Goal: Information Seeking & Learning: Learn about a topic

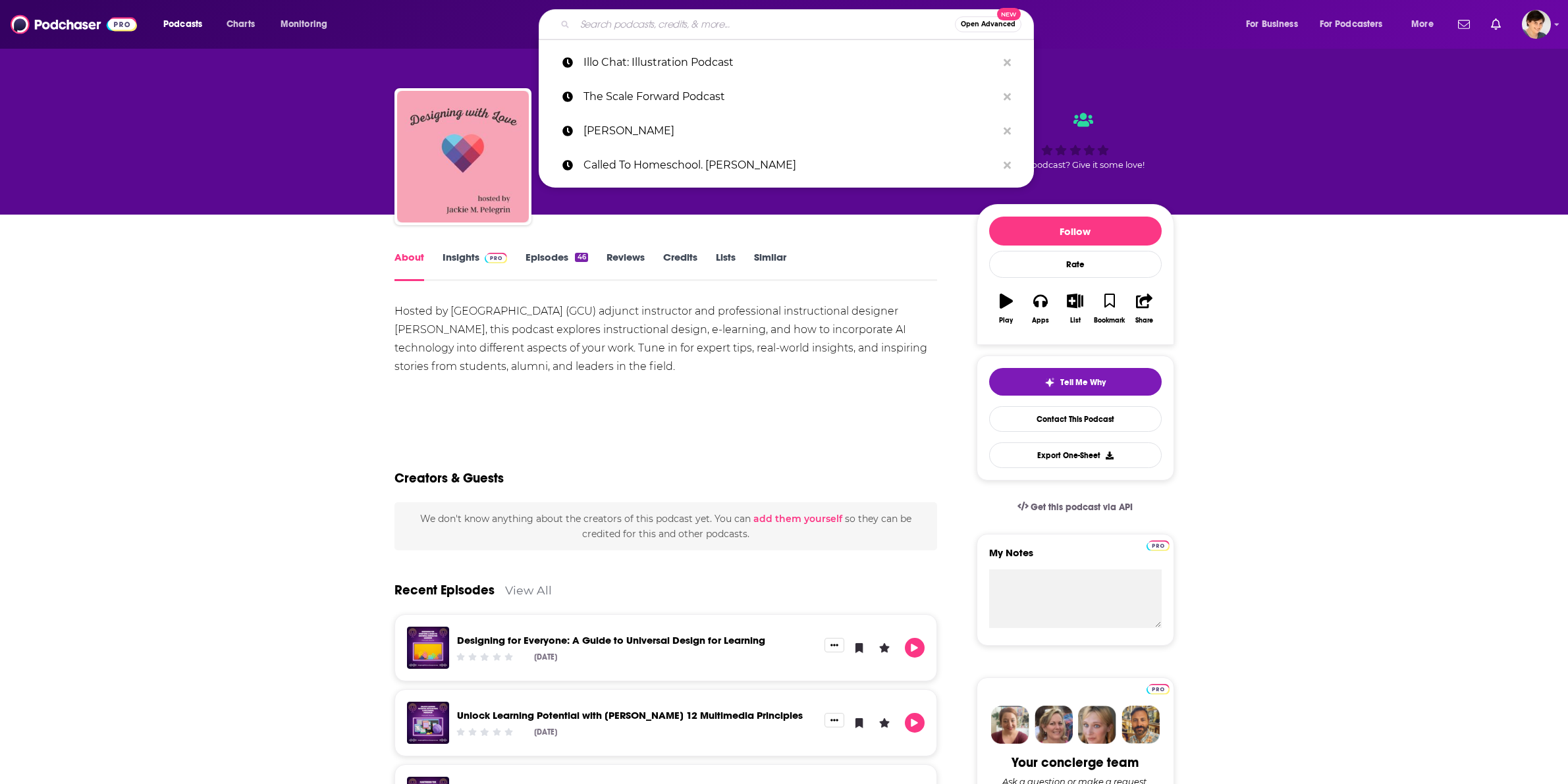
type input "Your AI Roadmap"
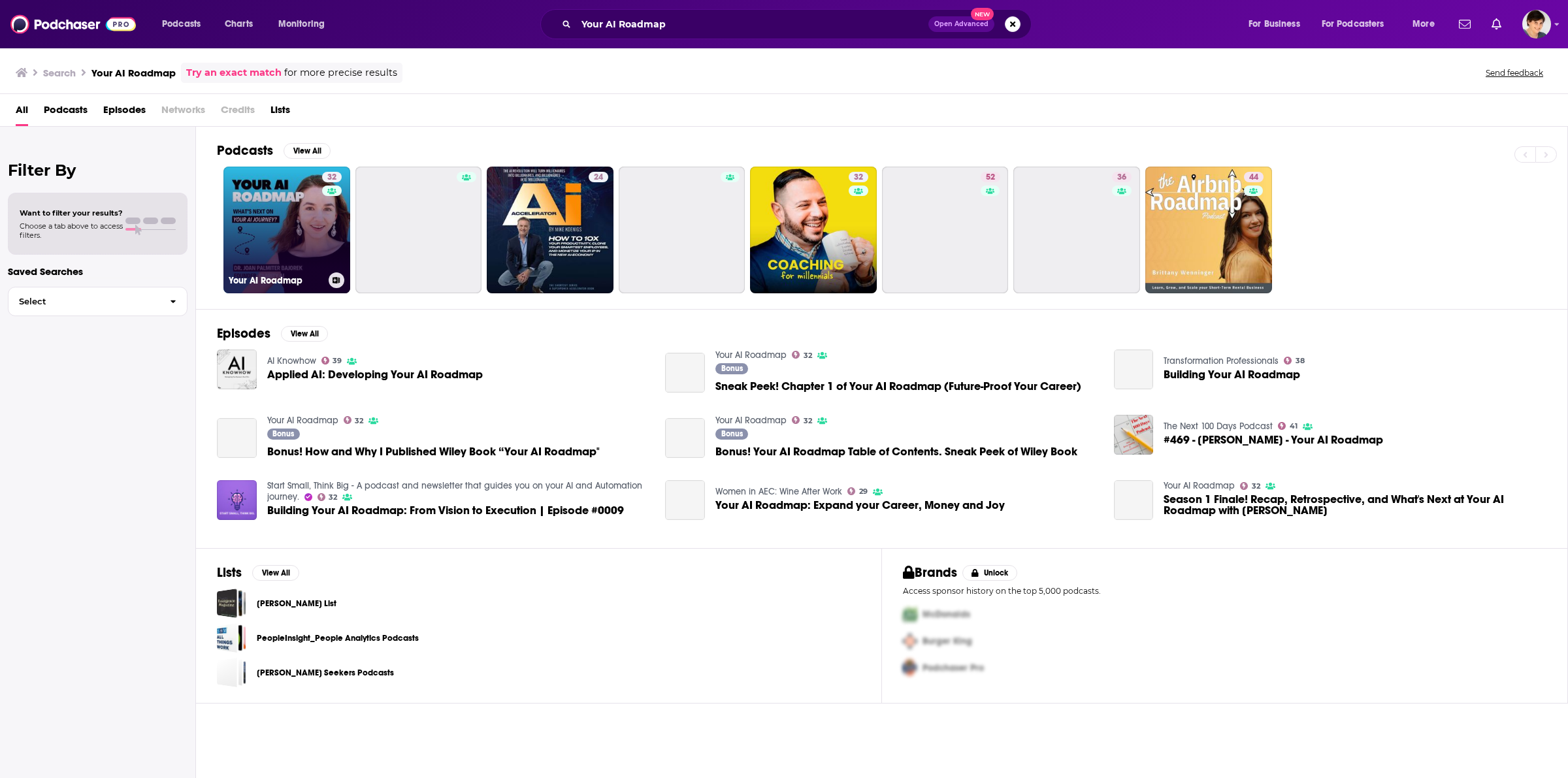
click at [305, 211] on link "32 Your AI Roadmap" at bounding box center [286, 230] width 127 height 127
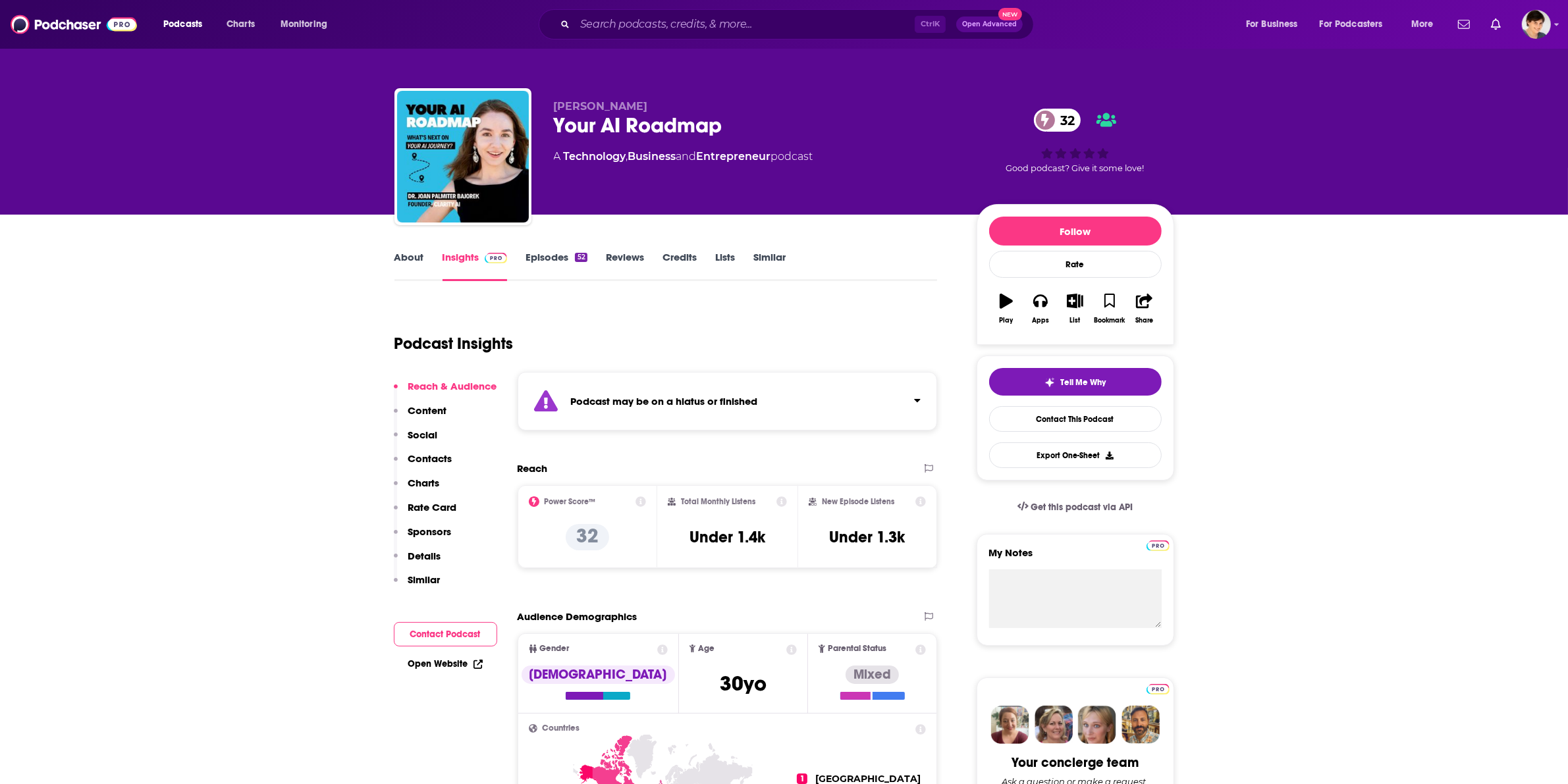
click at [543, 262] on link "Episodes 52" at bounding box center [556, 266] width 61 height 30
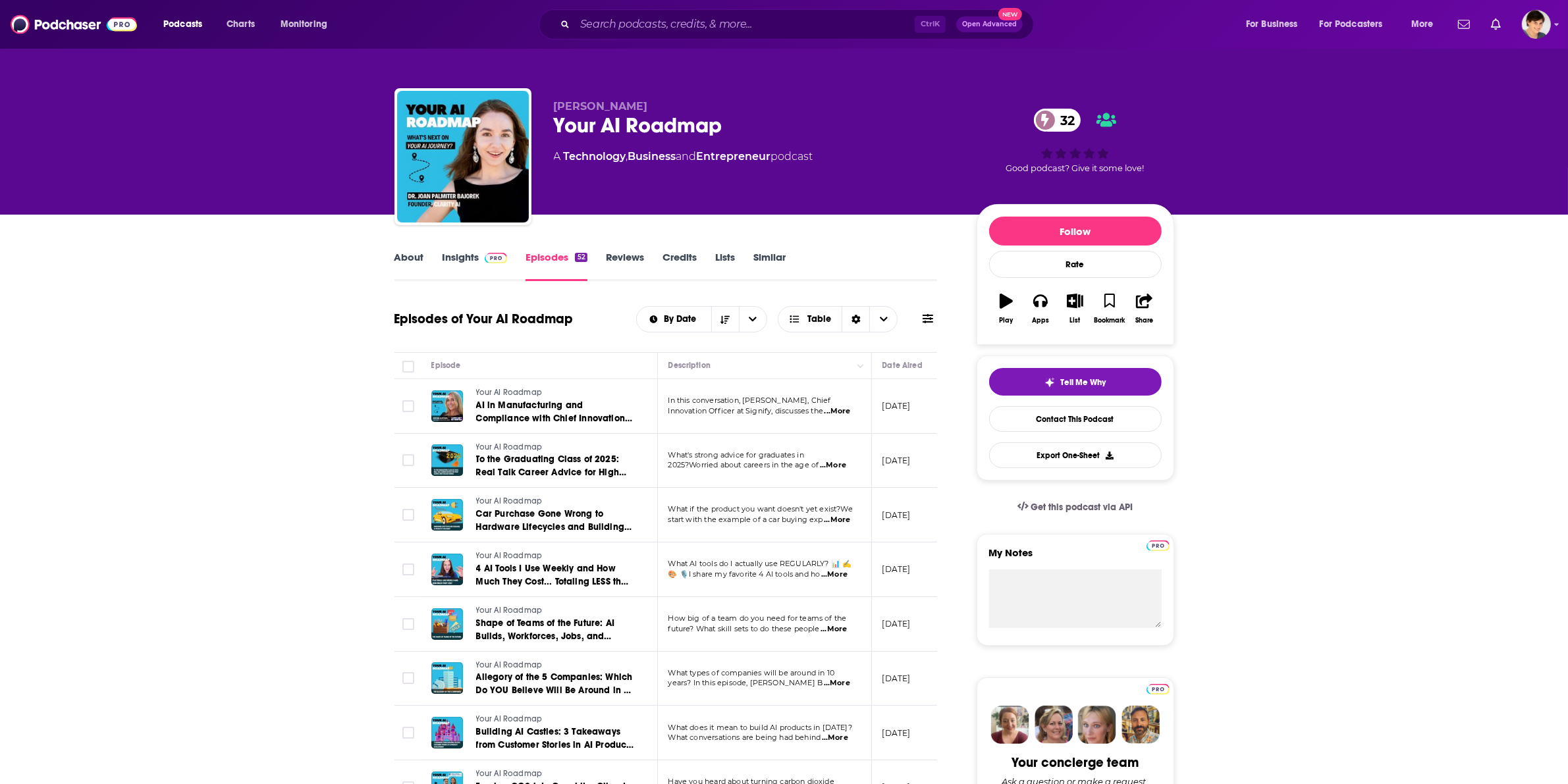
click at [402, 260] on link "About" at bounding box center [408, 266] width 29 height 30
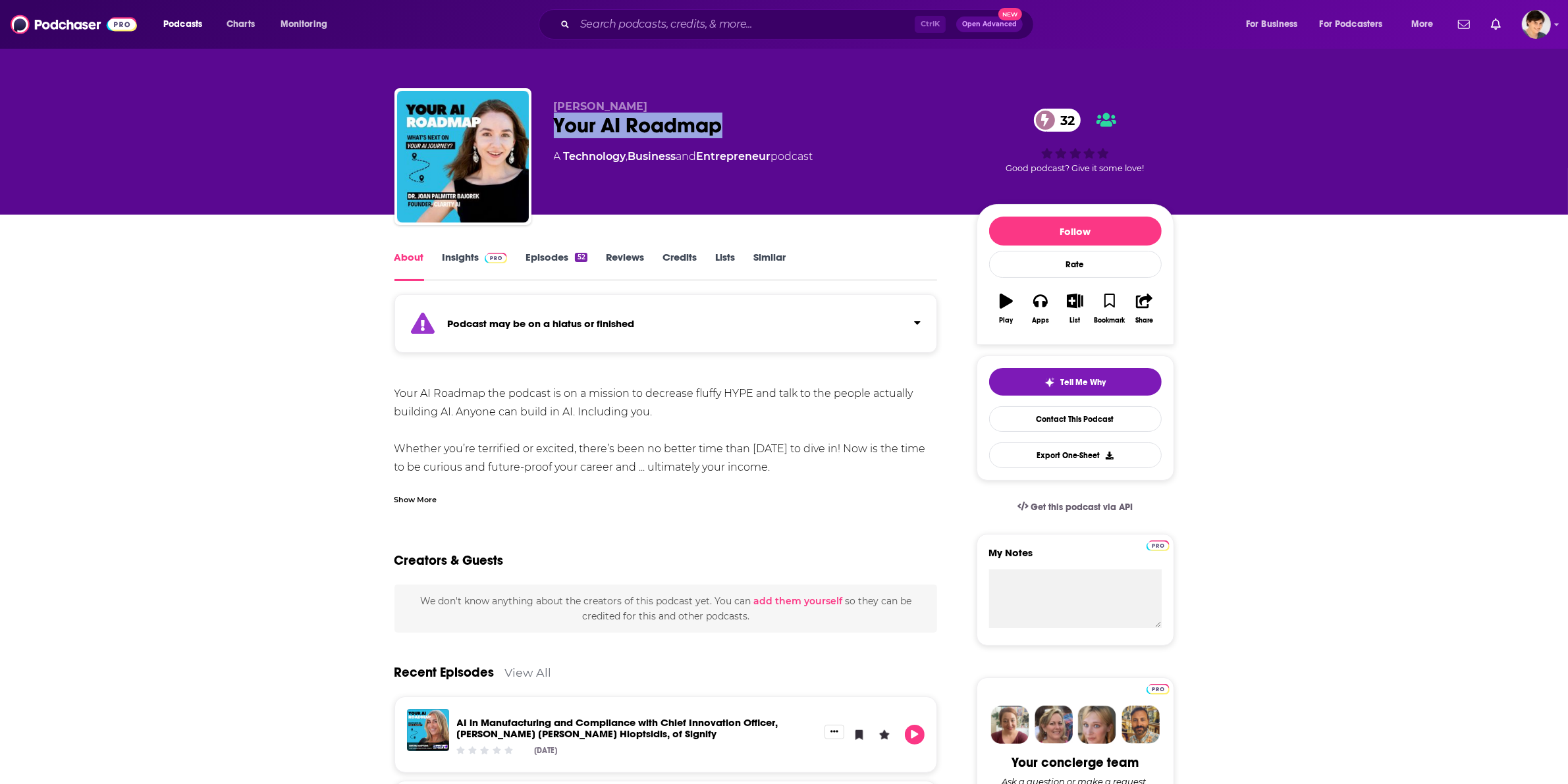
drag, startPoint x: 551, startPoint y: 127, endPoint x: 796, endPoint y: 122, distance: 245.1
click at [796, 122] on div "[PERSON_NAME] Your AI Roadmap 32 A Technology , Business and Entrepreneur podca…" at bounding box center [784, 159] width 780 height 143
copy h1 "Your AI Roadmap"
click at [797, 136] on div "Your AI Roadmap 32" at bounding box center [754, 125] width 402 height 26
click at [412, 492] on div "Show More" at bounding box center [415, 498] width 43 height 12
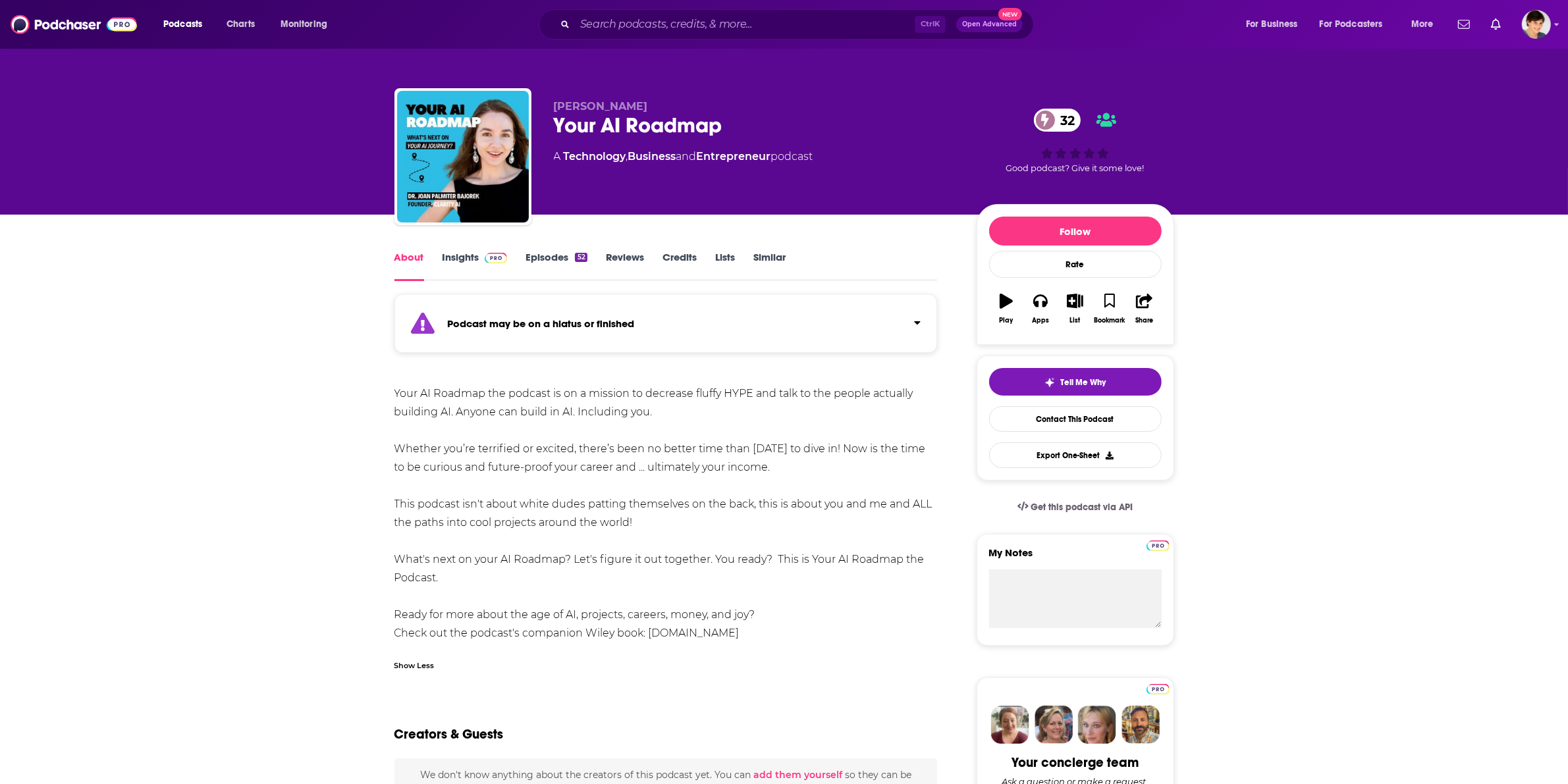
drag, startPoint x: 768, startPoint y: 470, endPoint x: 394, endPoint y: 389, distance: 382.7
click at [394, 389] on div "Your AI Roadmap the podcast is on a mission to decrease fluffy HYPE and talk to…" at bounding box center [665, 513] width 543 height 258
copy div "Your AI Roadmap the podcast is on a mission to decrease fluffy HYPE and talk to…"
drag, startPoint x: 550, startPoint y: 106, endPoint x: 750, endPoint y: 91, distance: 200.6
click at [750, 91] on div "[PERSON_NAME] Your AI Roadmap 32 A Technology , Business and Entrepreneur podca…" at bounding box center [784, 159] width 780 height 143
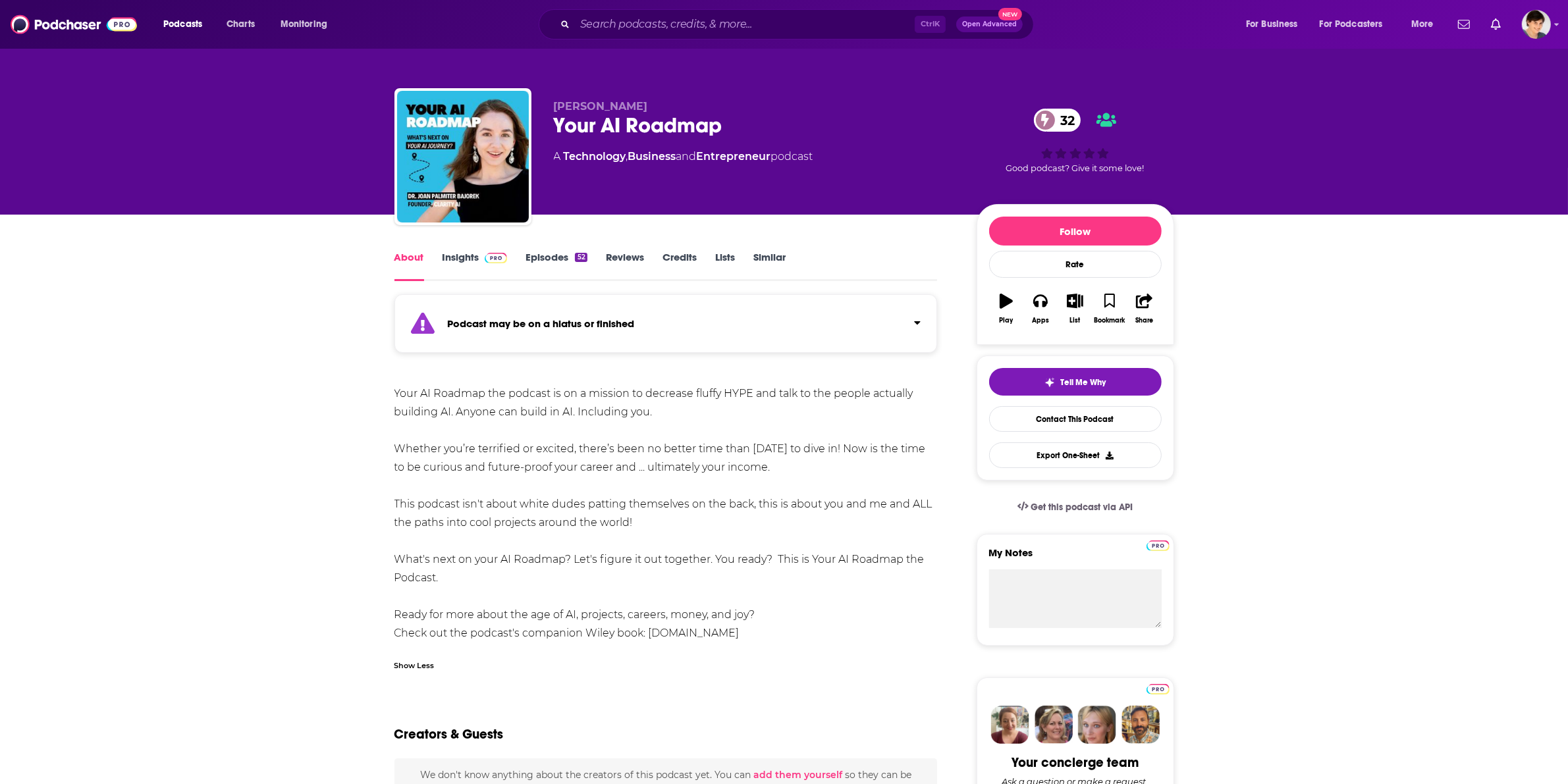
copy span "[PERSON_NAME]"
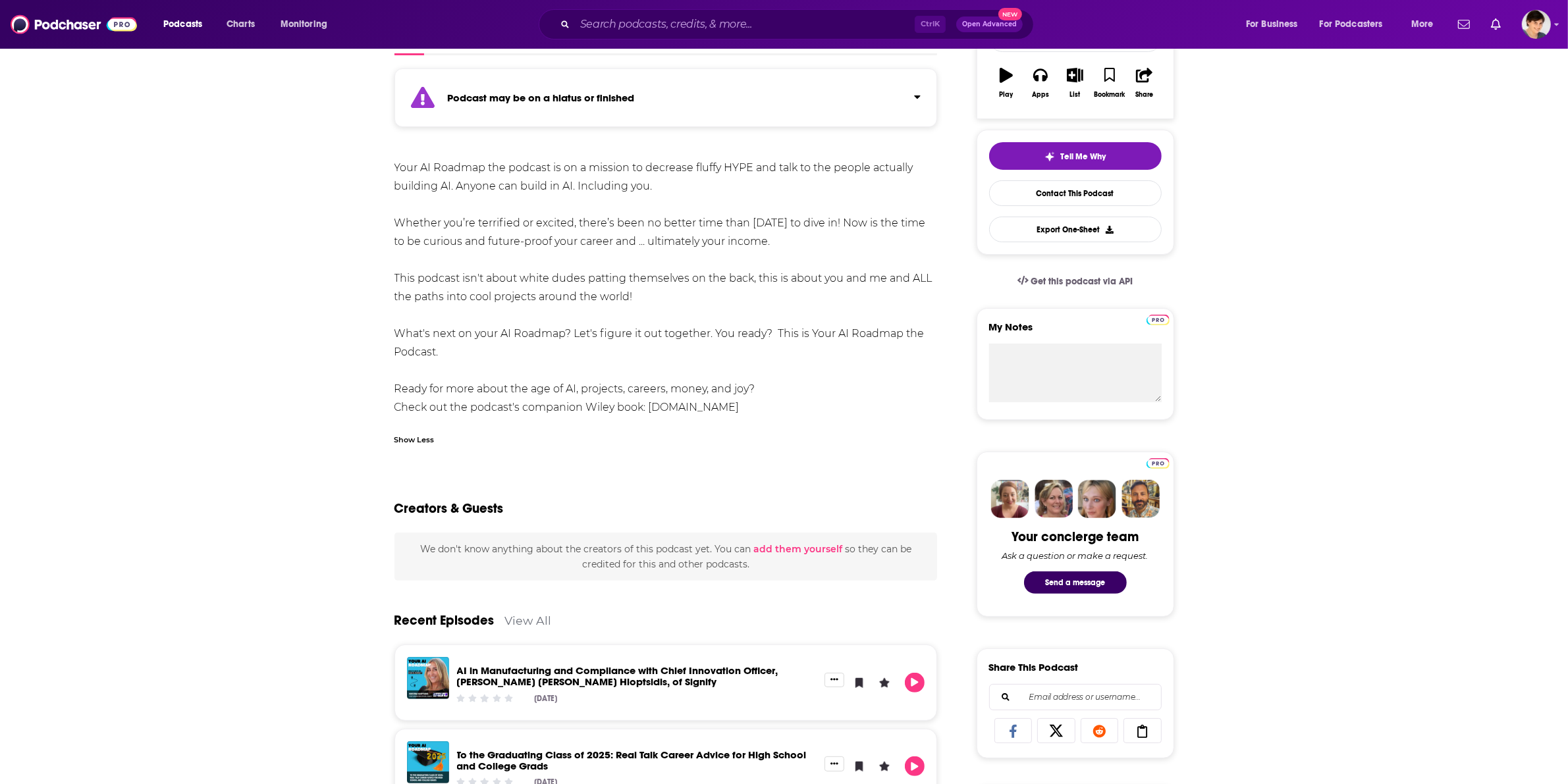
scroll to position [82, 0]
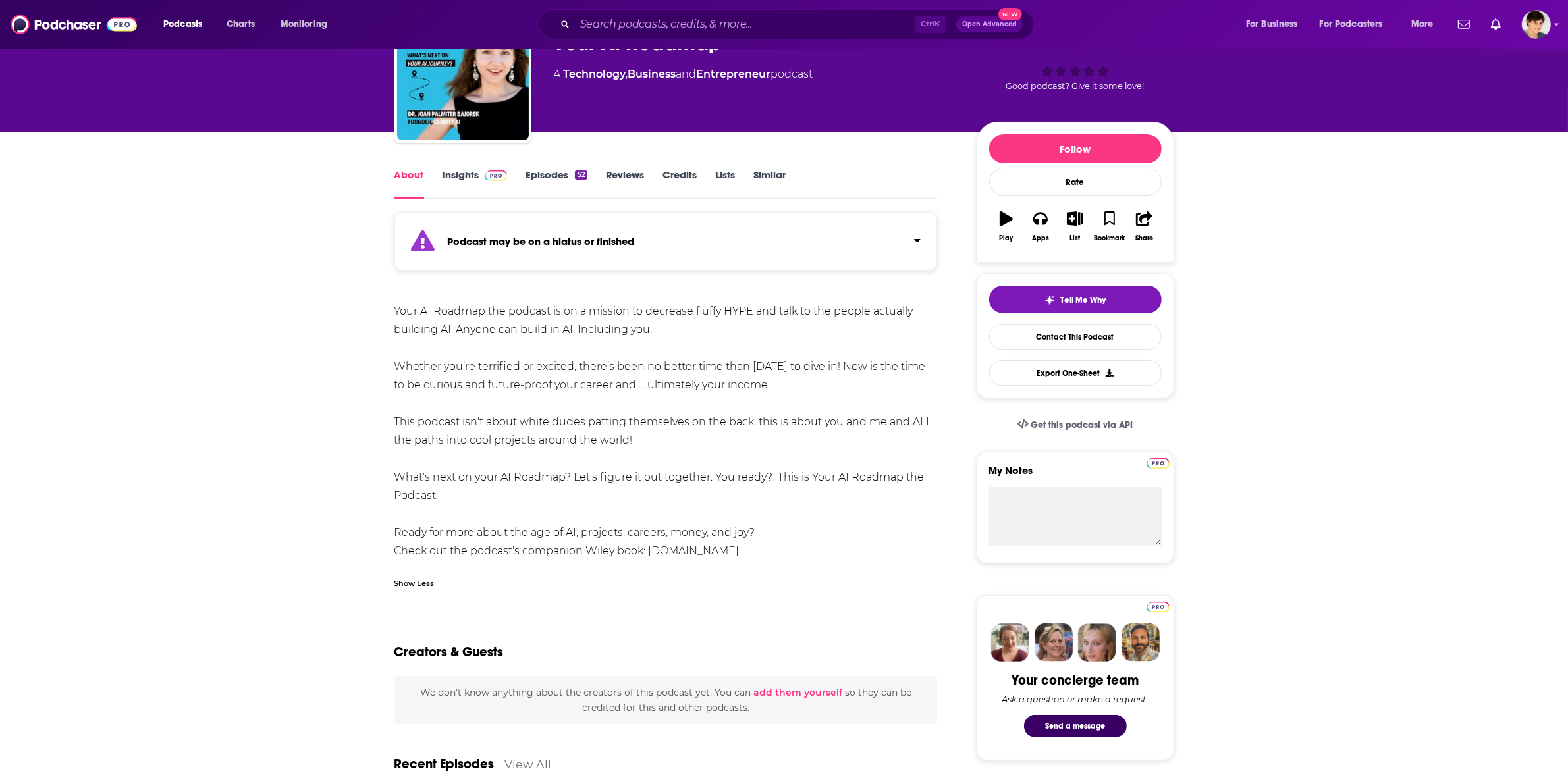
click at [471, 182] on link "Insights" at bounding box center [474, 183] width 65 height 30
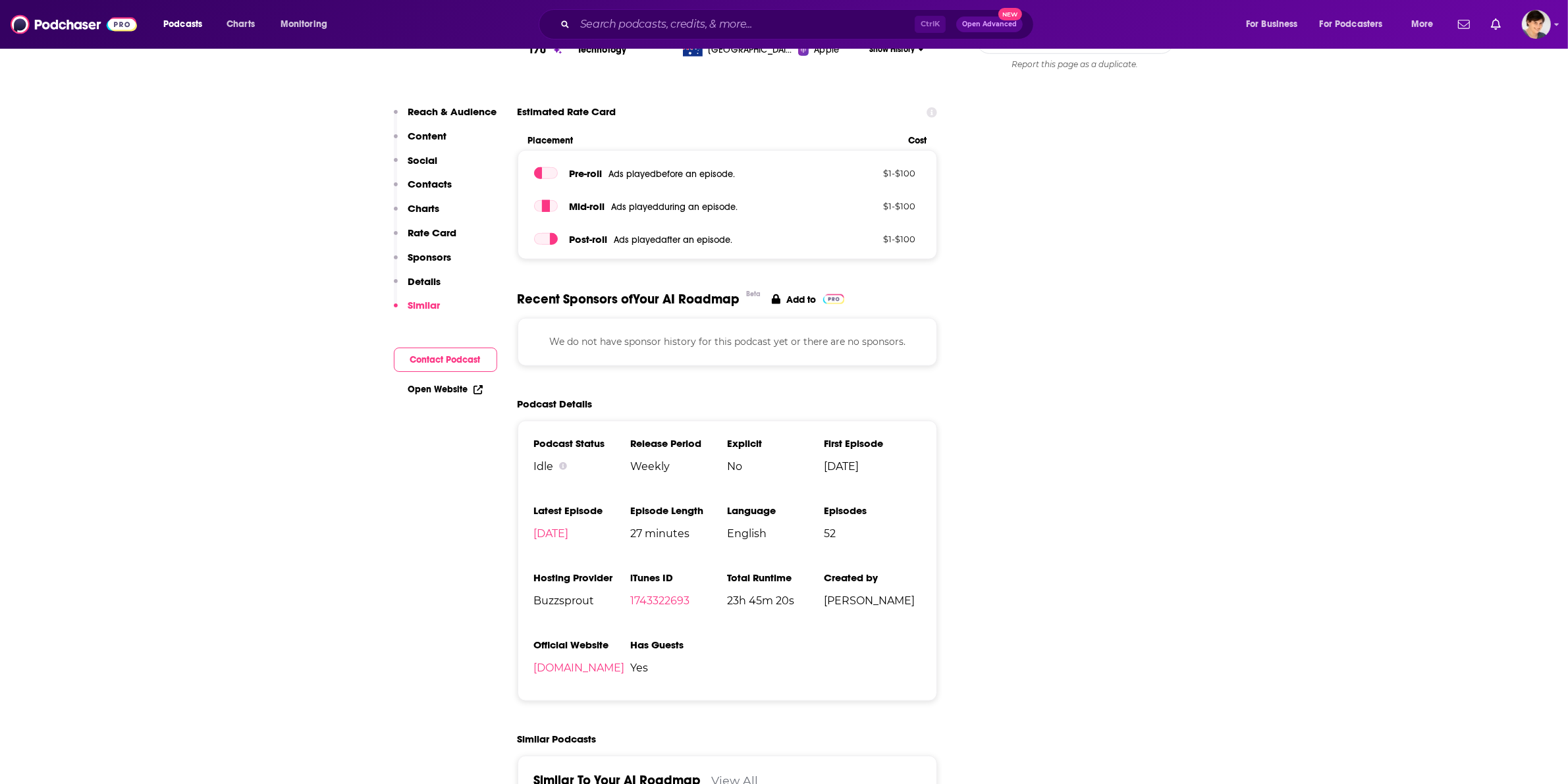
scroll to position [905, 0]
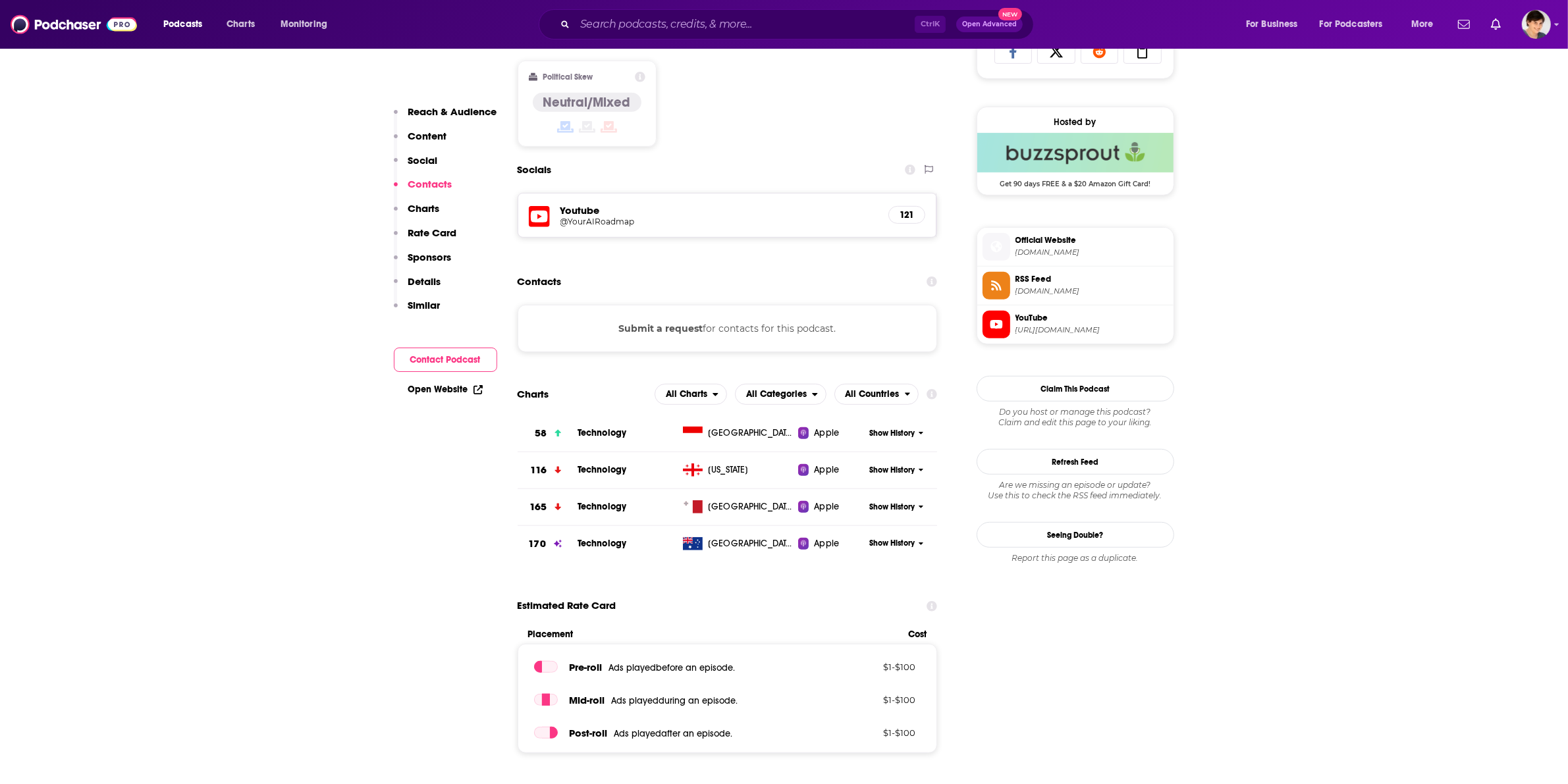
click at [1005, 248] on span at bounding box center [996, 247] width 27 height 14
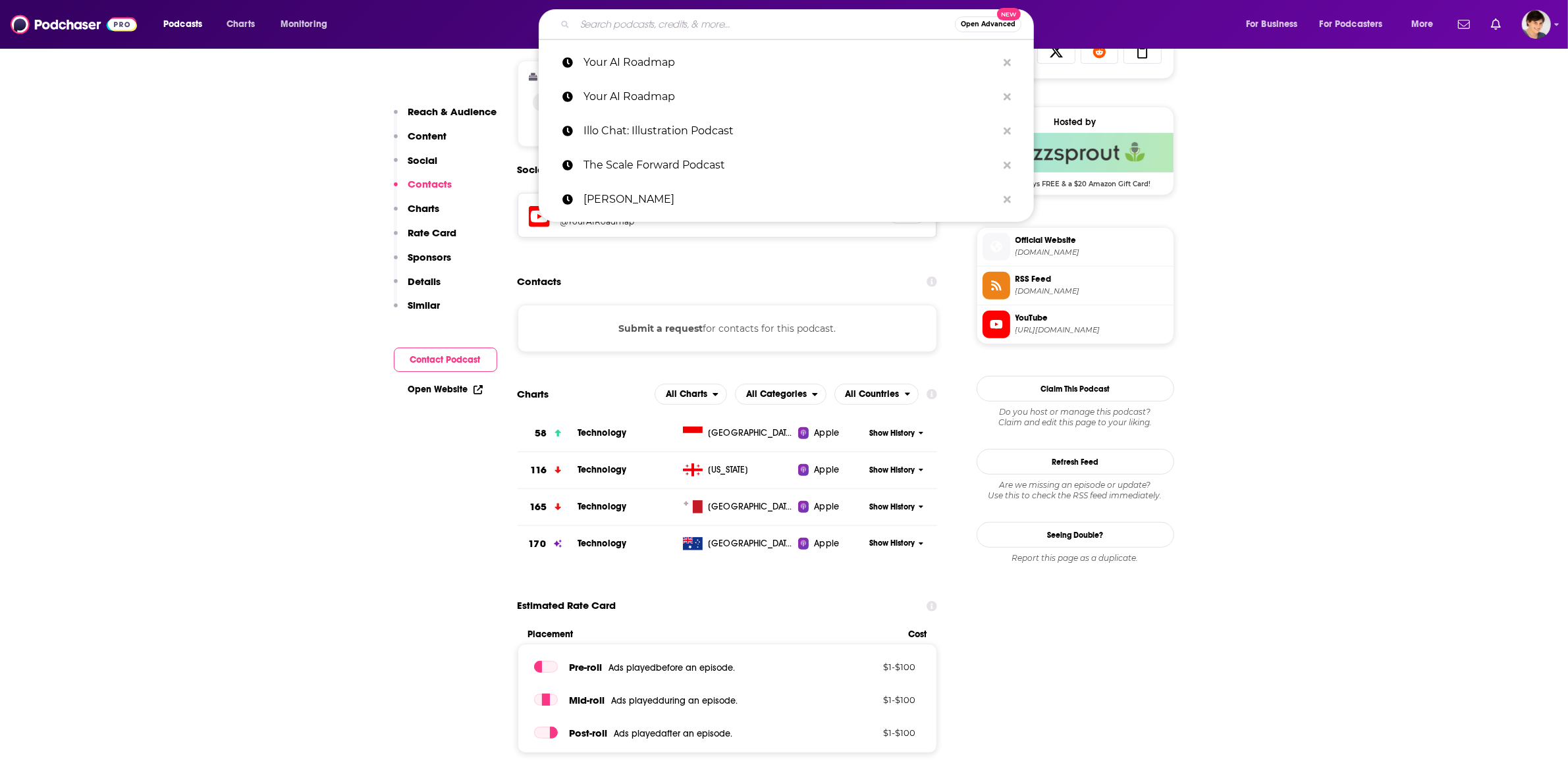
click at [627, 23] on input "Search podcasts, credits, & more..." at bounding box center [765, 25] width 380 height 21
paste input "e"
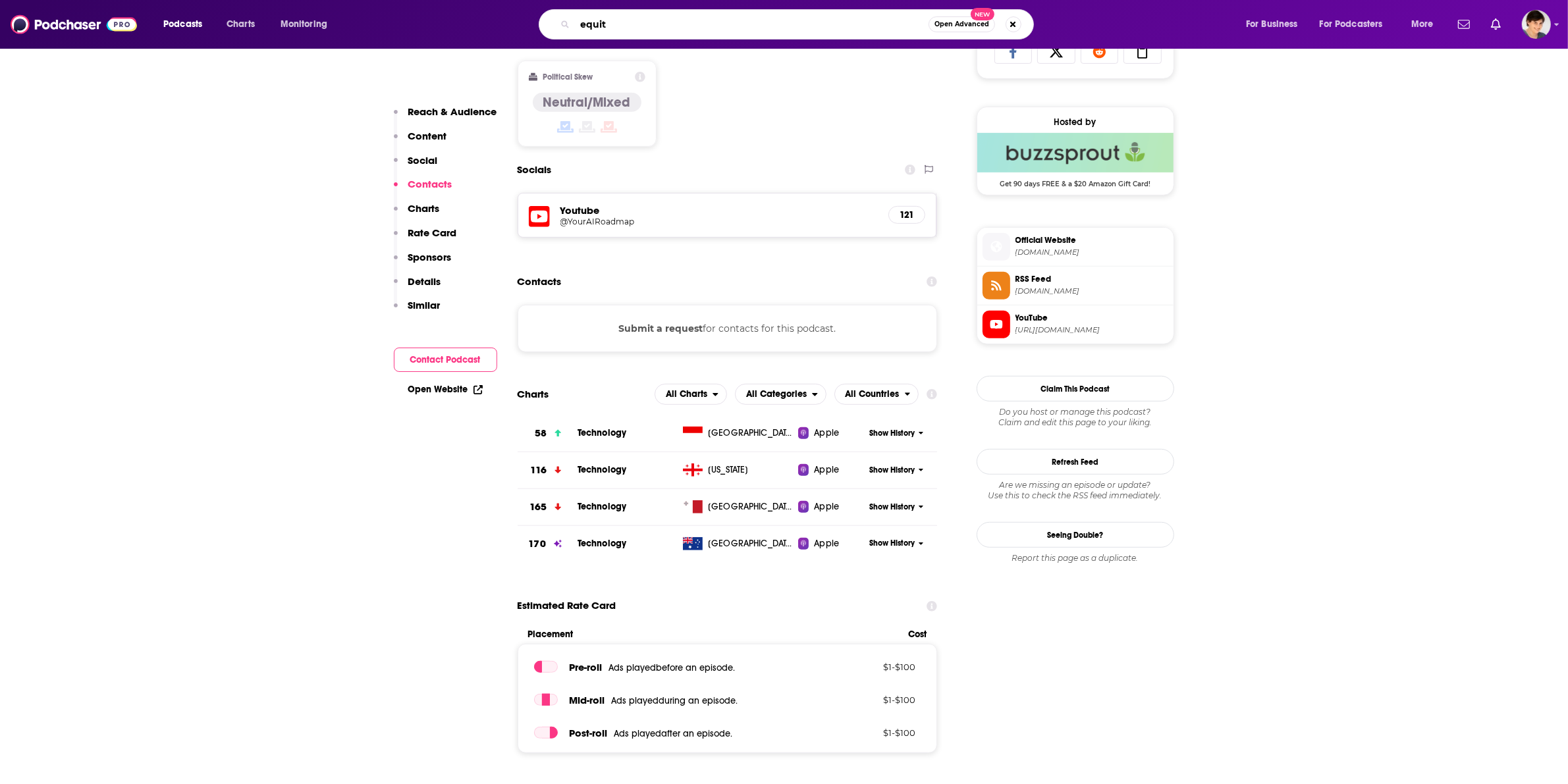
type input "equity"
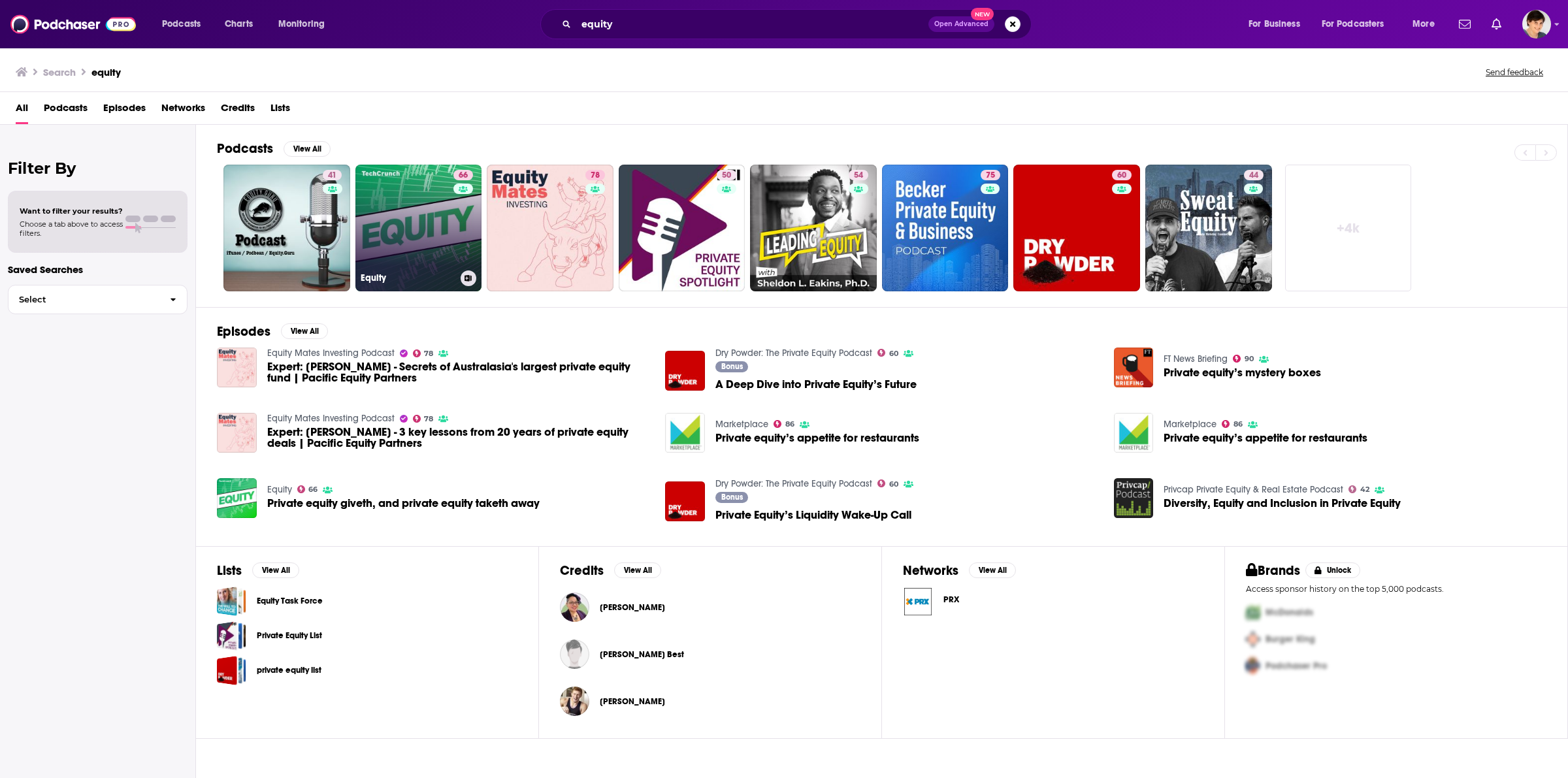
click at [412, 243] on link "66 Equity" at bounding box center [418, 228] width 127 height 127
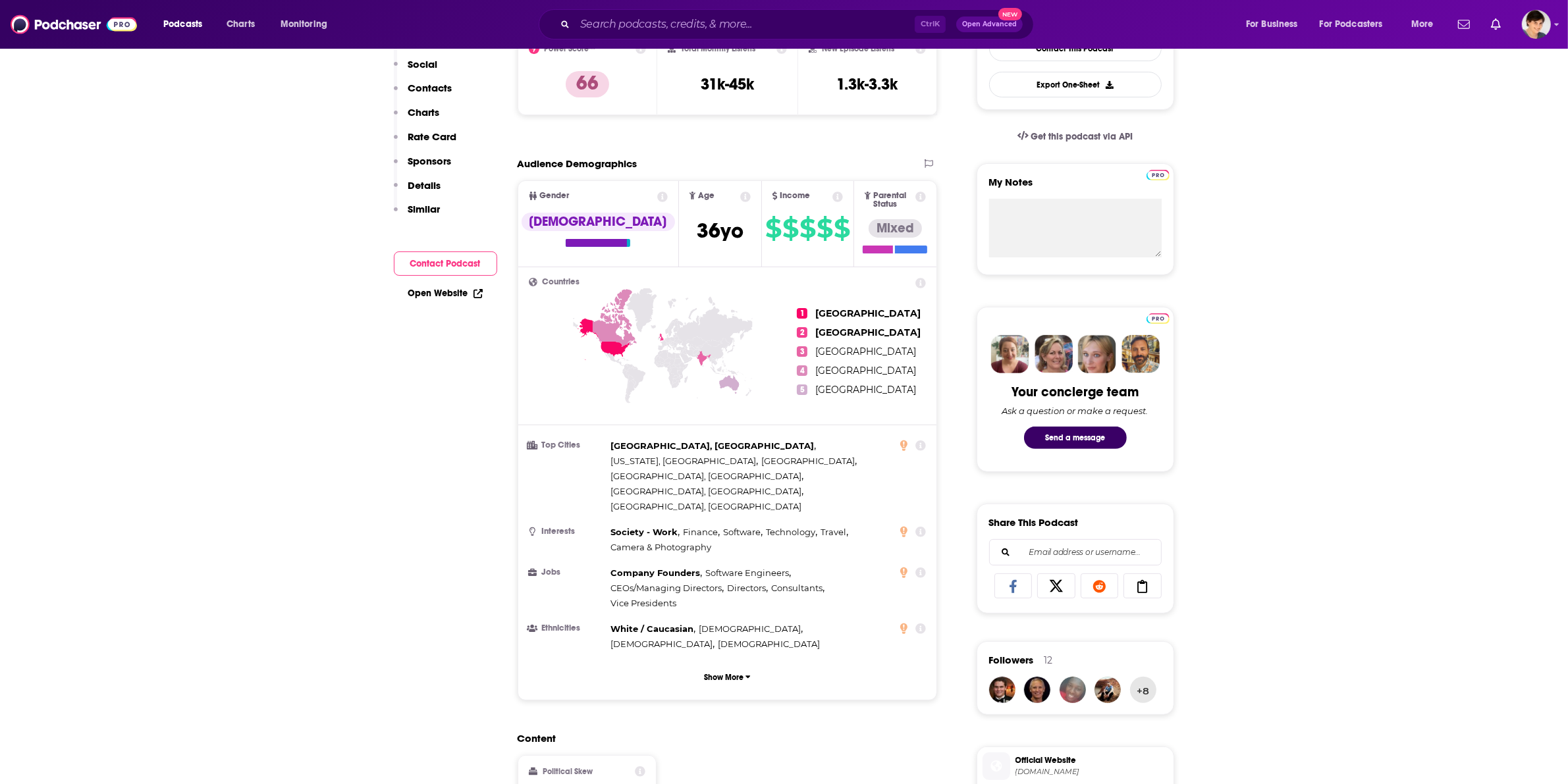
scroll to position [82, 0]
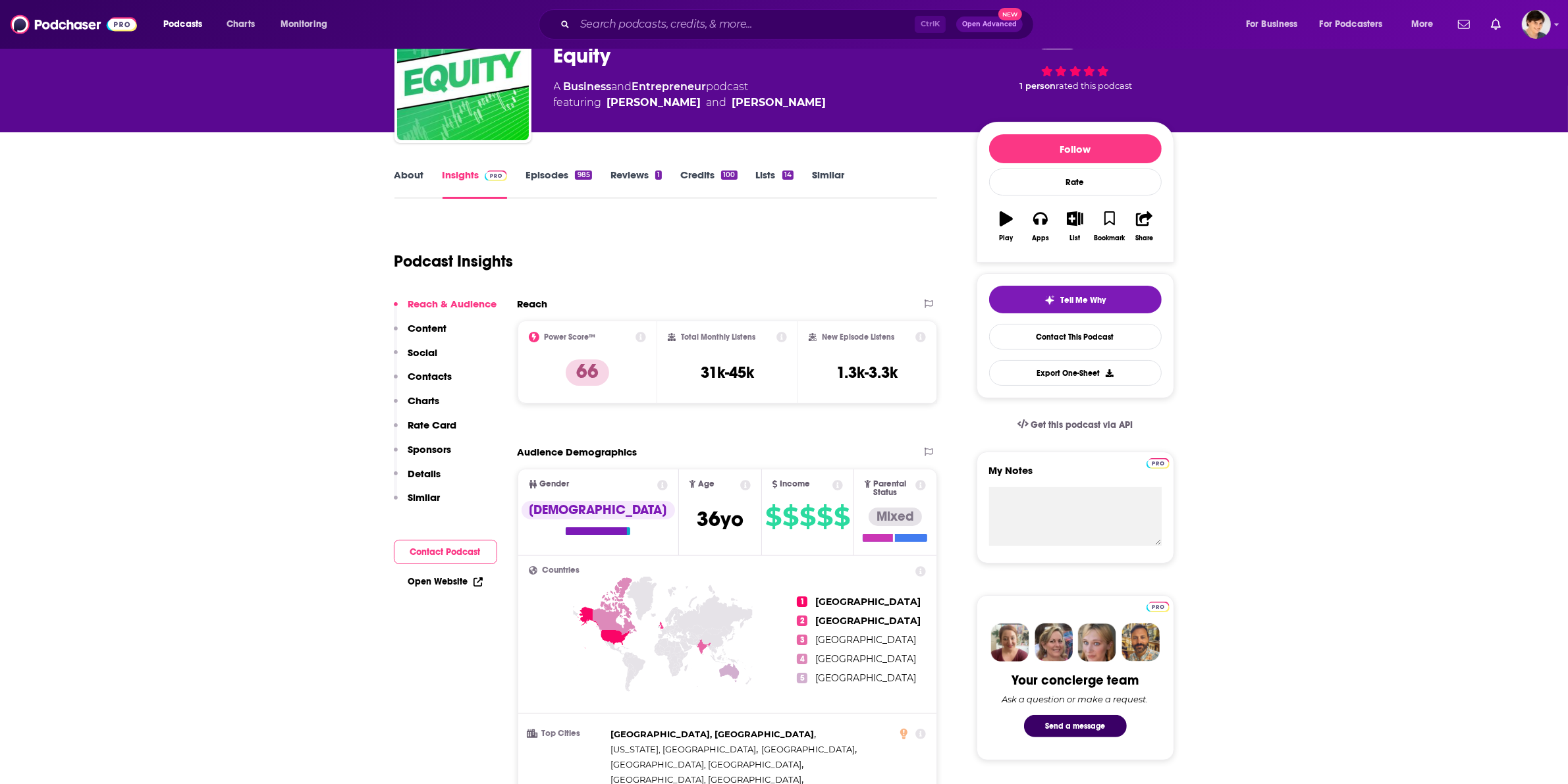
click at [416, 181] on link "About" at bounding box center [408, 183] width 29 height 30
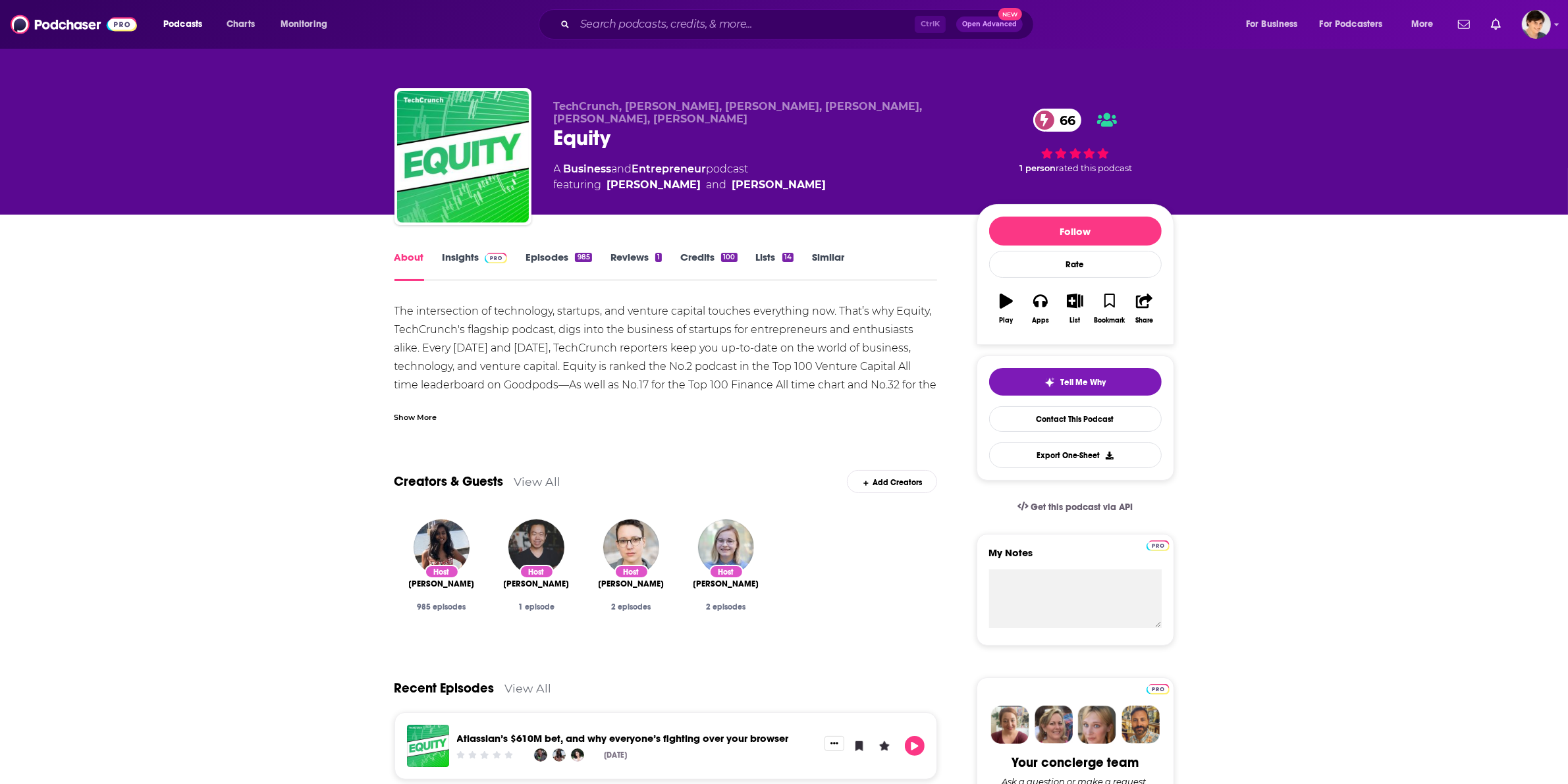
click at [573, 133] on div "Equity 66" at bounding box center [754, 137] width 402 height 26
copy h1 "Equity"
click at [424, 418] on div "Show More" at bounding box center [415, 416] width 43 height 12
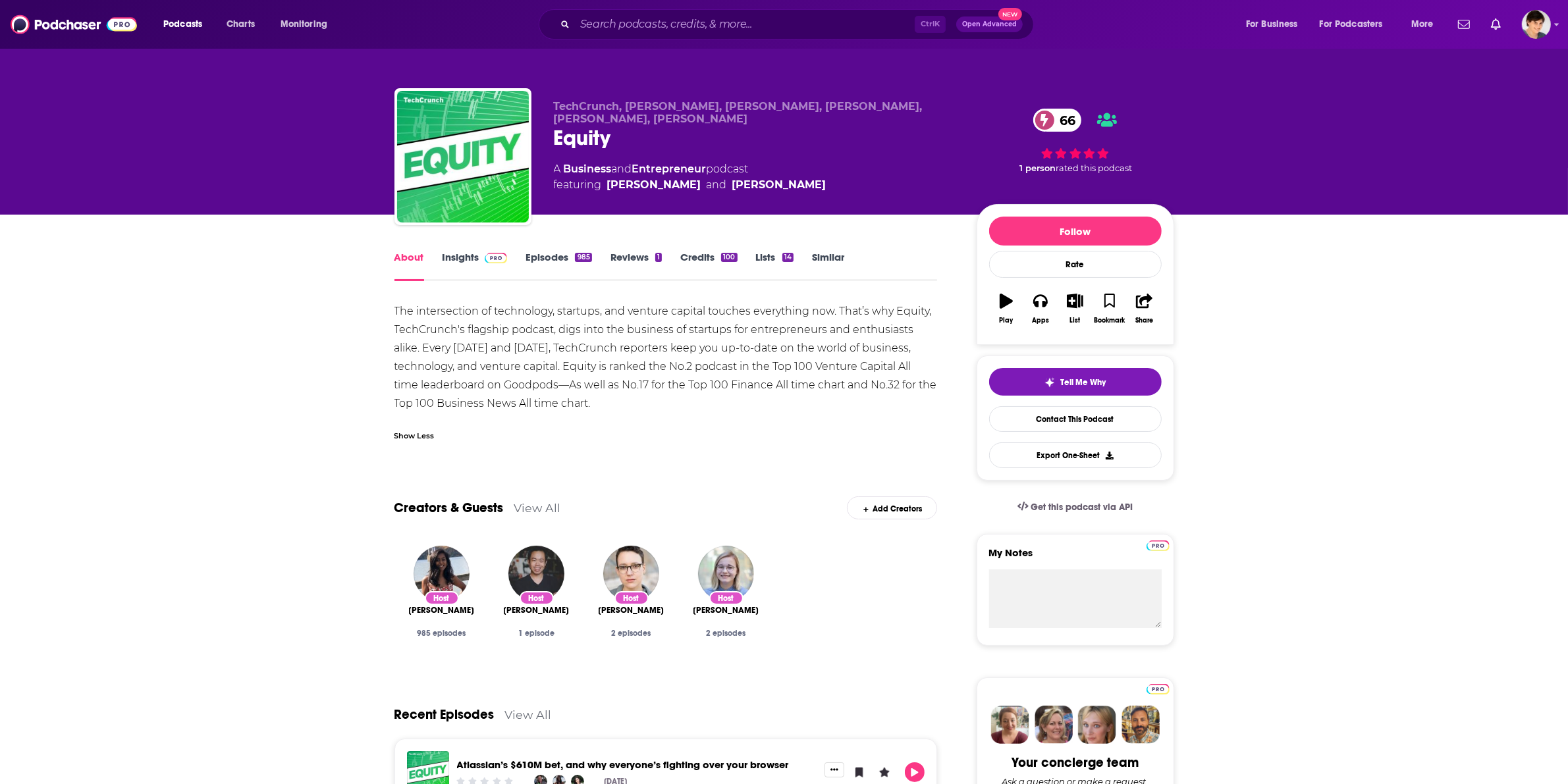
drag, startPoint x: 616, startPoint y: 402, endPoint x: 392, endPoint y: 310, distance: 242.2
copy div "The intersection of technology, startups, and venture capital touches everythin…"
copy span "[PERSON_NAME] and [PERSON_NAME]"
drag, startPoint x: 847, startPoint y: 189, endPoint x: 610, endPoint y: 195, distance: 237.1
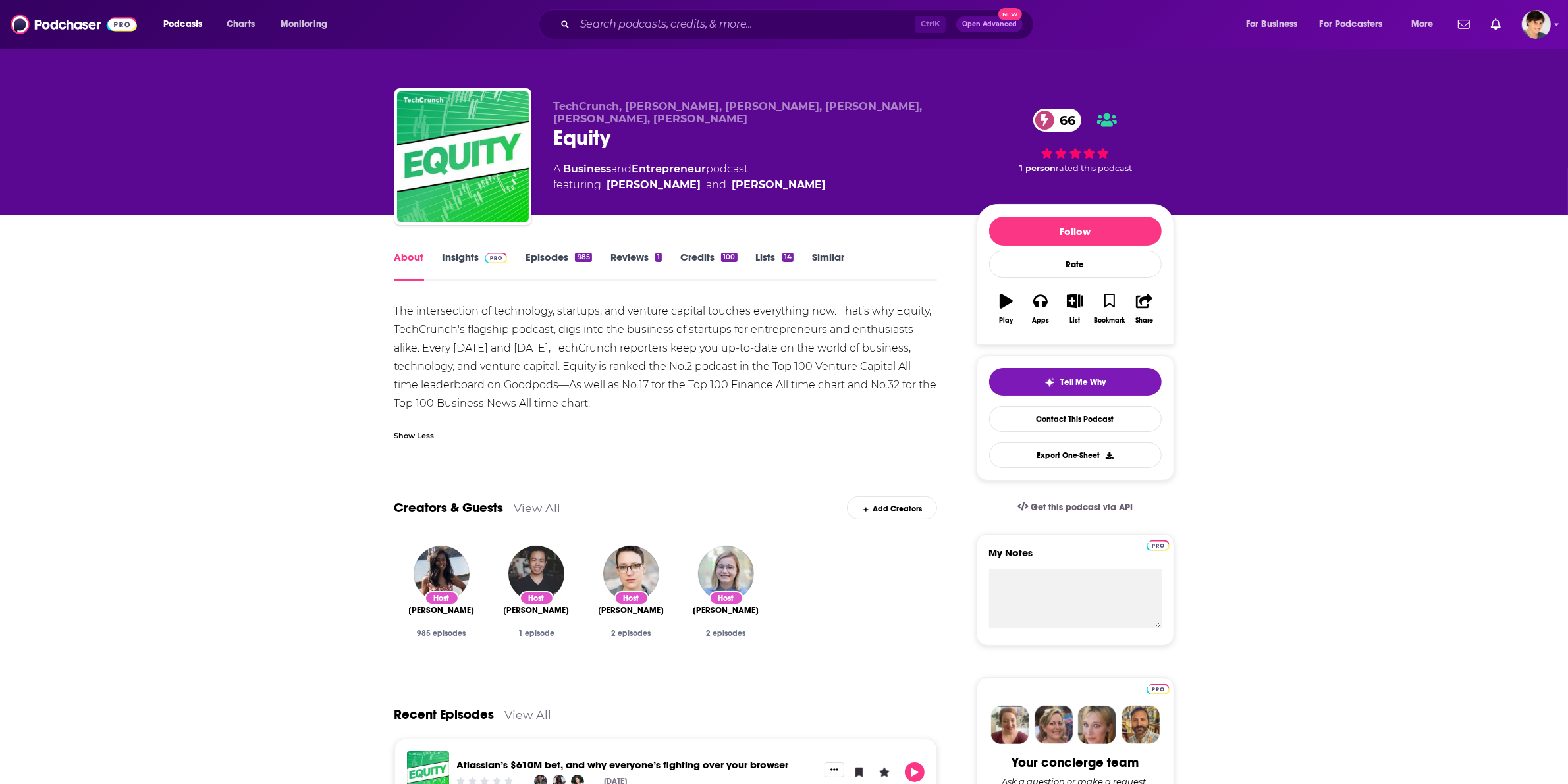
click at [610, 195] on div "TechCrunch, [PERSON_NAME], [PERSON_NAME], [PERSON_NAME], [PERSON_NAME], [PERSON…" at bounding box center [754, 152] width 402 height 105
click at [456, 257] on link "Insights" at bounding box center [474, 266] width 65 height 30
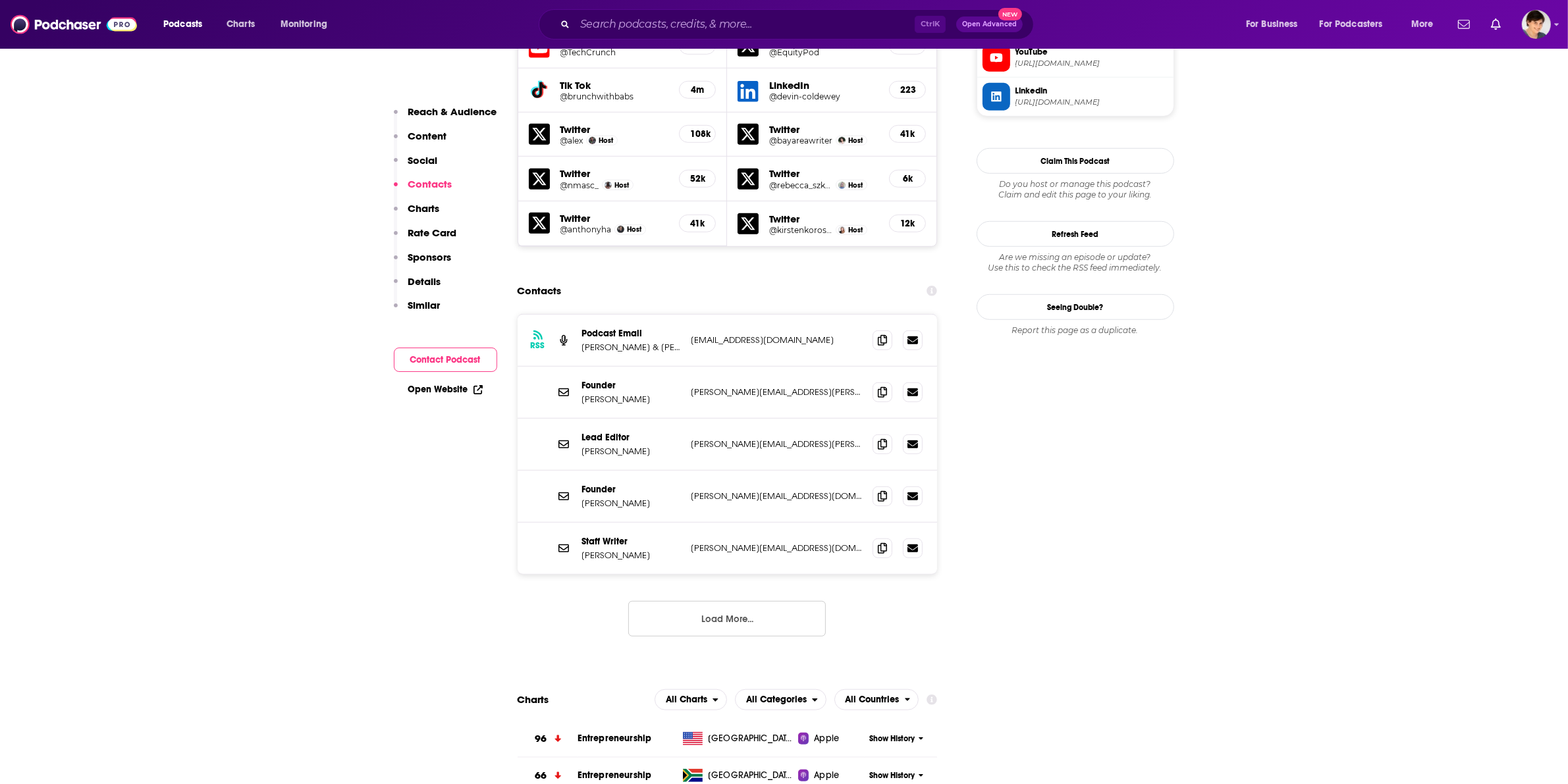
scroll to position [1069, 0]
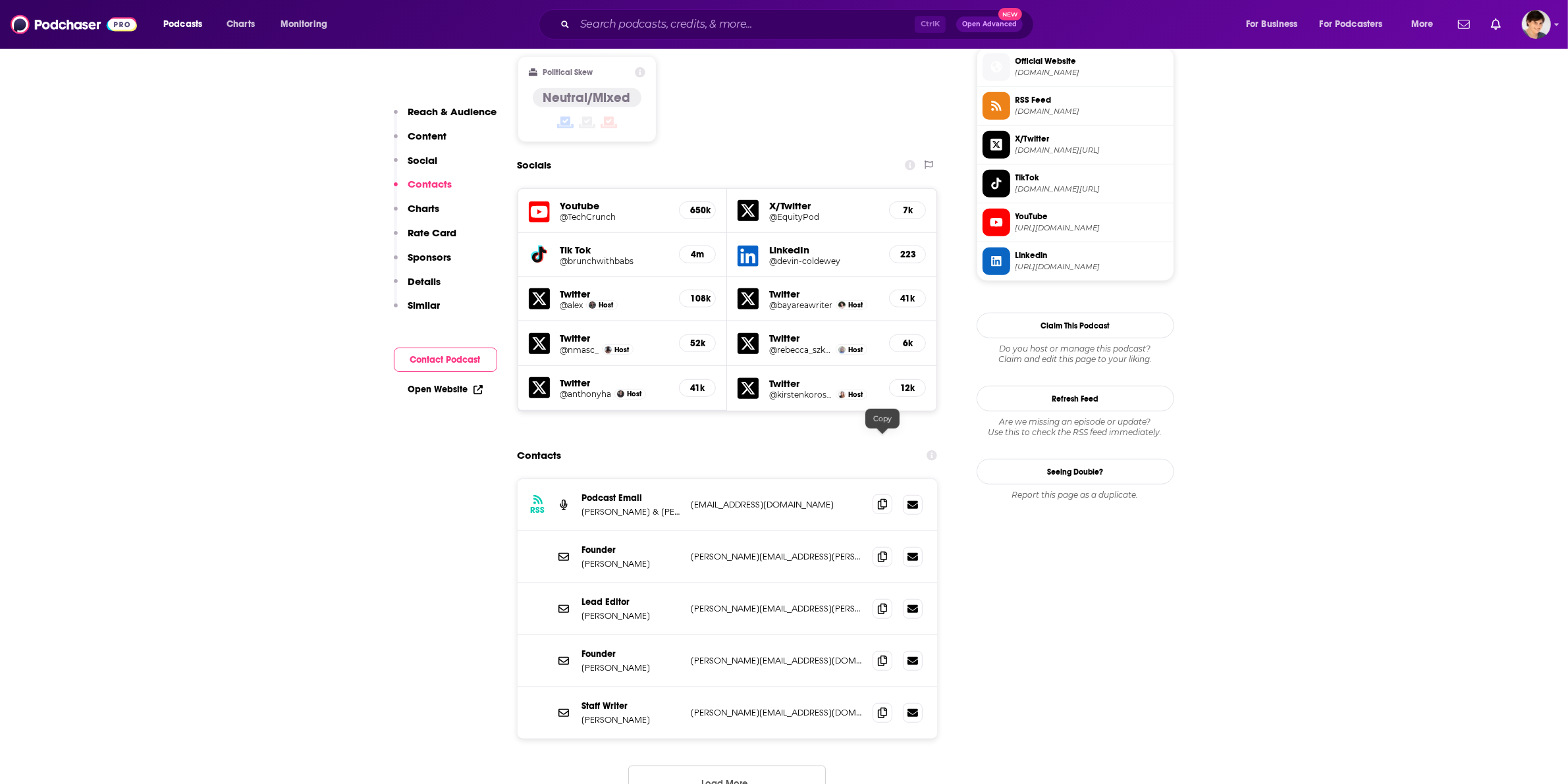
click at [878, 499] on icon at bounding box center [883, 503] width 9 height 10
click at [644, 15] on input "Search podcasts, credits, & more..." at bounding box center [745, 25] width 340 height 21
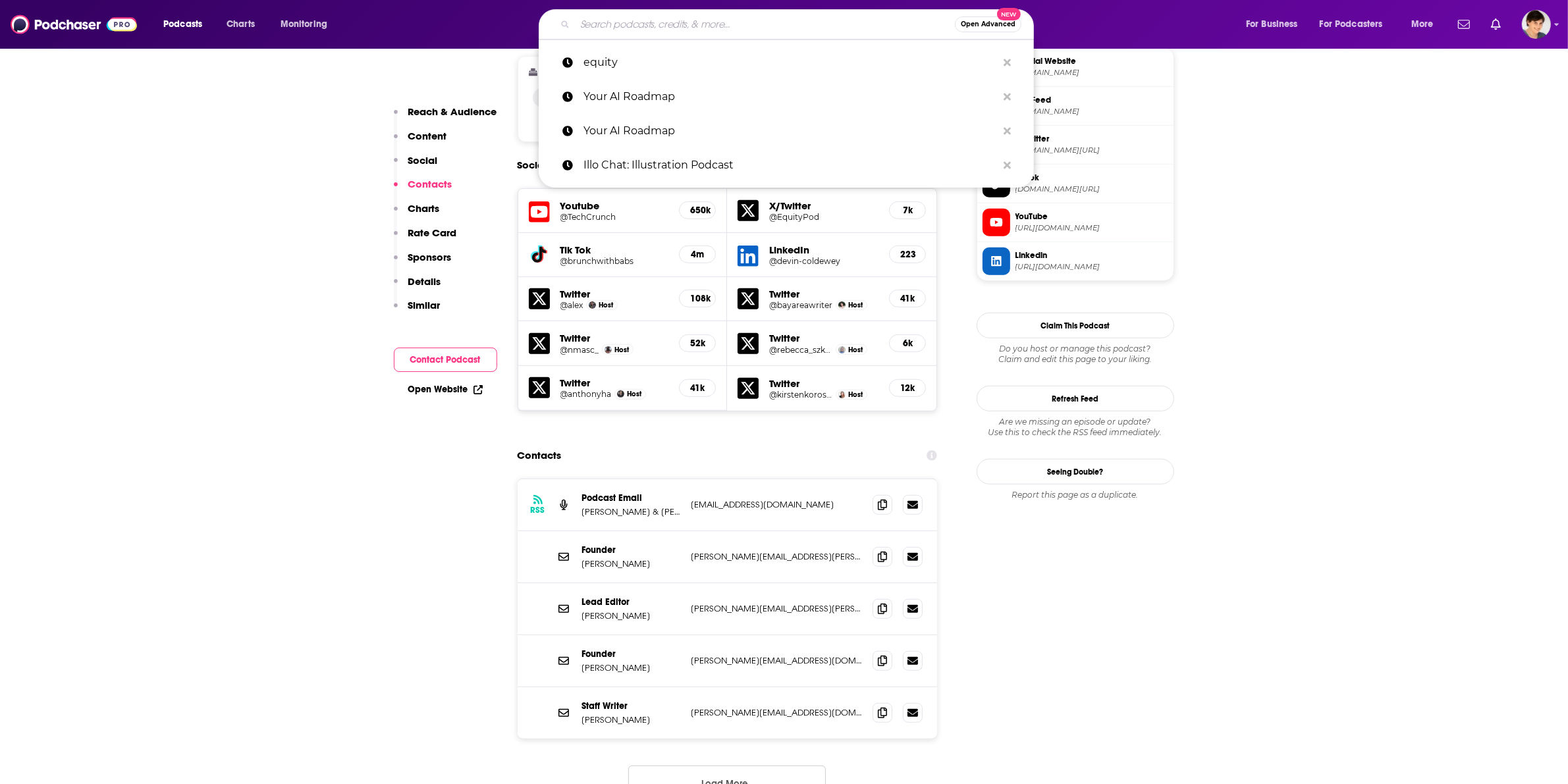
paste input "Women & AI"
type input "Women & AI"
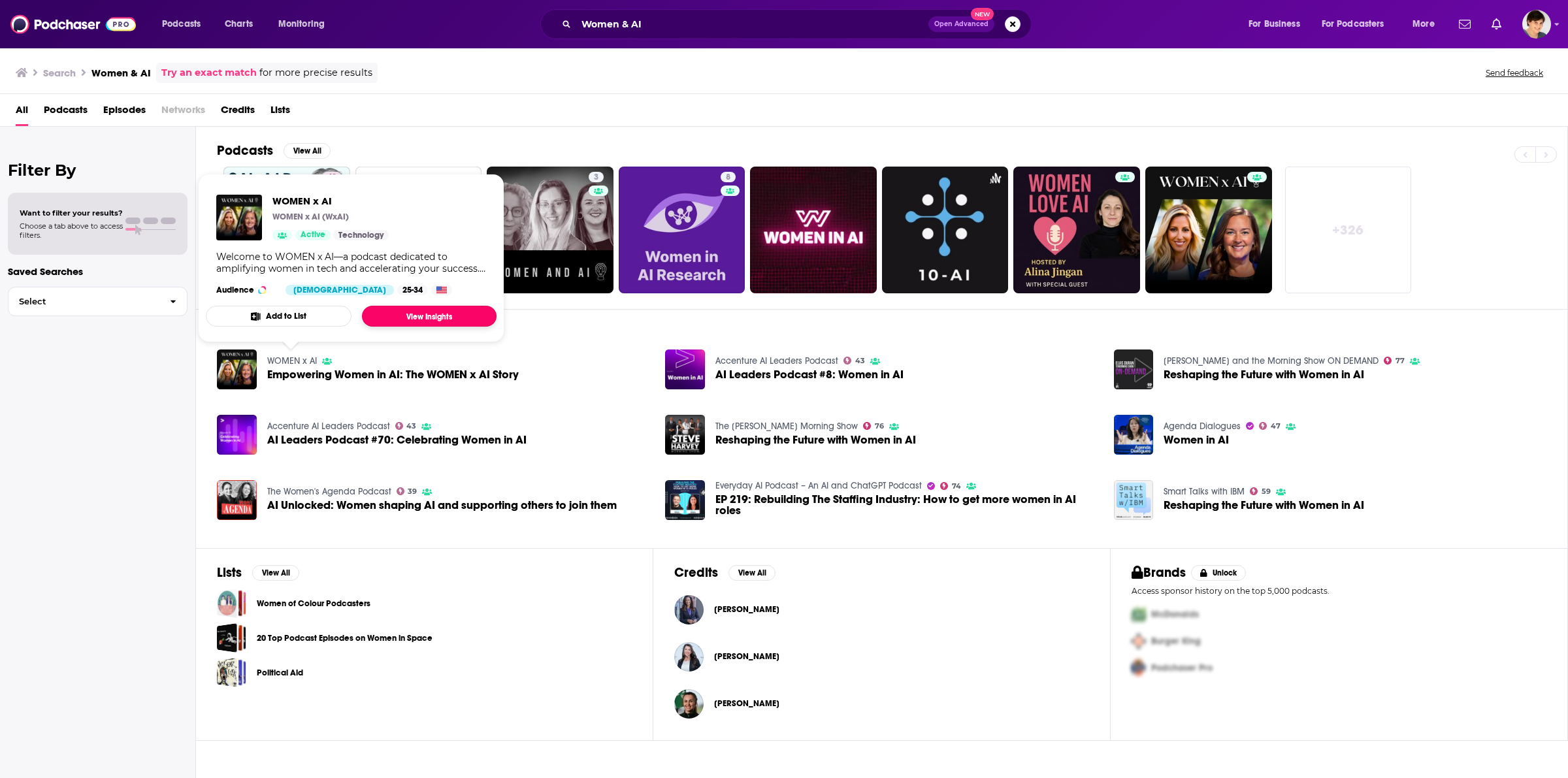
click at [421, 319] on link "View Insights" at bounding box center [430, 316] width 135 height 21
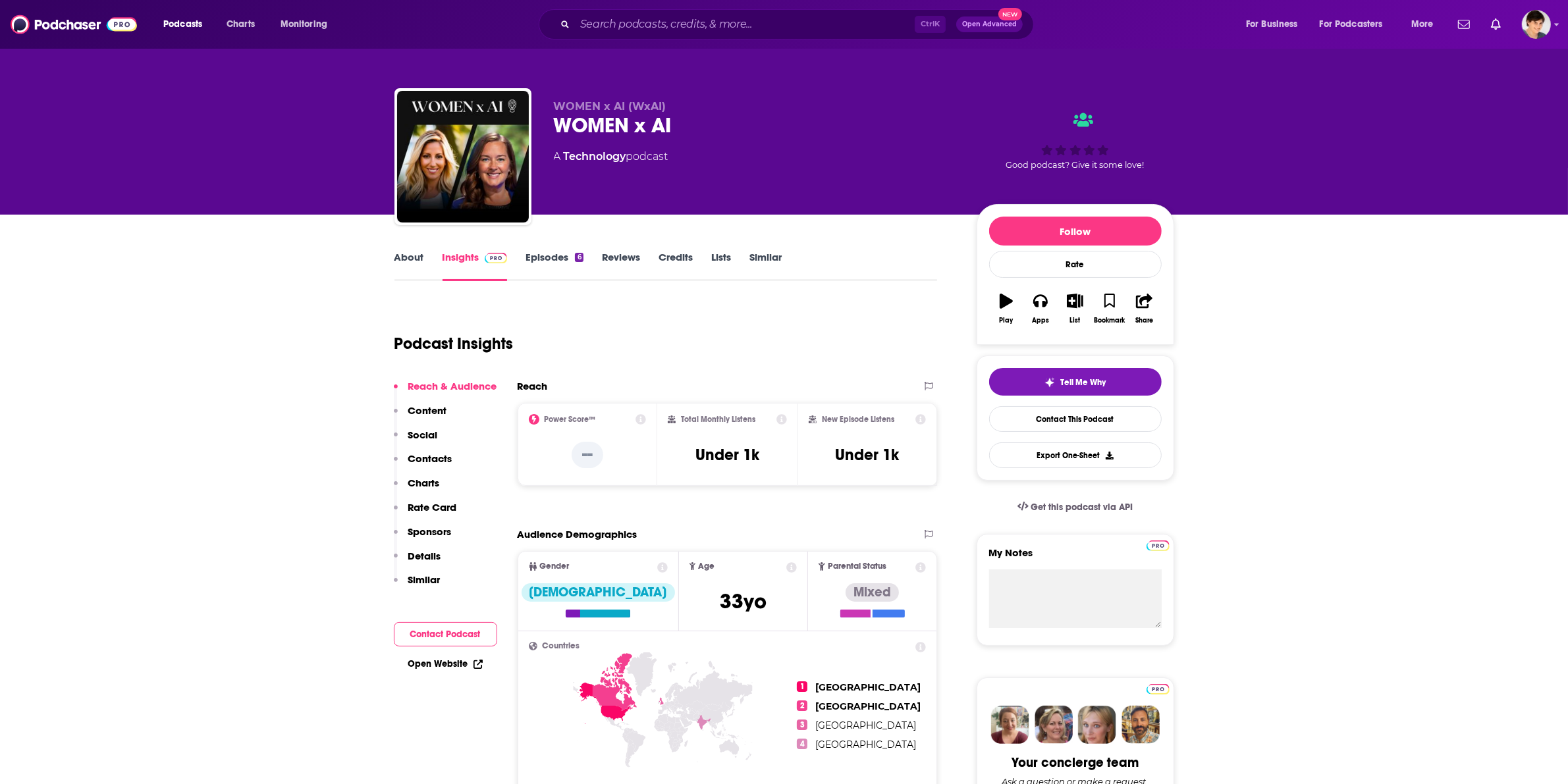
click at [403, 248] on div "About Insights Episodes 6 Reviews Credits Lists Similar" at bounding box center [665, 264] width 543 height 32
click at [403, 258] on link "About" at bounding box center [408, 266] width 29 height 30
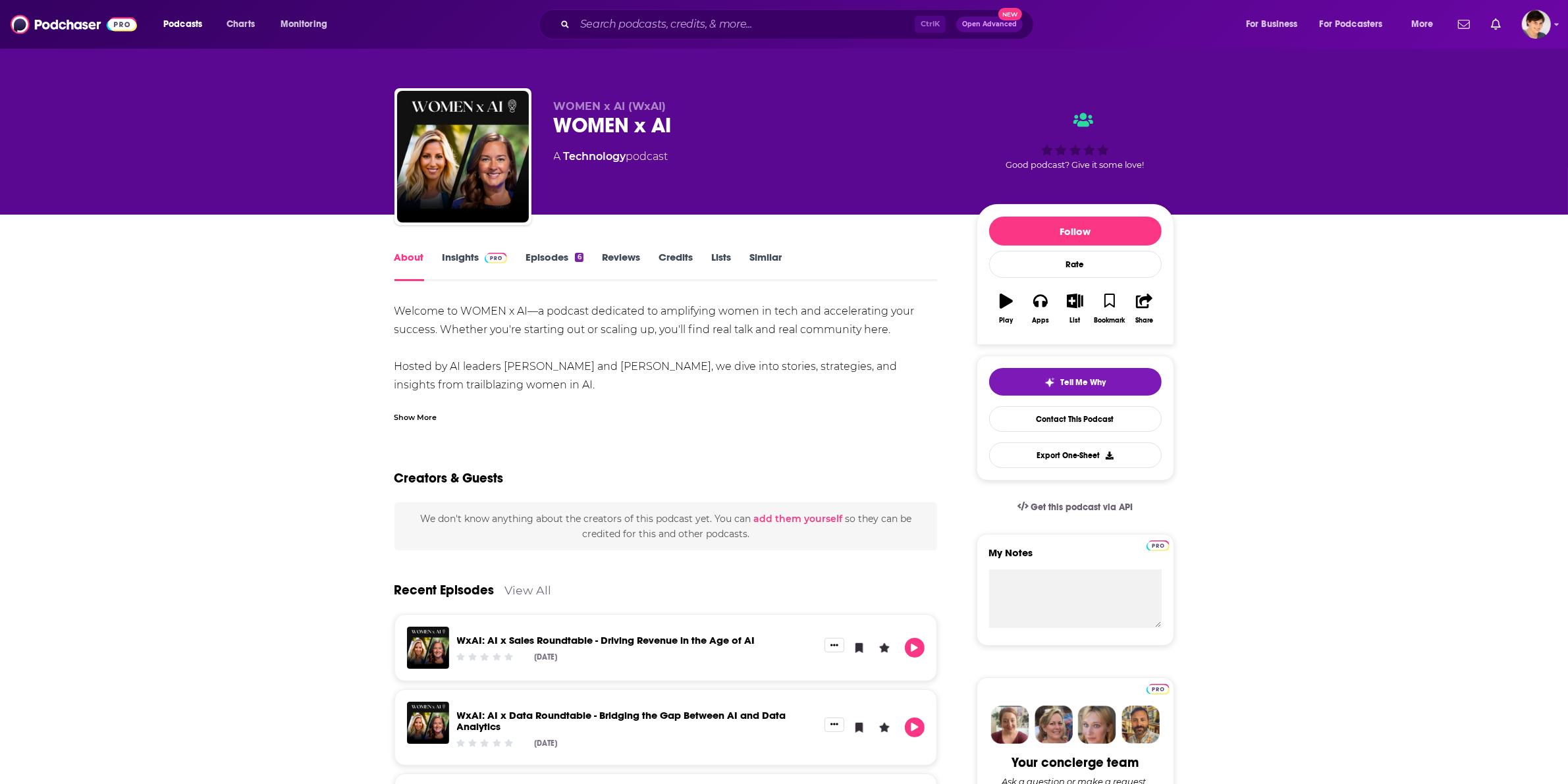
click at [594, 118] on div "WOMEN x AI" at bounding box center [754, 125] width 402 height 26
copy div "WOMEN x AI"
drag, startPoint x: 555, startPoint y: 377, endPoint x: 393, endPoint y: 303, distance: 178.1
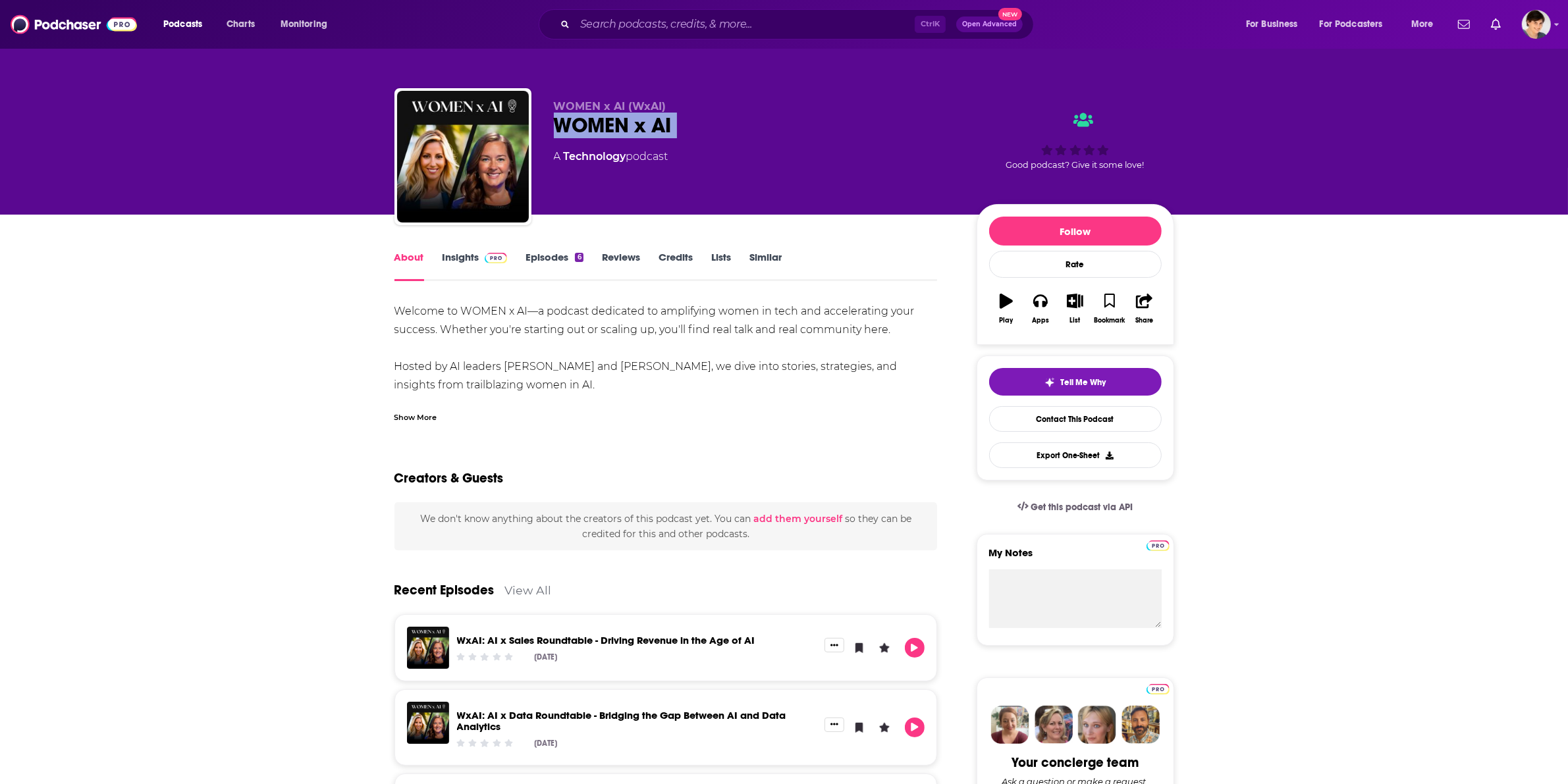
click at [394, 303] on div "Welcome to WOMEN x AI—a podcast dedicated to amplifying women in tech and accel…" at bounding box center [665, 385] width 543 height 166
copy div "Welcome to WOMEN x AI—a podcast dedicated to amplifying women in tech and accel…"
click at [561, 397] on div "Welcome to WOMEN x AI—a podcast dedicated to amplifying women in tech and accel…" at bounding box center [665, 363] width 543 height 121
drag, startPoint x: 508, startPoint y: 368, endPoint x: 673, endPoint y: 372, distance: 165.0
click at [673, 372] on div "Welcome to WOMEN x AI—a podcast dedicated to amplifying women in tech and accel…" at bounding box center [665, 385] width 543 height 166
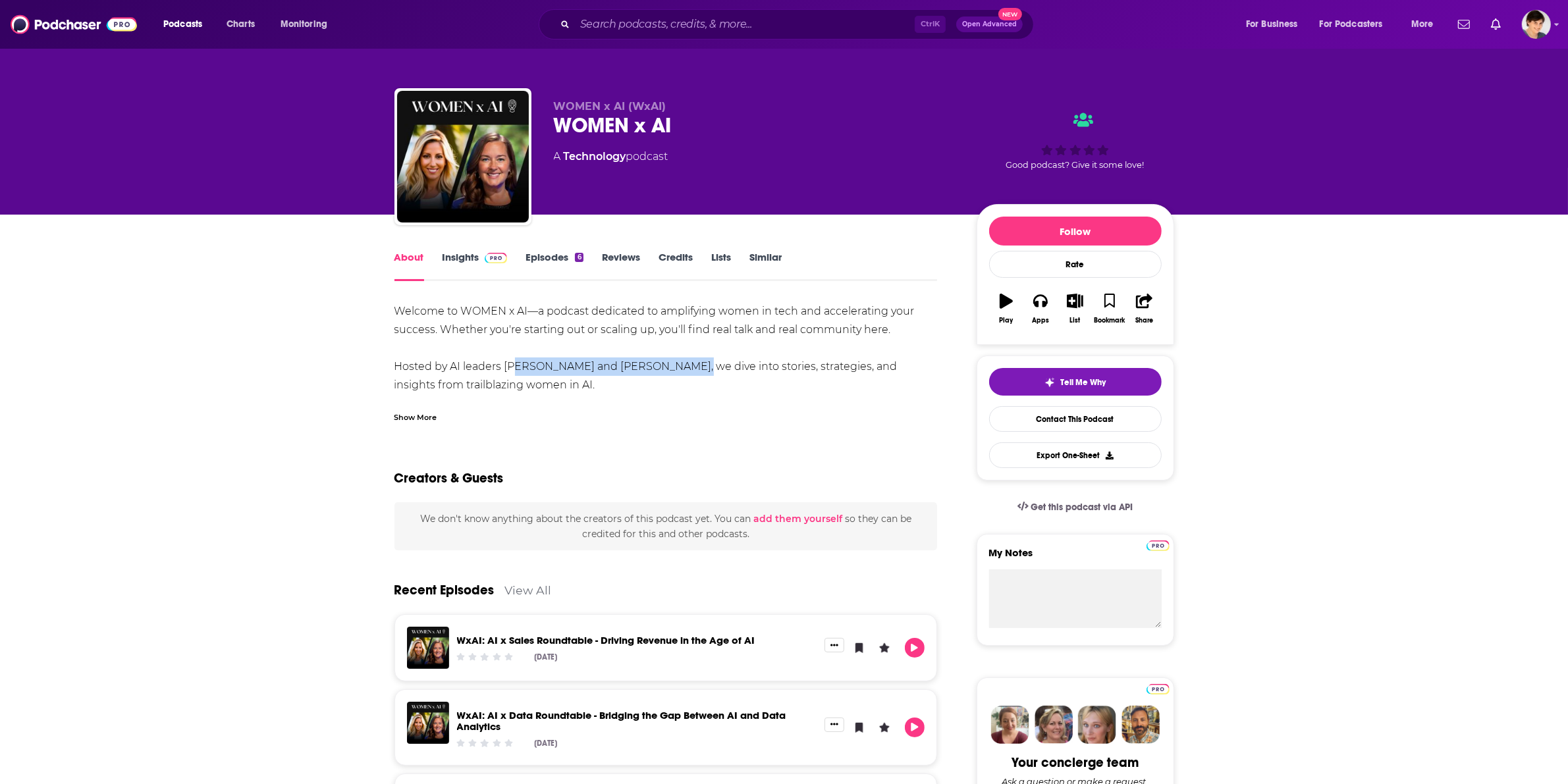
click at [610, 372] on div "Welcome to WOMEN x AI—a podcast dedicated to amplifying women in tech and accel…" at bounding box center [665, 385] width 543 height 166
drag, startPoint x: 506, startPoint y: 367, endPoint x: 673, endPoint y: 369, distance: 167.0
click at [673, 369] on div "Welcome to WOMEN x AI—a podcast dedicated to amplifying women in tech and accel…" at bounding box center [665, 385] width 543 height 166
copy div "[PERSON_NAME] and [PERSON_NAME]"
click at [468, 262] on link "Insights" at bounding box center [474, 266] width 65 height 30
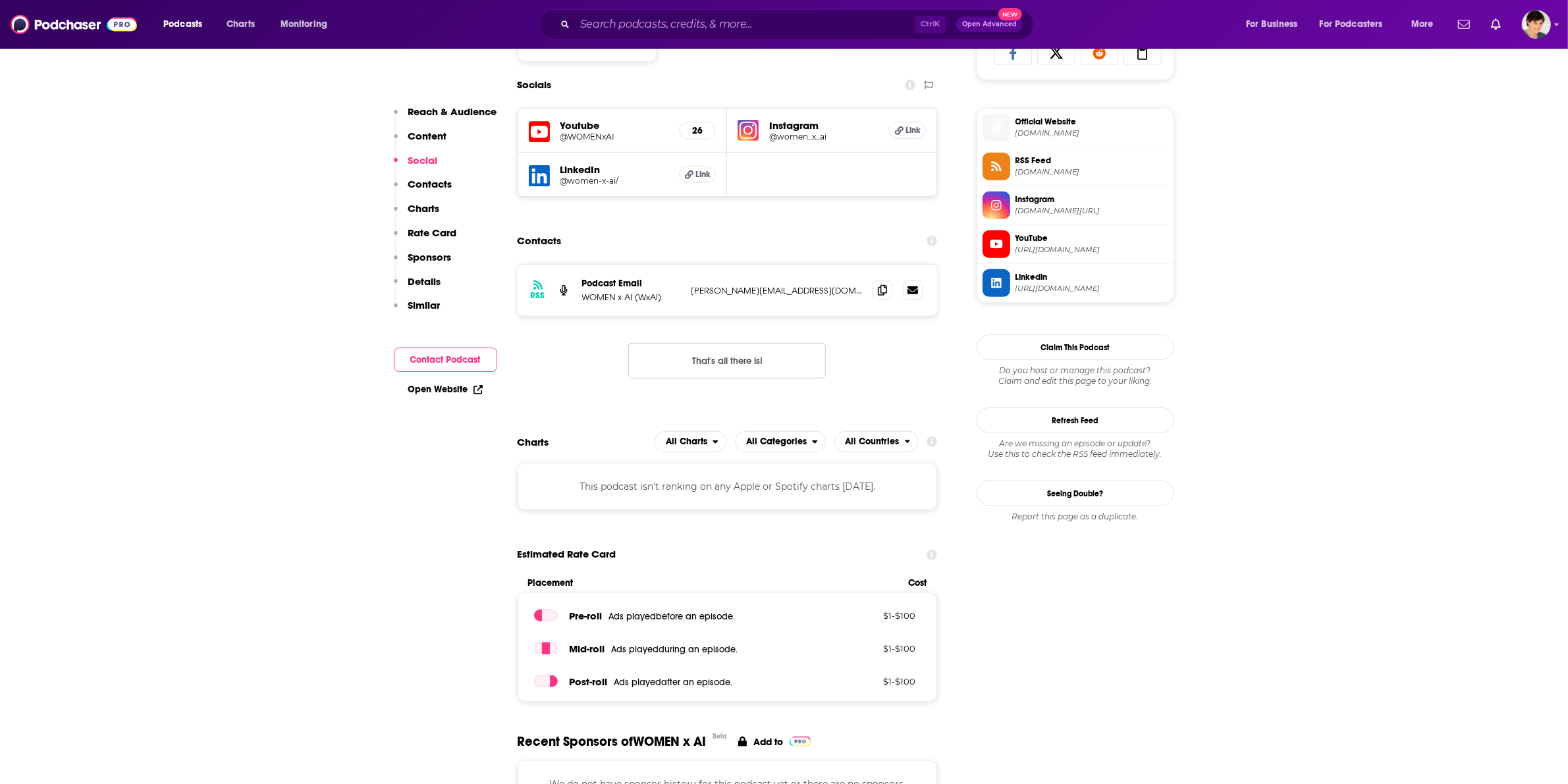
scroll to position [905, 0]
click at [878, 292] on icon at bounding box center [883, 288] width 9 height 10
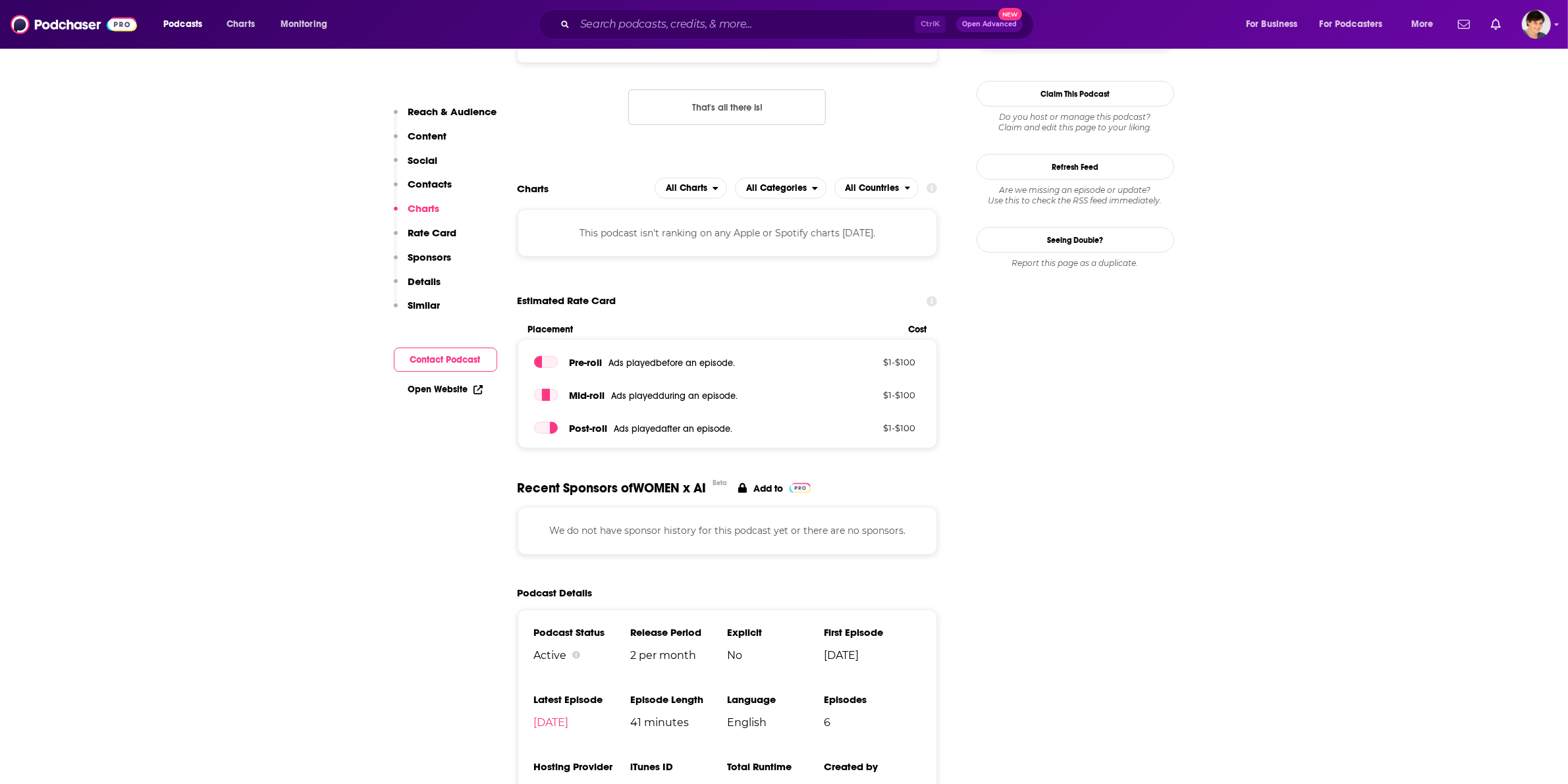
scroll to position [987, 0]
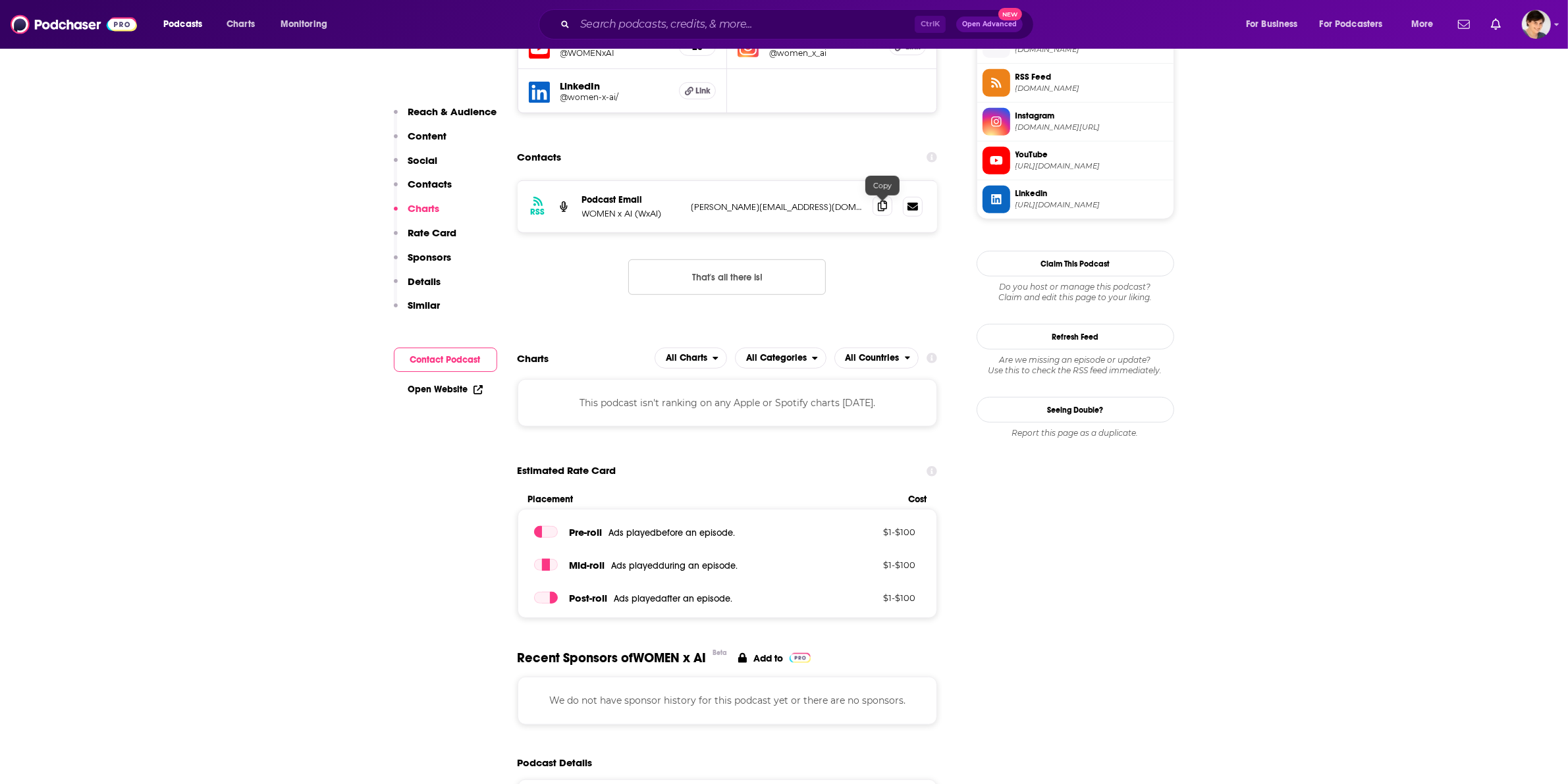
click at [881, 214] on span at bounding box center [882, 206] width 20 height 20
click at [647, 27] on input "Search podcasts, credits, & more..." at bounding box center [745, 25] width 340 height 21
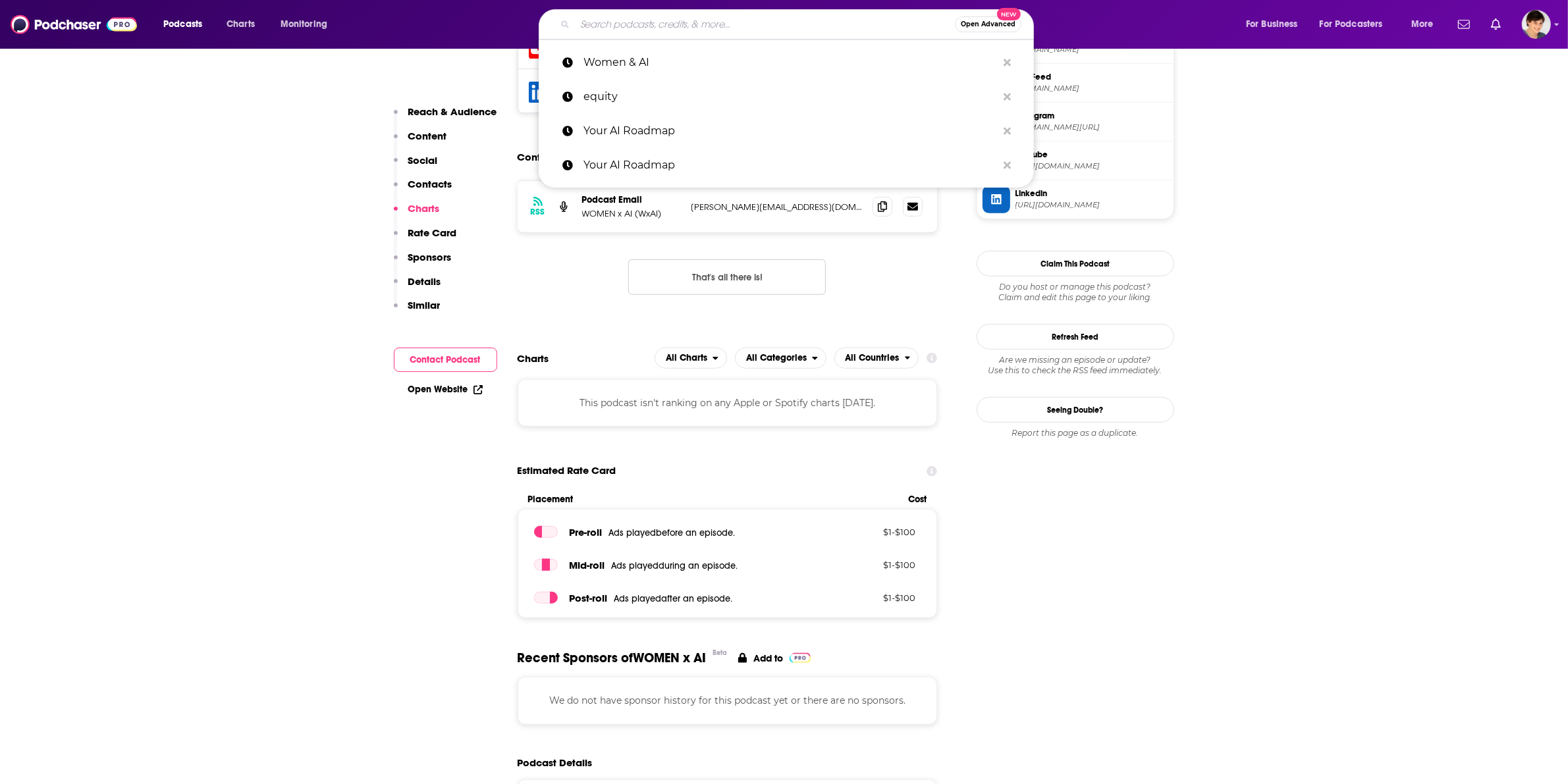
paste input "THE AI CHICKS"
type input "THE AI CHICKS"
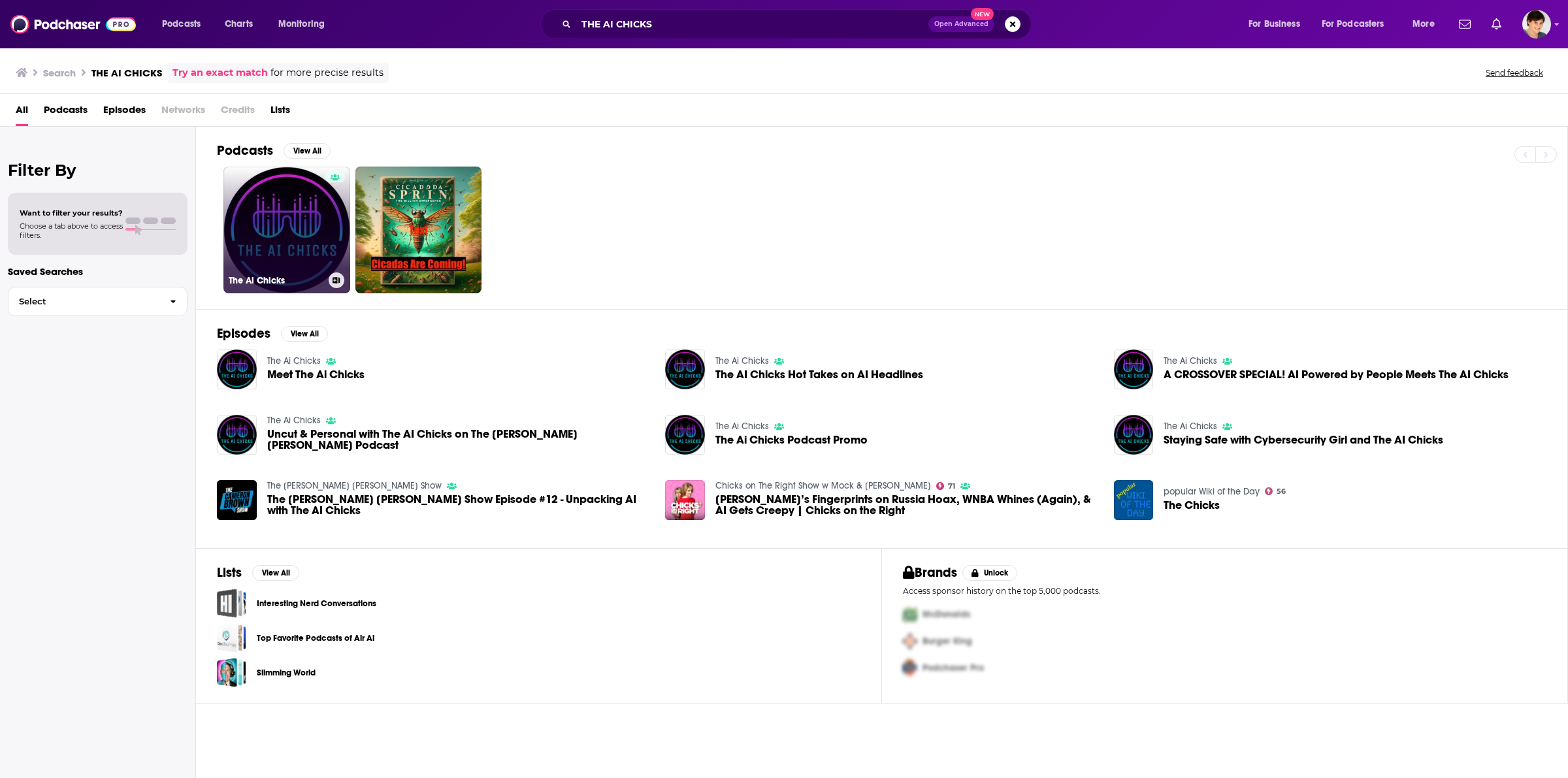
click at [260, 259] on link "The Ai Chicks" at bounding box center [286, 230] width 127 height 127
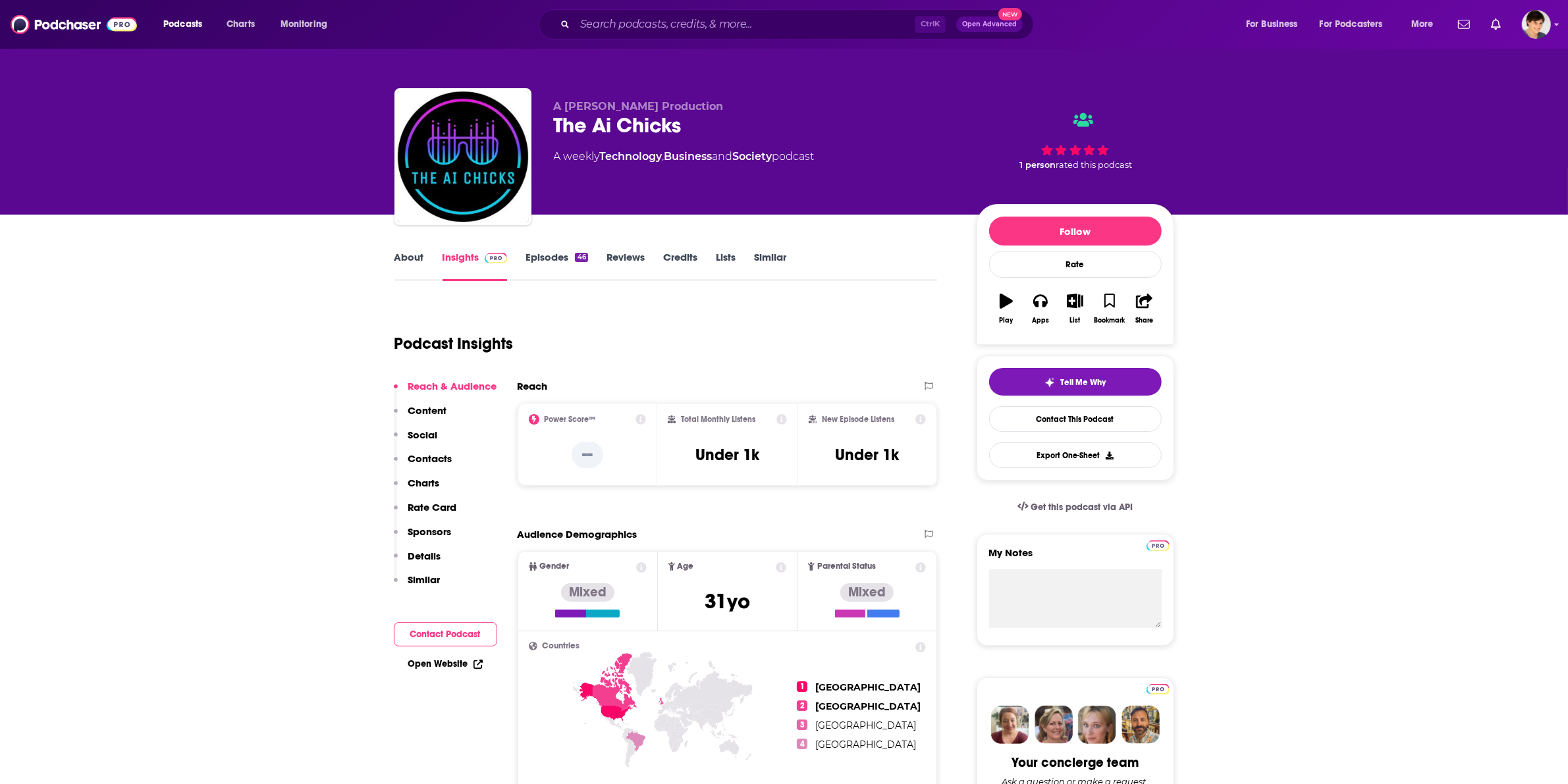
click at [399, 262] on link "About" at bounding box center [408, 266] width 29 height 30
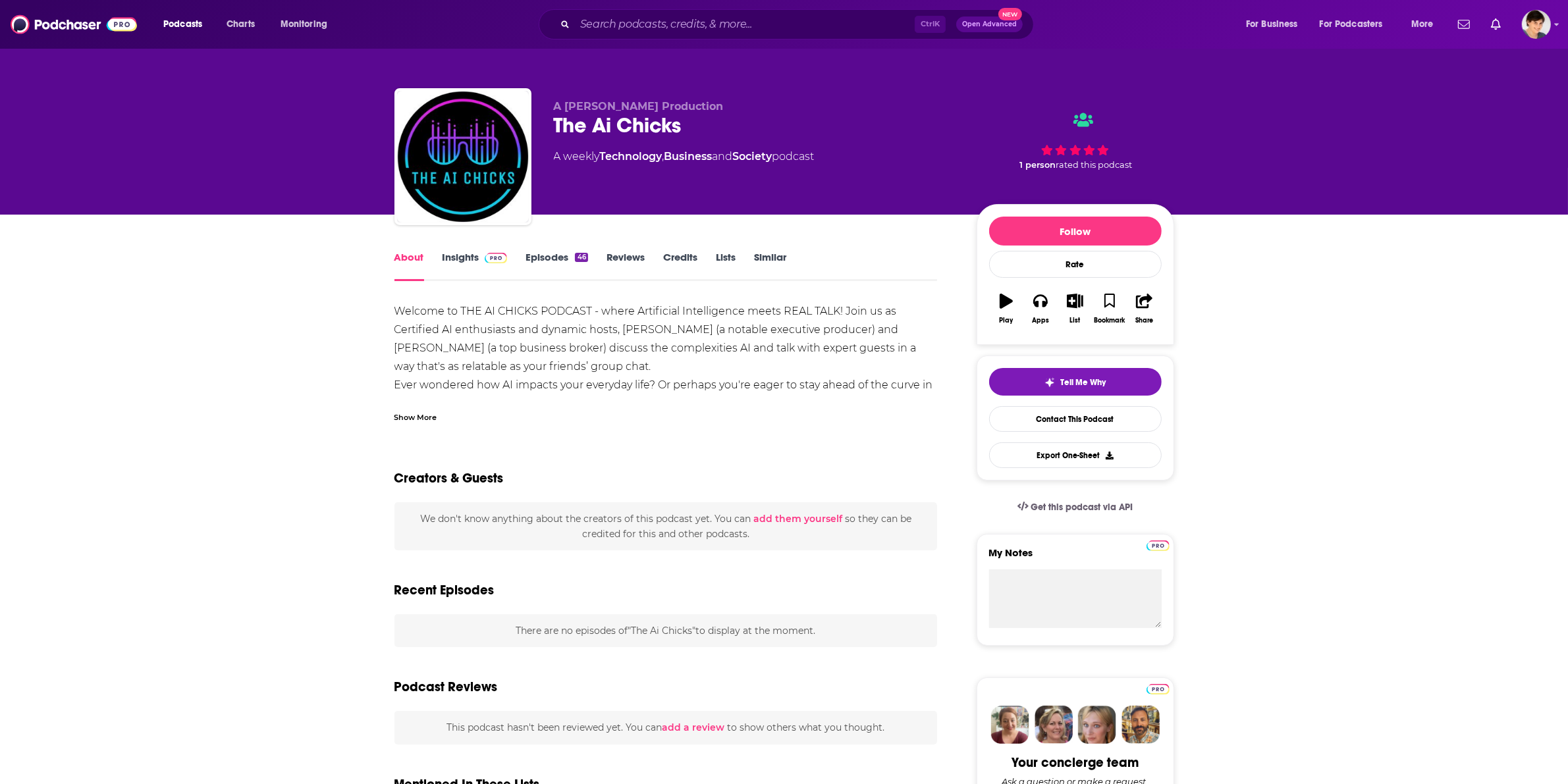
click at [645, 124] on div "The Ai Chicks" at bounding box center [754, 125] width 402 height 26
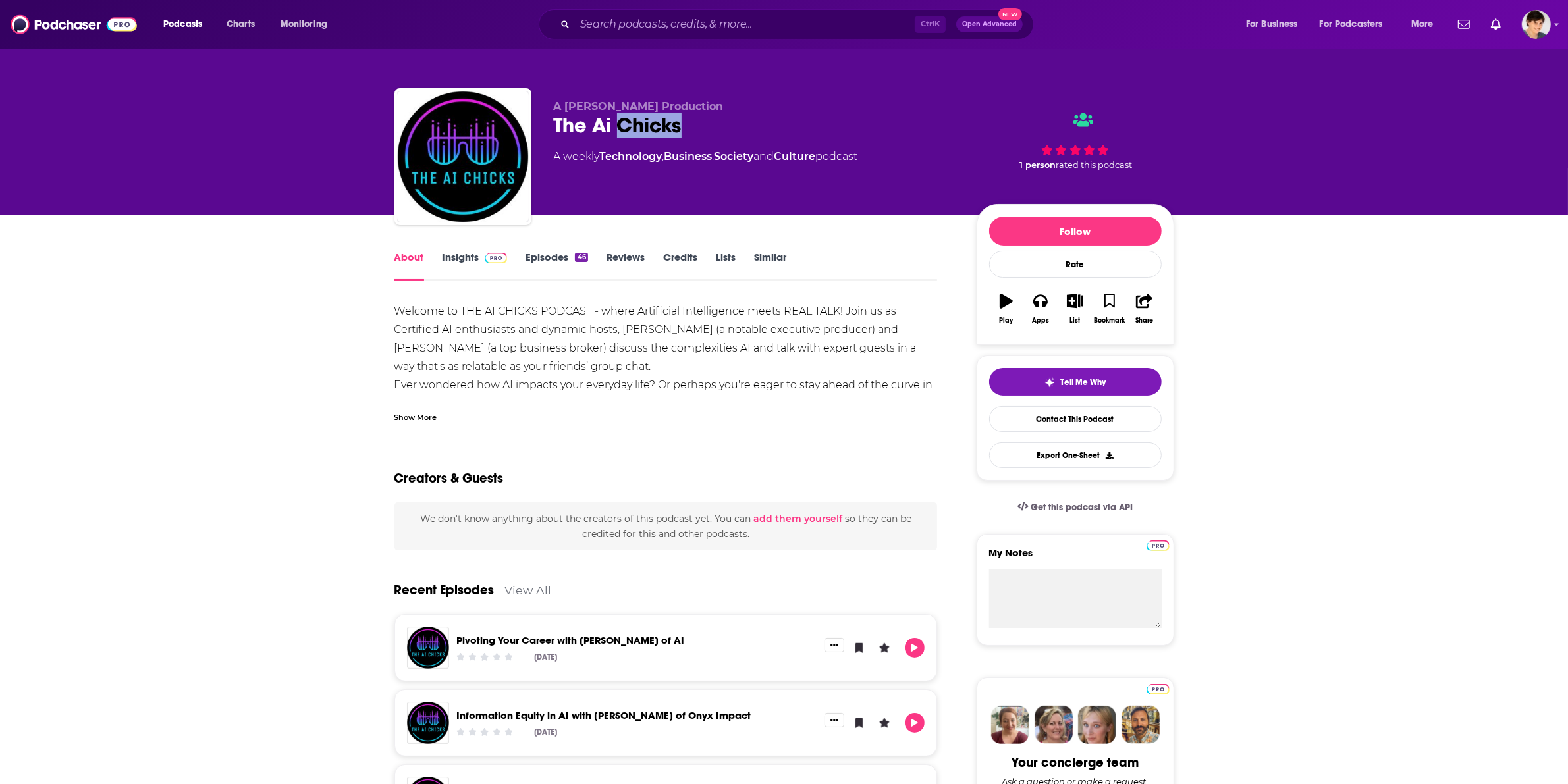
click at [645, 124] on div "The Ai Chicks" at bounding box center [754, 125] width 402 height 26
copy div "The Ai Chicks"
click at [444, 416] on div "Show More" at bounding box center [665, 412] width 543 height 23
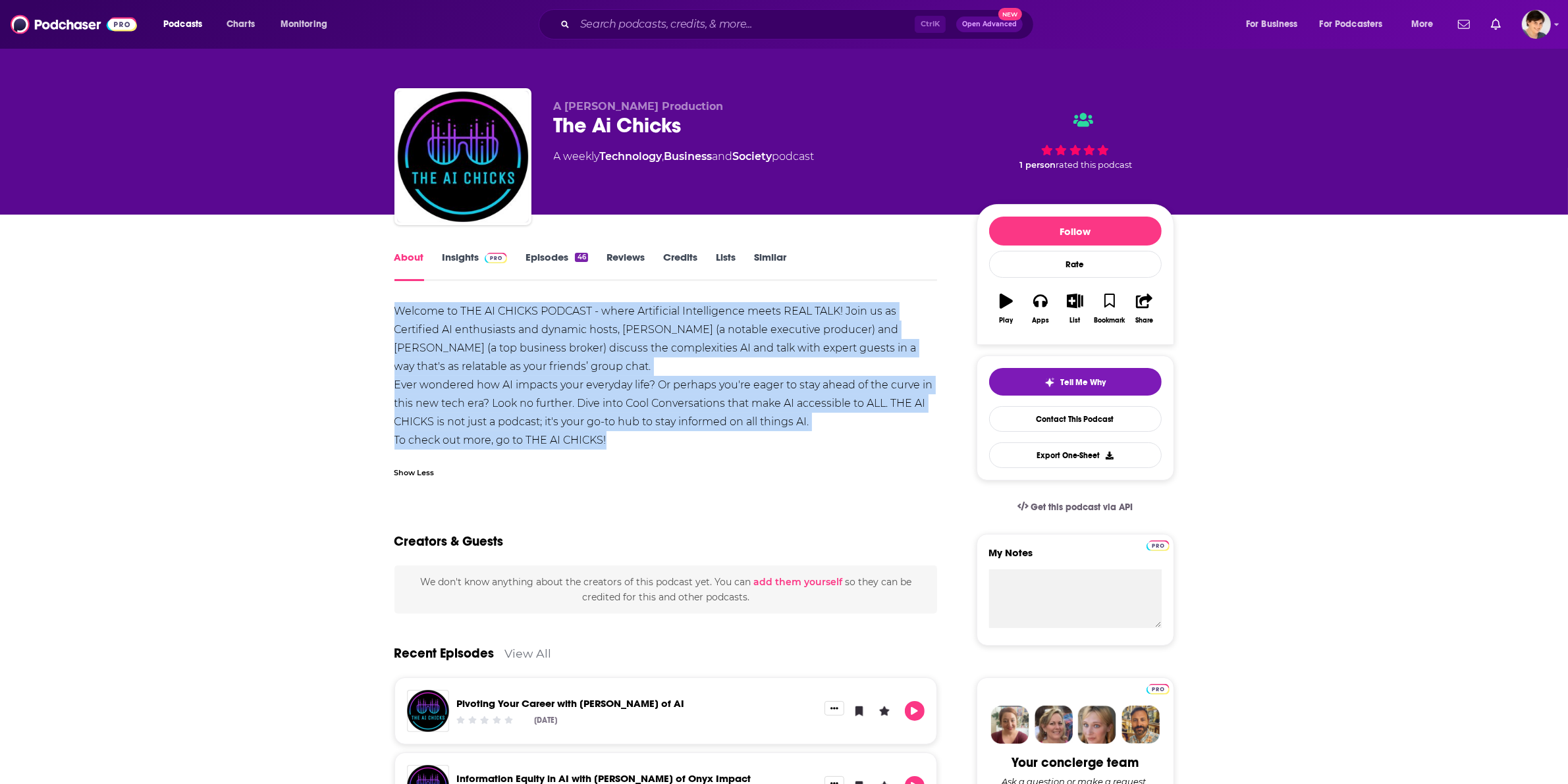
drag, startPoint x: 628, startPoint y: 434, endPoint x: 390, endPoint y: 310, distance: 268.4
click at [635, 342] on div "Welcome to THE AI CHICKS PODCAST - where Artificial Intelligence meets REAL TAL…" at bounding box center [665, 376] width 543 height 147
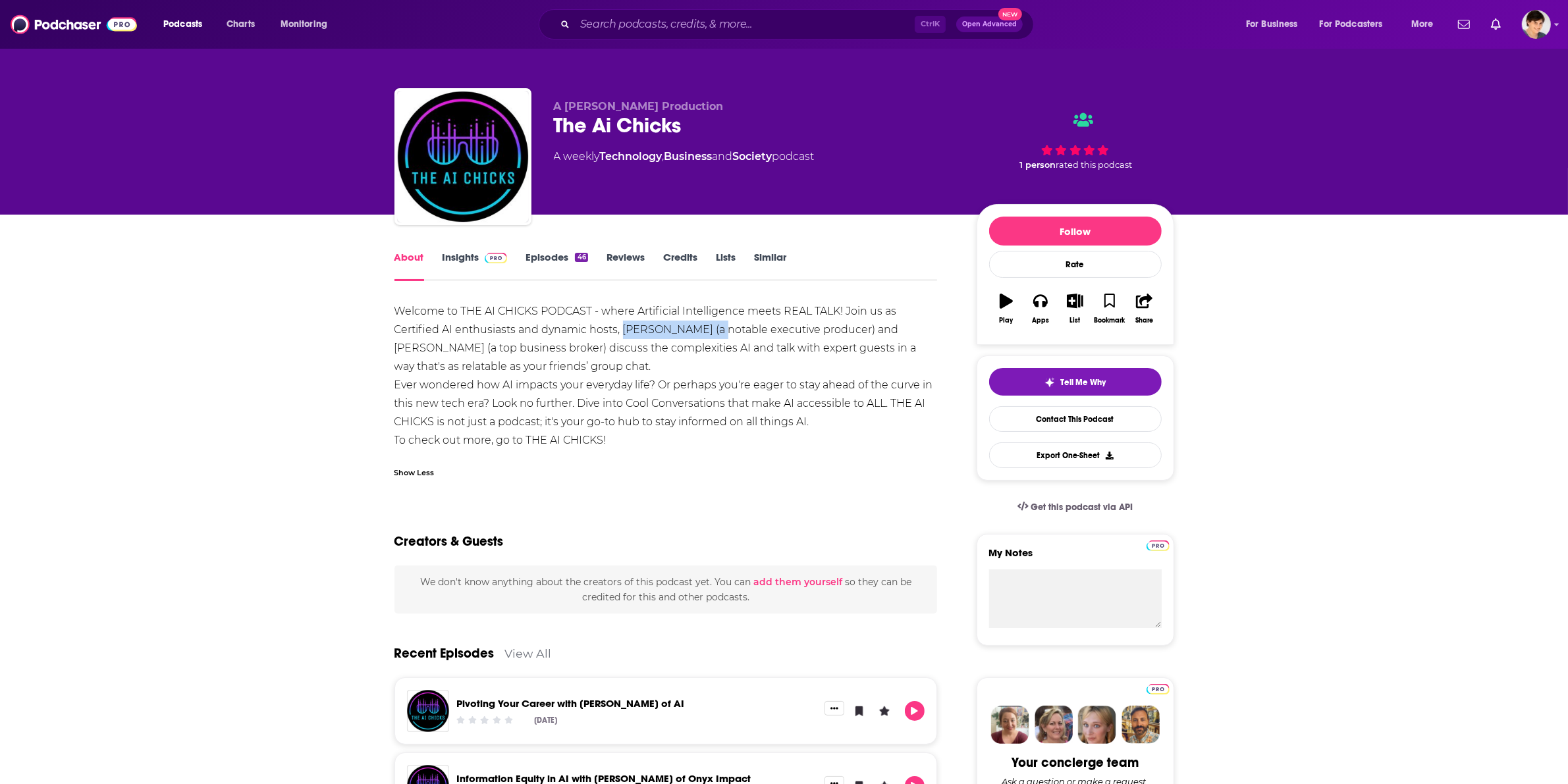
drag, startPoint x: 623, startPoint y: 332, endPoint x: 722, endPoint y: 333, distance: 99.0
click at [722, 333] on div "Welcome to THE AI CHICKS PODCAST - where Artificial Intelligence meets REAL TAL…" at bounding box center [665, 376] width 543 height 147
click at [452, 253] on link "Insights" at bounding box center [474, 266] width 65 height 30
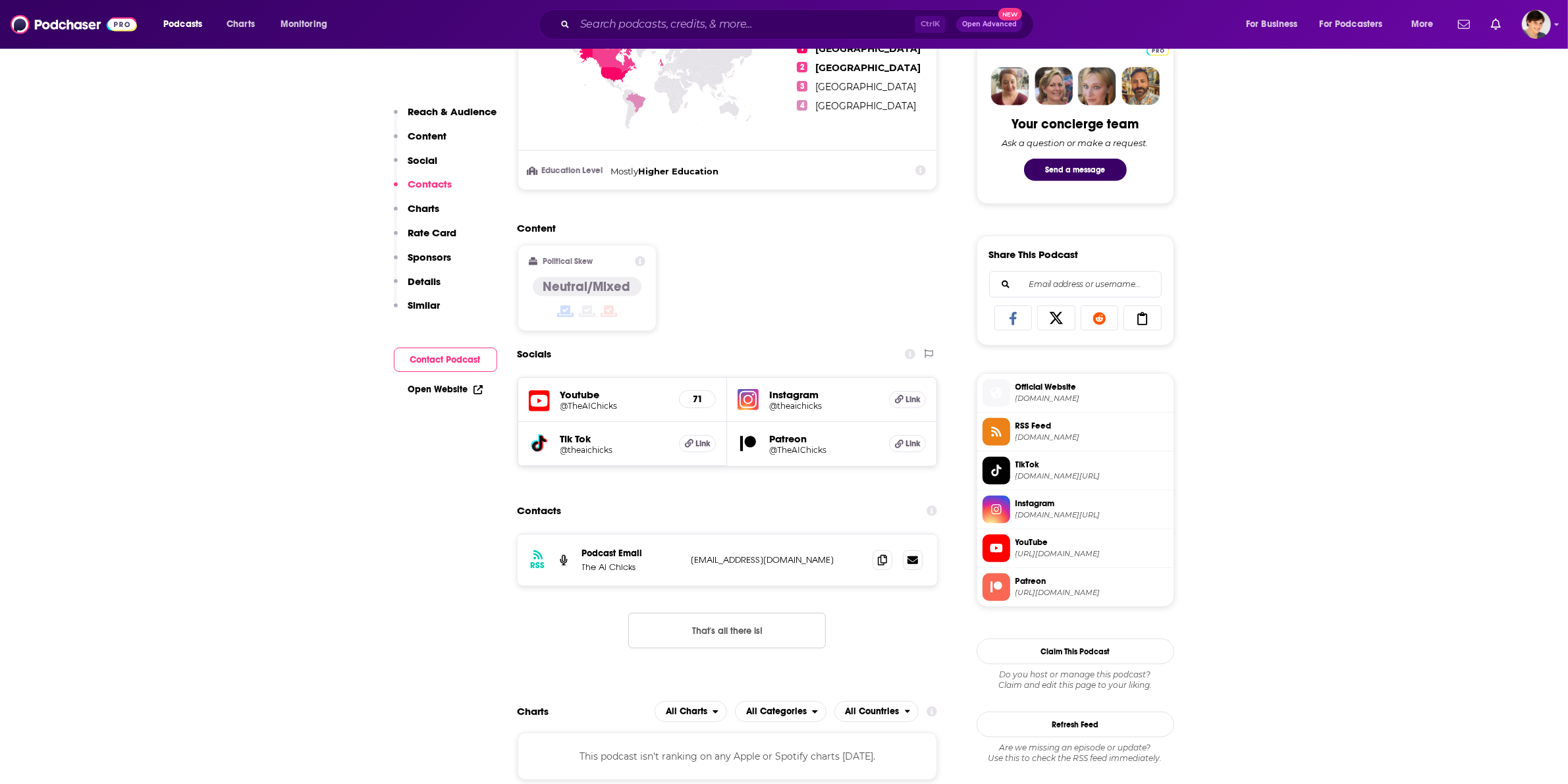
scroll to position [905, 0]
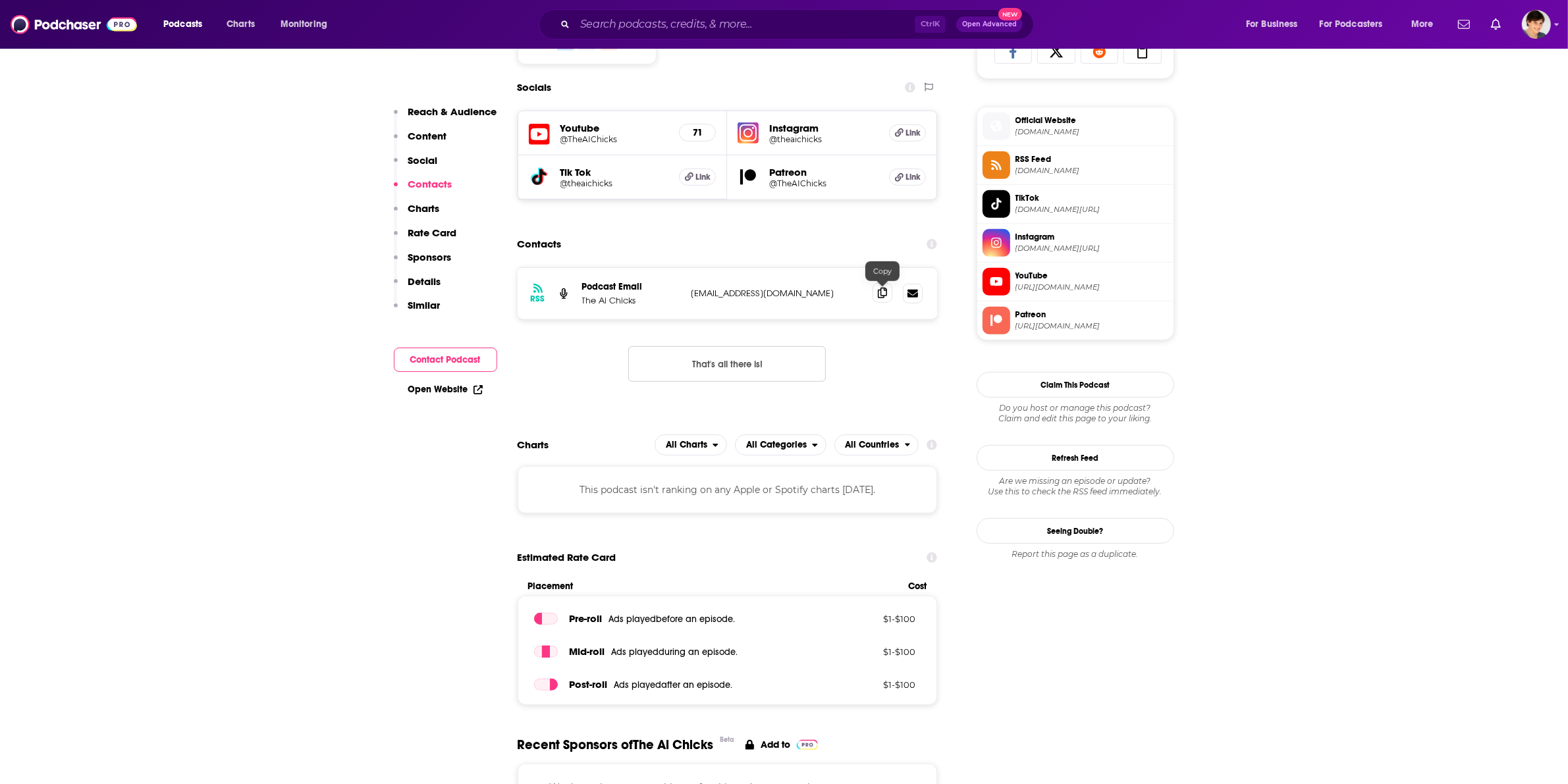
click at [874, 297] on span at bounding box center [882, 293] width 20 height 20
click at [732, 26] on input "Search podcasts, credits, & more..." at bounding box center [745, 25] width 340 height 21
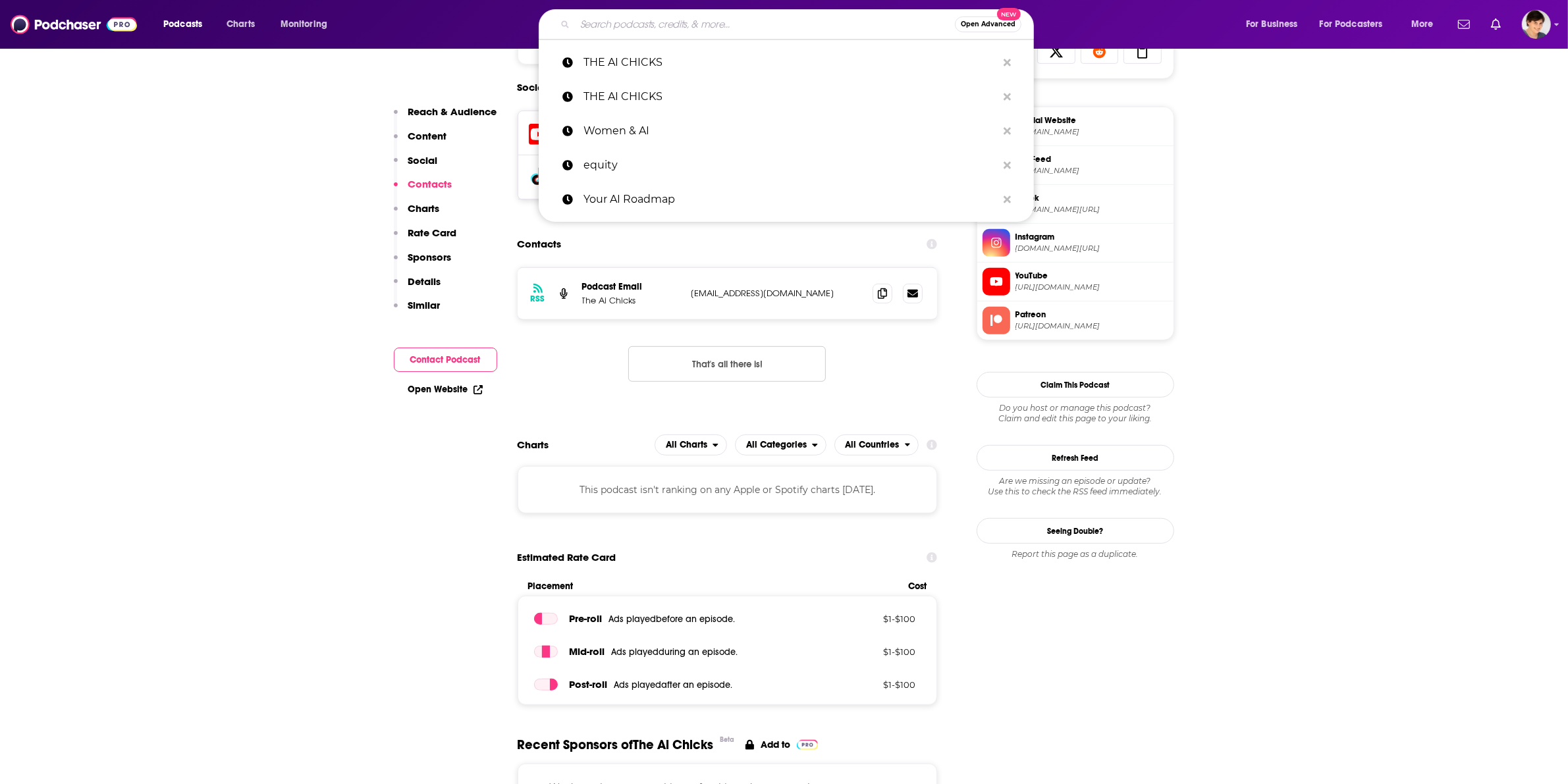
paste input "Good Robot"
type input "Good Robot"
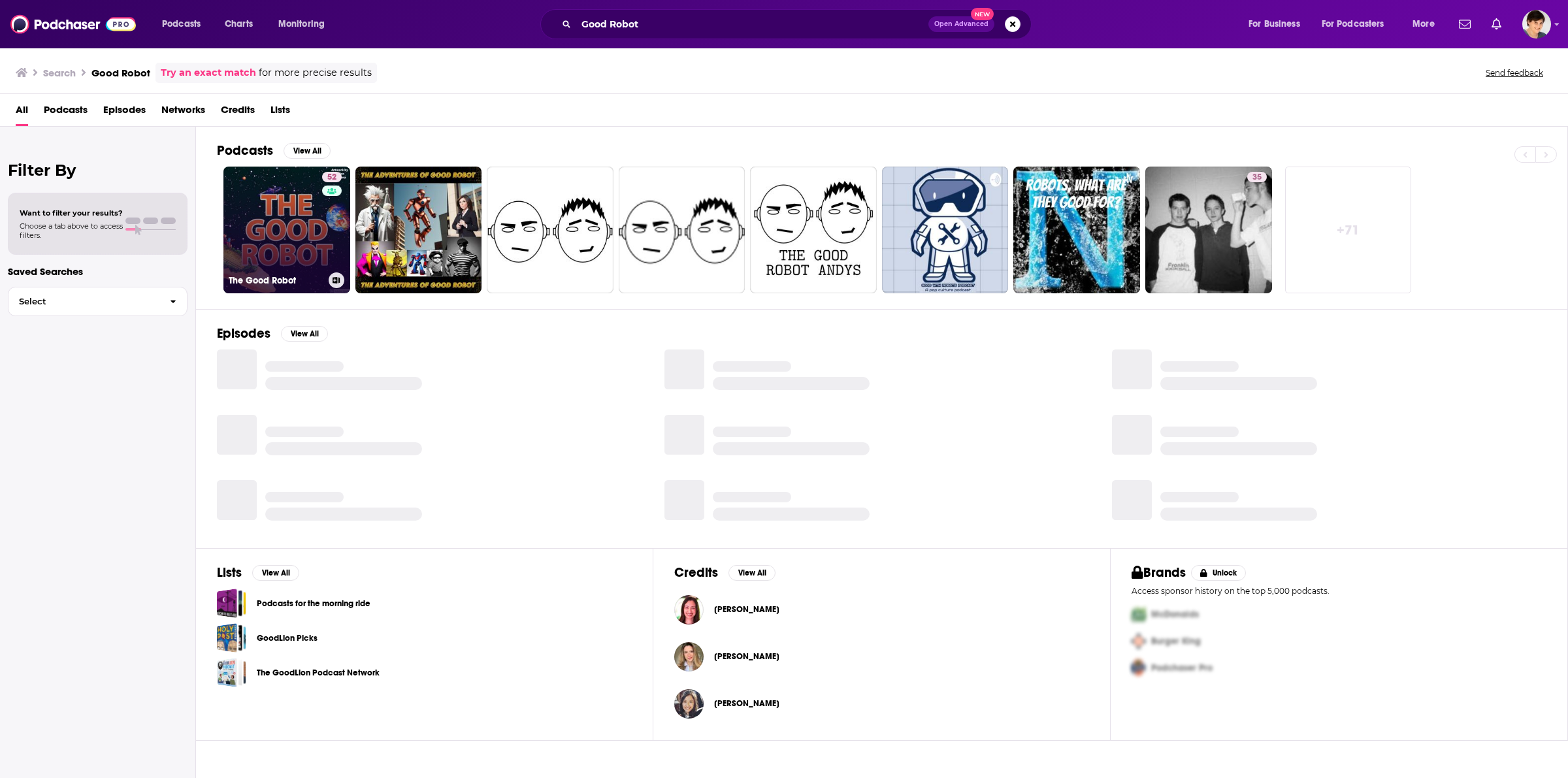
click at [288, 232] on link "52 The Good Robot" at bounding box center [286, 230] width 127 height 127
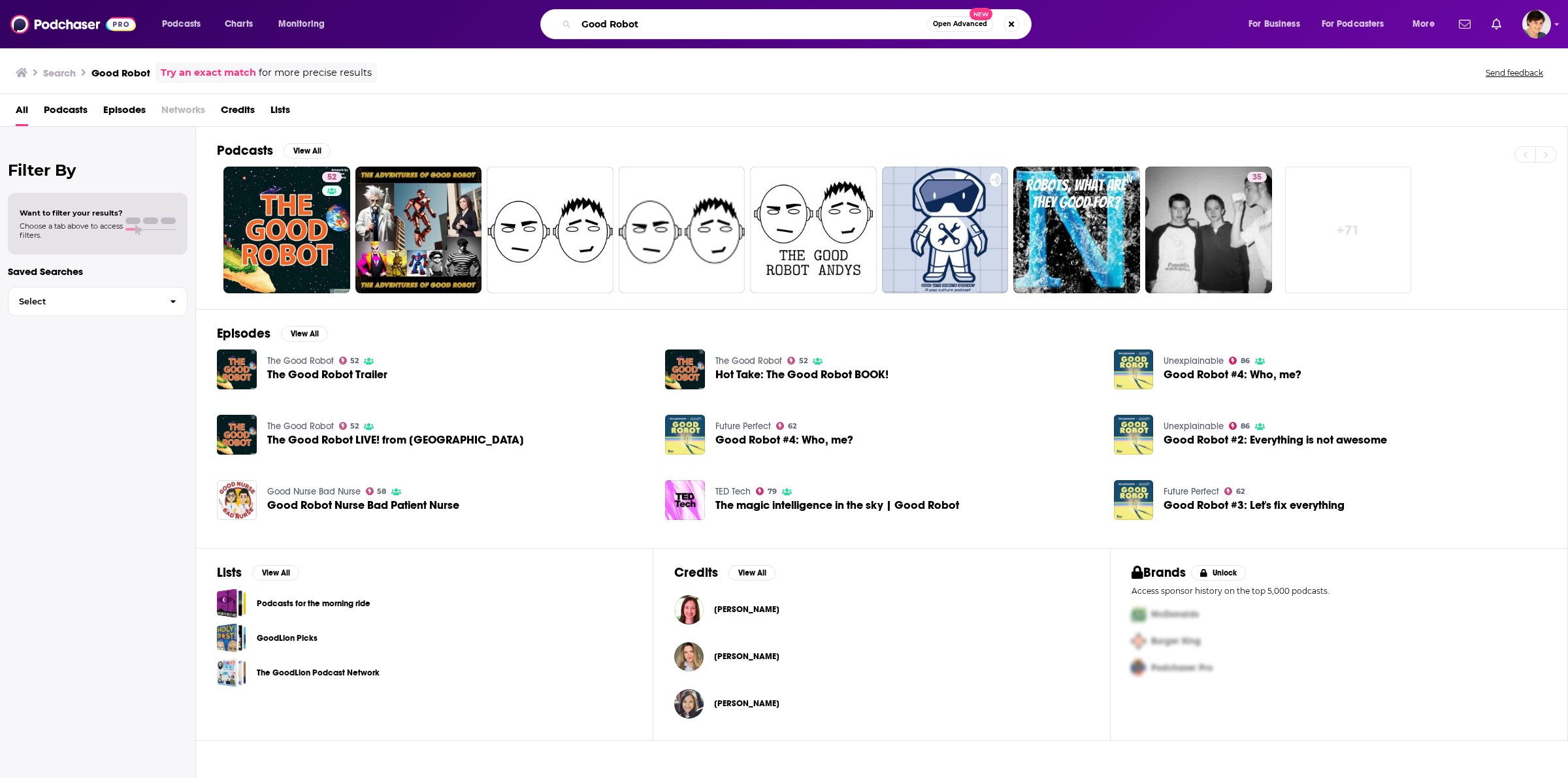
click at [651, 24] on input "Good Robot" at bounding box center [752, 24] width 351 height 21
paste input "The Experiment - Podcas"
type input "The Experiment - Podcast"
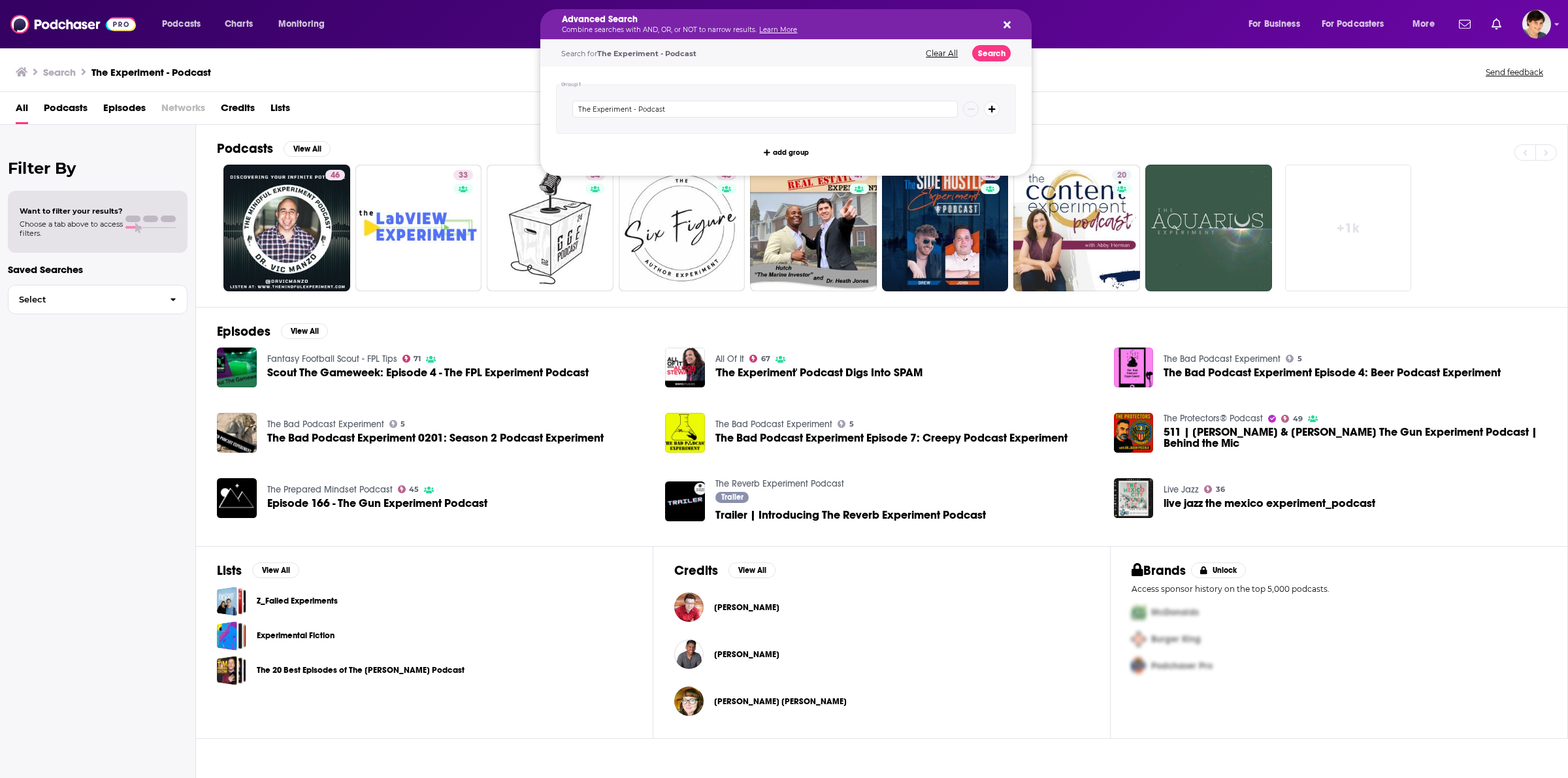
drag, startPoint x: 658, startPoint y: 22, endPoint x: 773, endPoint y: 22, distance: 115.0
click at [472, 27] on div "Advanced Search Combine searches with AND, OR, or NOT to narrow results. Learn …" at bounding box center [799, 24] width 872 height 30
drag, startPoint x: 665, startPoint y: 22, endPoint x: 769, endPoint y: 22, distance: 104.0
drag, startPoint x: 633, startPoint y: 109, endPoint x: 698, endPoint y: 109, distance: 65.0
click at [698, 109] on input "The Experiment - Podcast" at bounding box center [764, 109] width 385 height 17
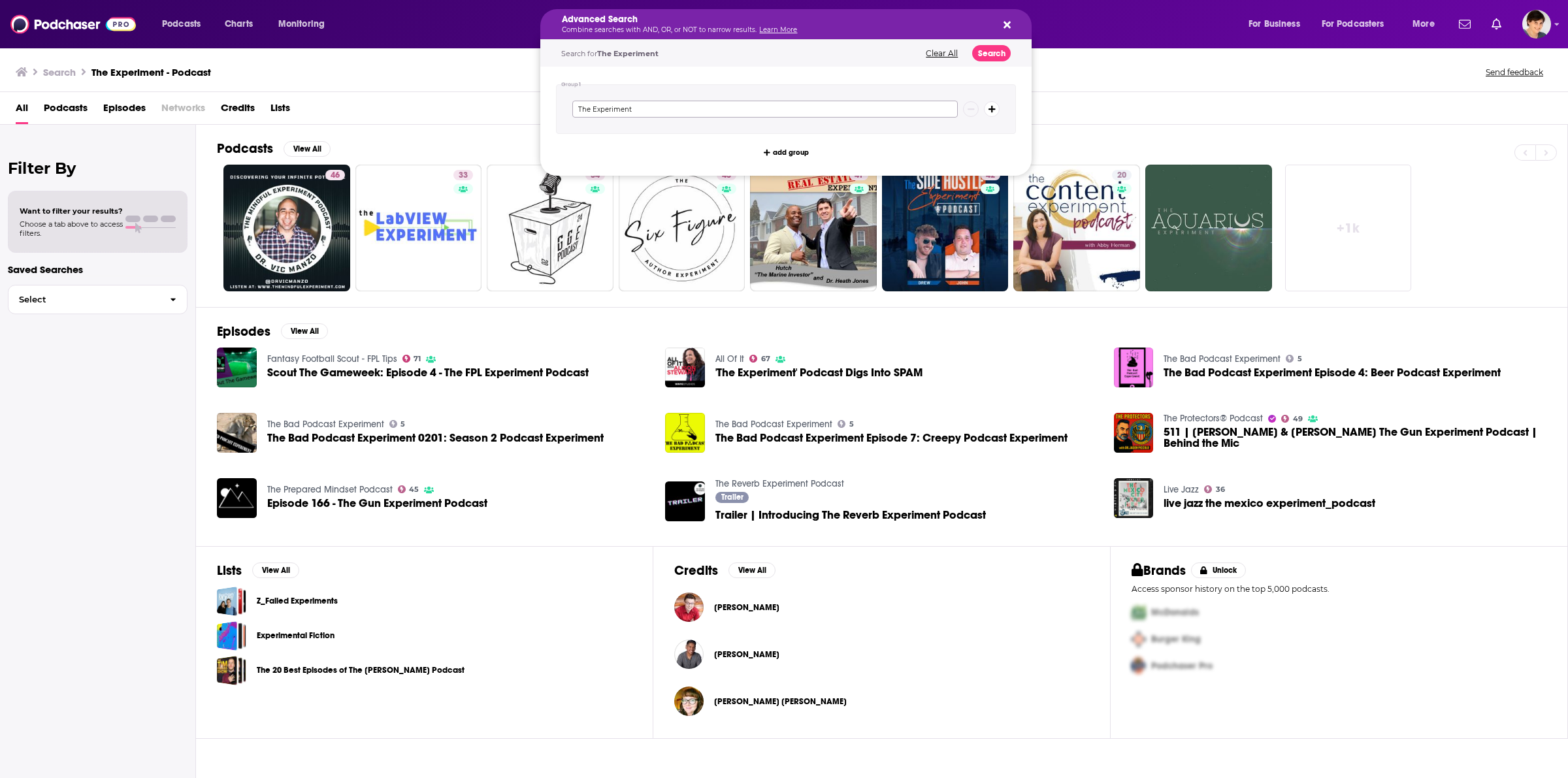
type input "The Experiment"
click at [991, 51] on button "Search" at bounding box center [991, 52] width 38 height 16
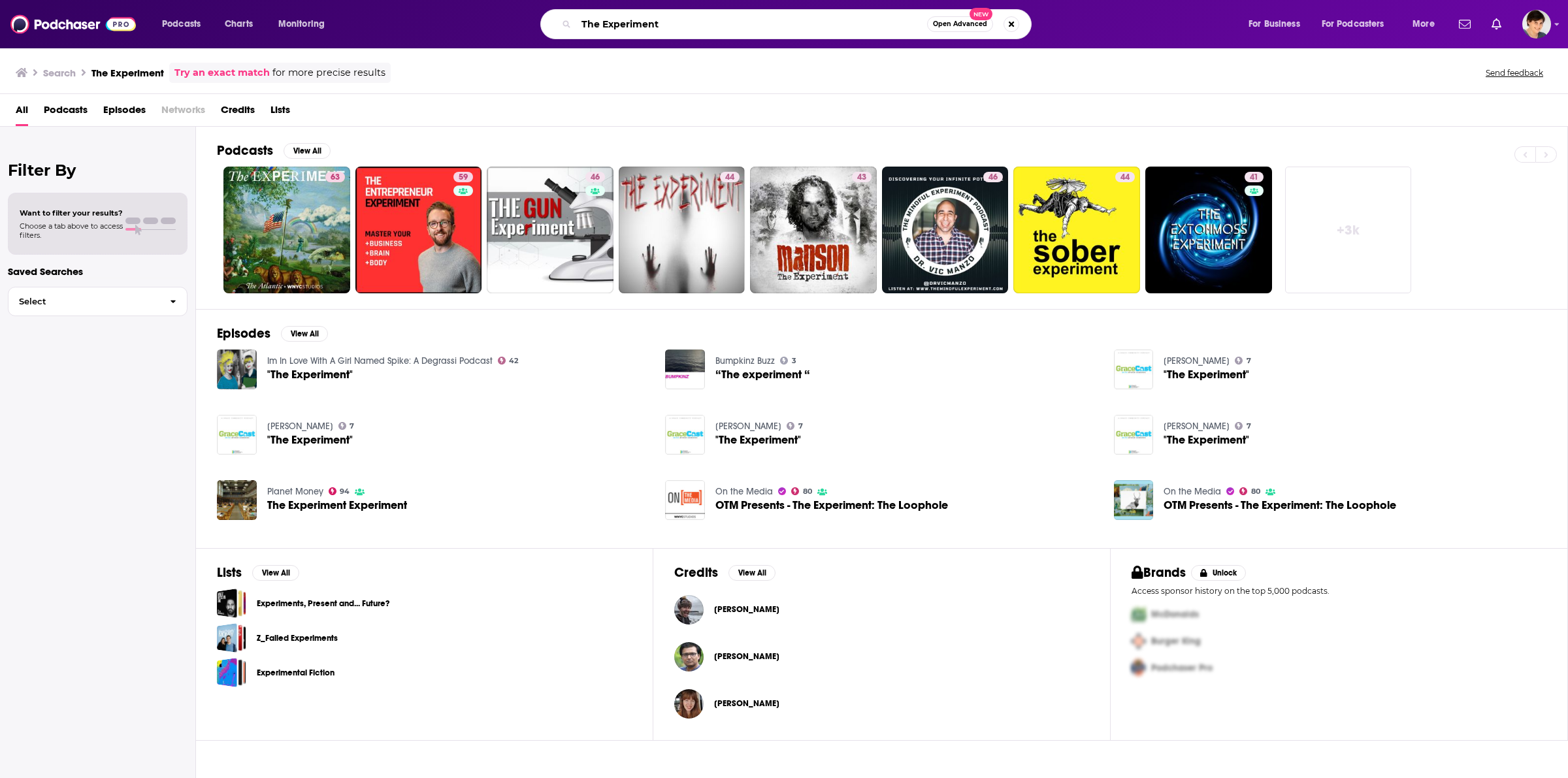
drag, startPoint x: 675, startPoint y: 30, endPoint x: 554, endPoint y: 28, distance: 121.0
click at [554, 28] on div "The Experiment Open Advanced New" at bounding box center [786, 24] width 491 height 30
type input "good robot"
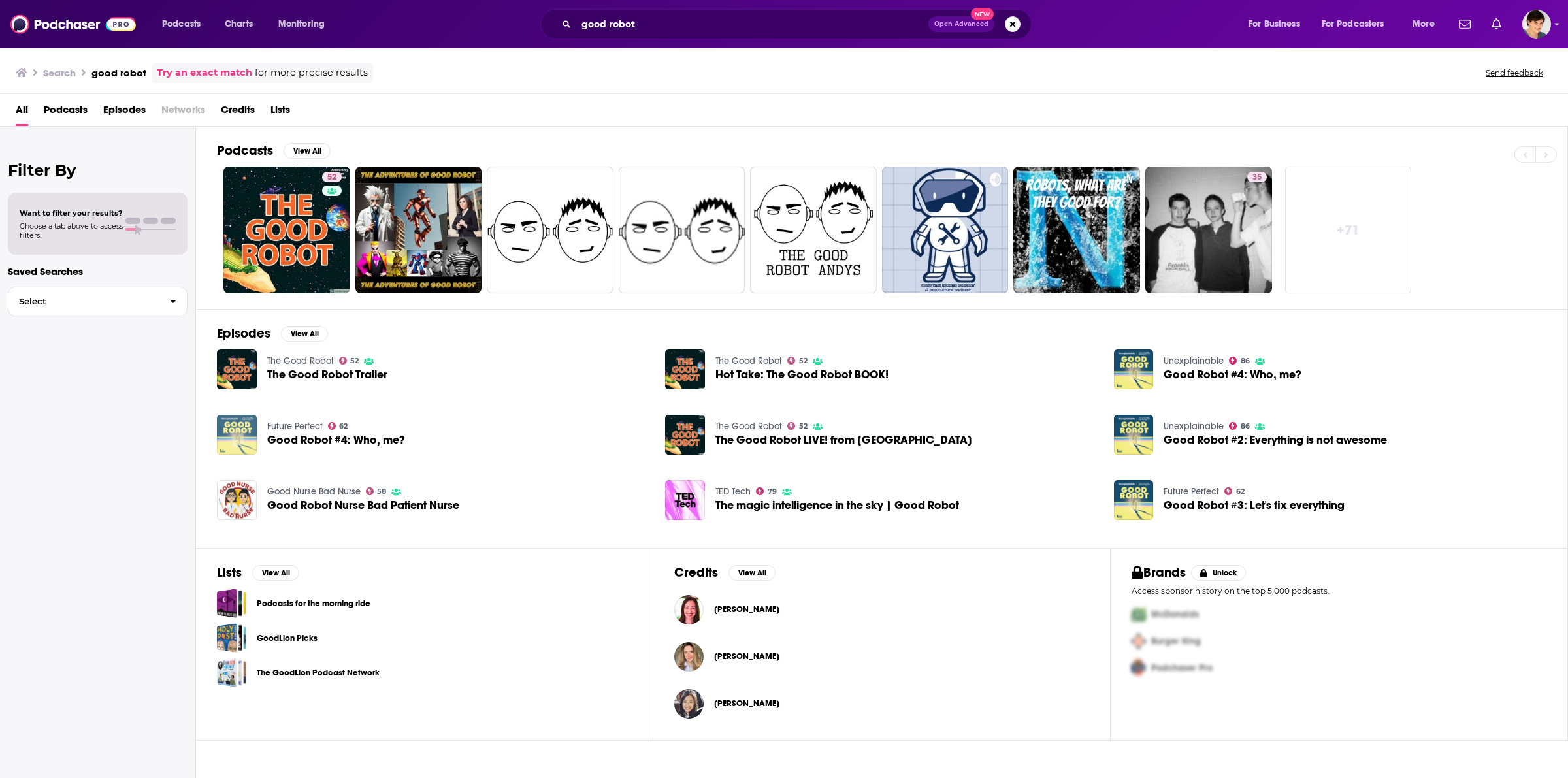
click at [235, 446] on img "Good Robot #4: Who, me?" at bounding box center [236, 435] width 40 height 40
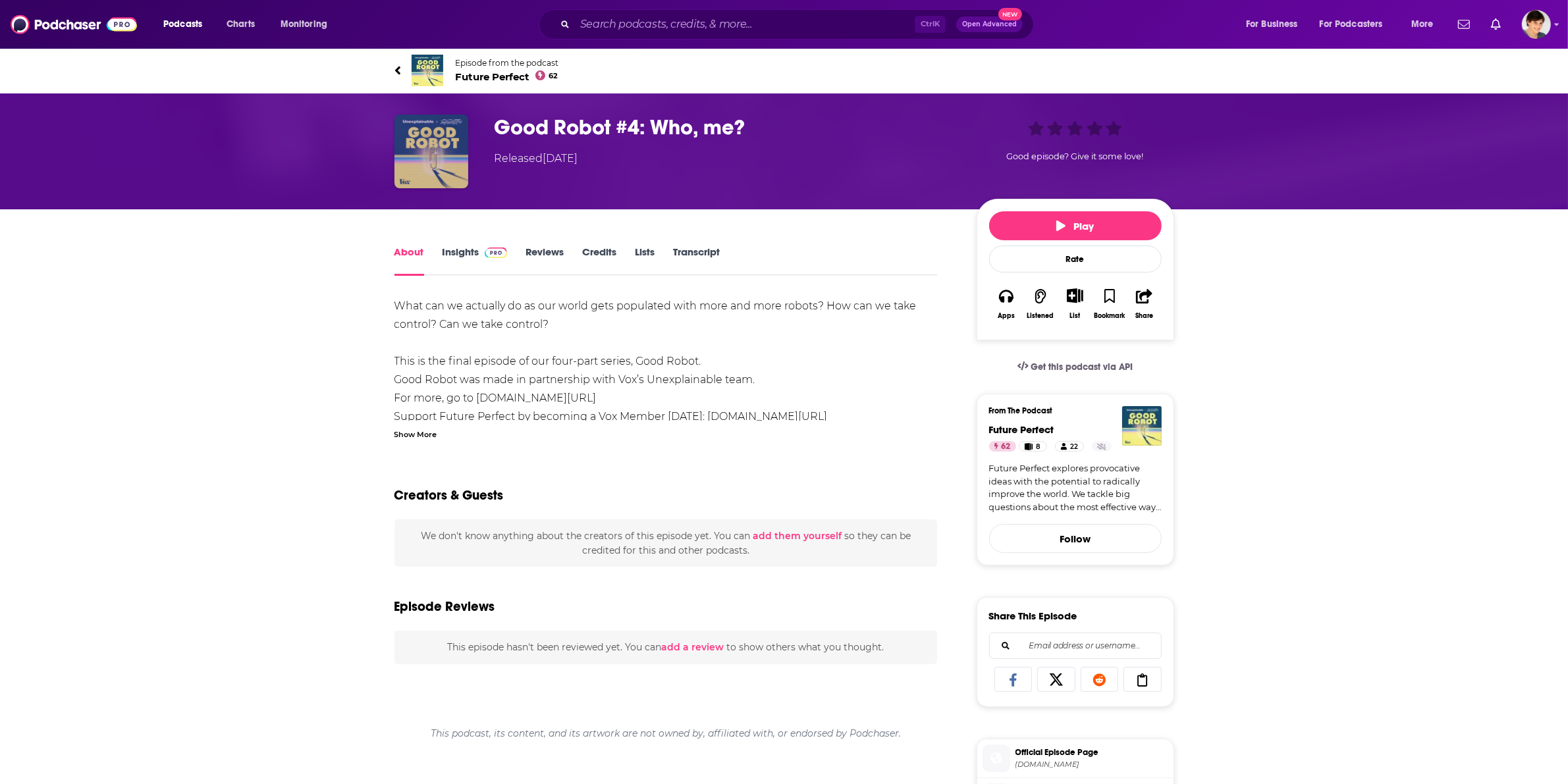
click at [434, 155] on img "Good Robot #4: Who, me?" at bounding box center [431, 151] width 74 height 74
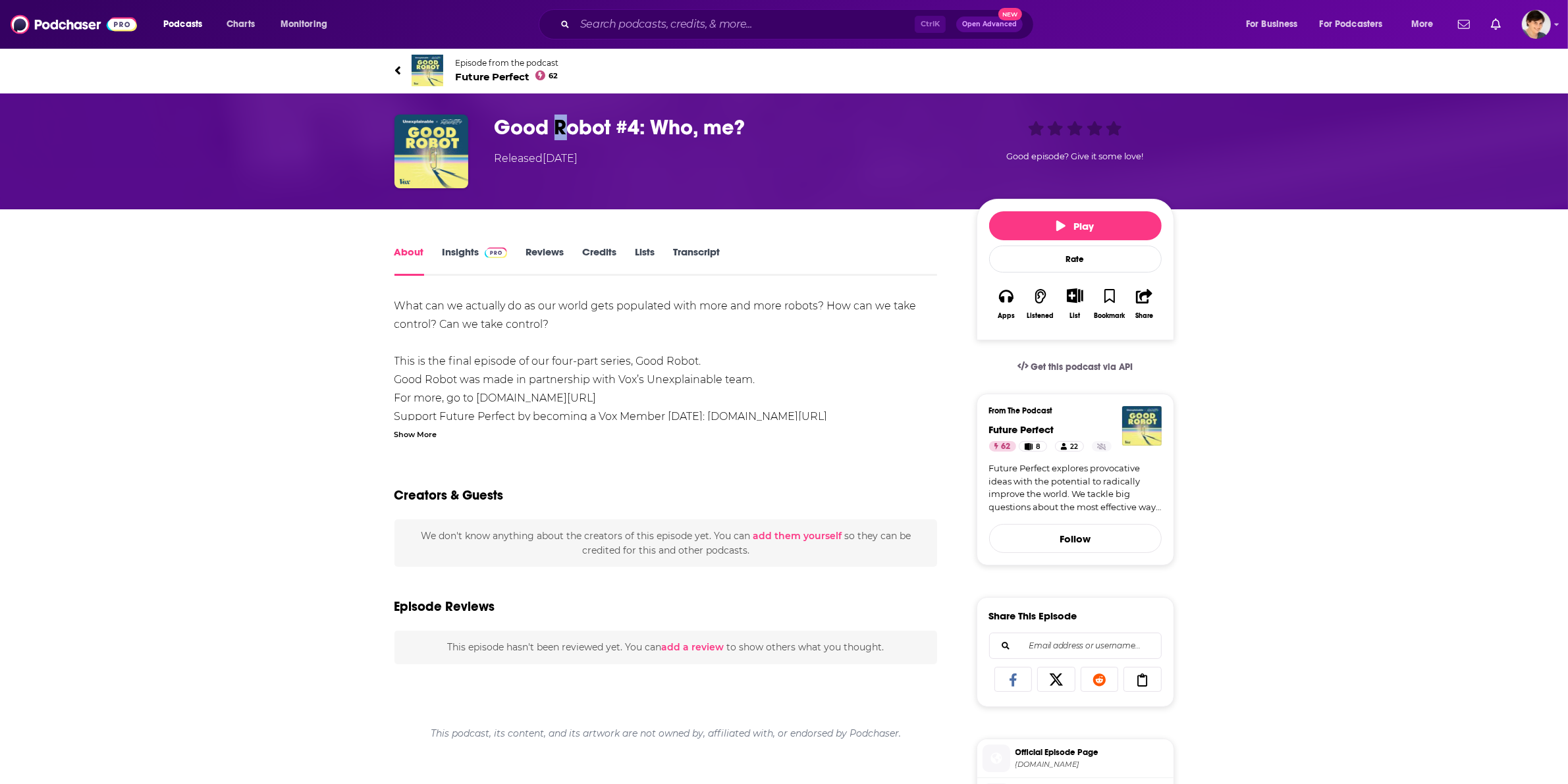
click at [561, 127] on h1 "Good Robot #4: Who, me?" at bounding box center [725, 127] width 461 height 26
click at [517, 138] on h1 "Good Robot #4: Who, me?" at bounding box center [725, 127] width 461 height 26
drag, startPoint x: 466, startPoint y: 146, endPoint x: 437, endPoint y: 153, distance: 29.8
click at [465, 146] on img "Good Robot #4: Who, me?" at bounding box center [431, 151] width 74 height 74
click at [436, 153] on img "Good Robot #4: Who, me?" at bounding box center [431, 151] width 74 height 74
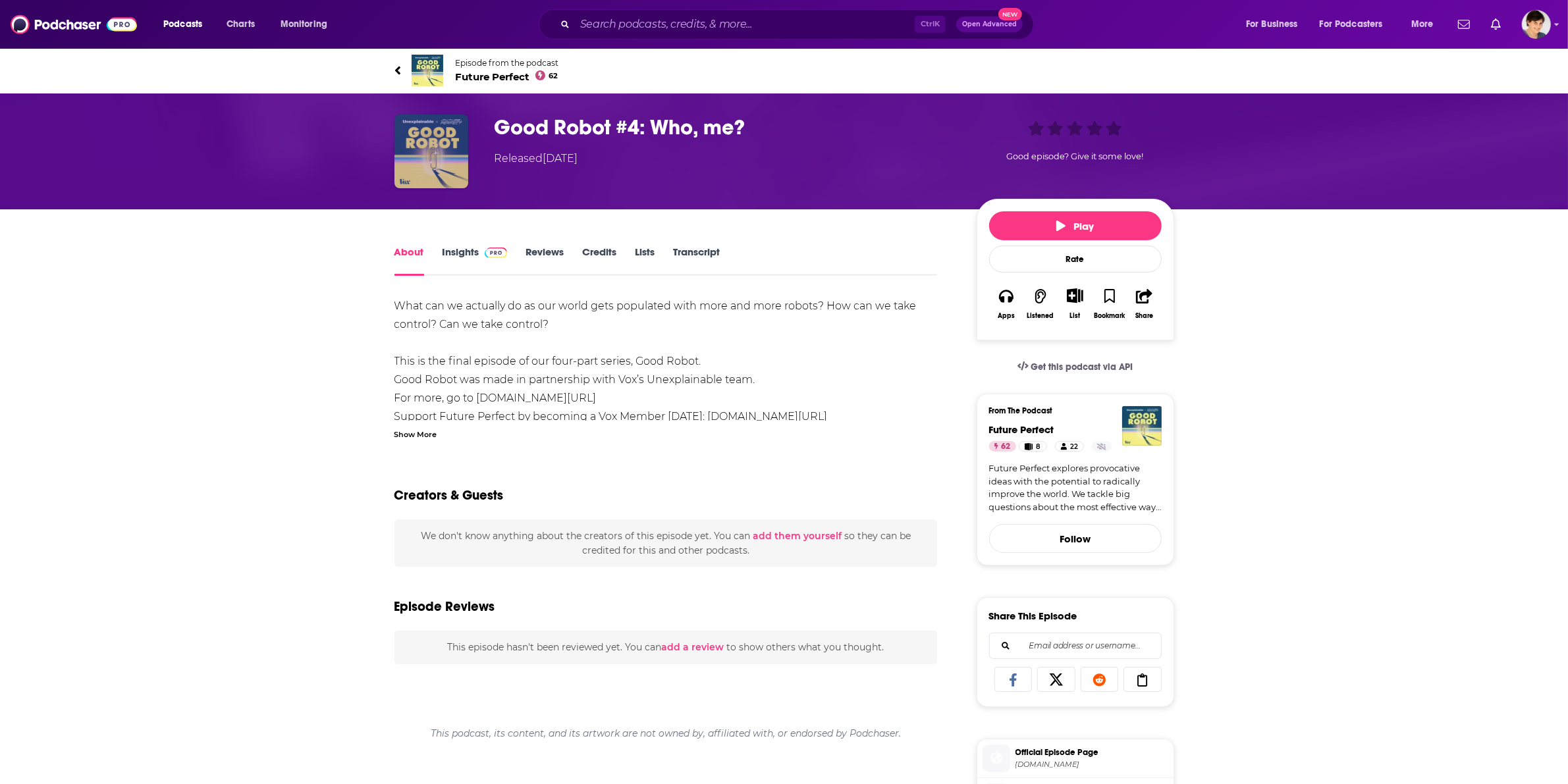
click at [405, 149] on img "Good Robot #4: Who, me?" at bounding box center [431, 151] width 74 height 74
click at [407, 149] on img "Good Robot #4: Who, me?" at bounding box center [431, 151] width 74 height 74
click at [235, 305] on div "About Insights Reviews Credits Lists Transcript What can we actually do as our …" at bounding box center [784, 725] width 1568 height 1031
drag, startPoint x: 235, startPoint y: 305, endPoint x: 164, endPoint y: 348, distance: 83.0
click at [164, 349] on div "About Insights Reviews Credits Lists Transcript What can we actually do as our …" at bounding box center [784, 725] width 1568 height 1031
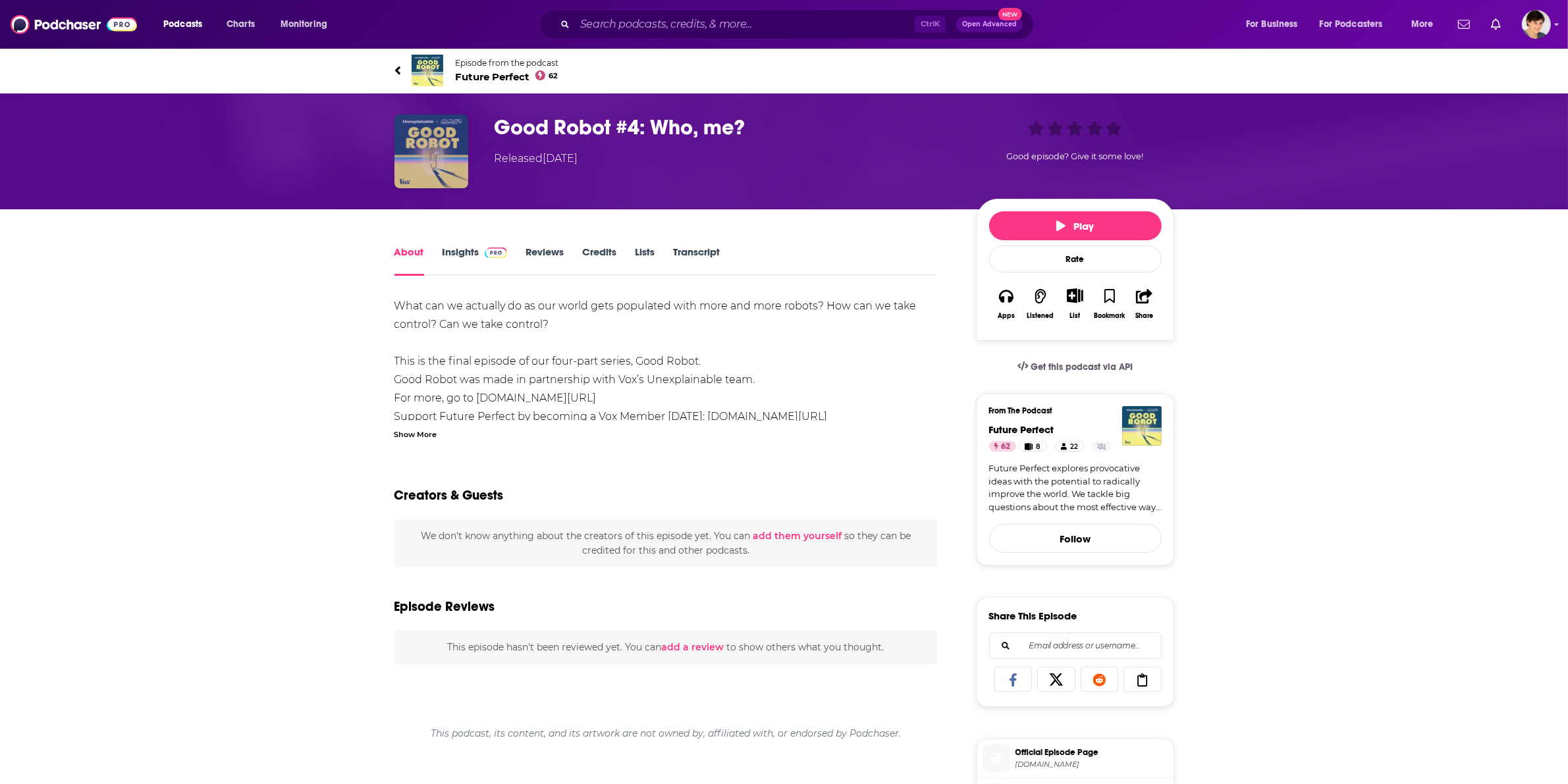
click at [416, 181] on img "Good Robot #4: Who, me?" at bounding box center [431, 151] width 74 height 74
click at [621, 24] on input "Search podcasts, credits, & more..." at bounding box center [745, 25] width 340 height 21
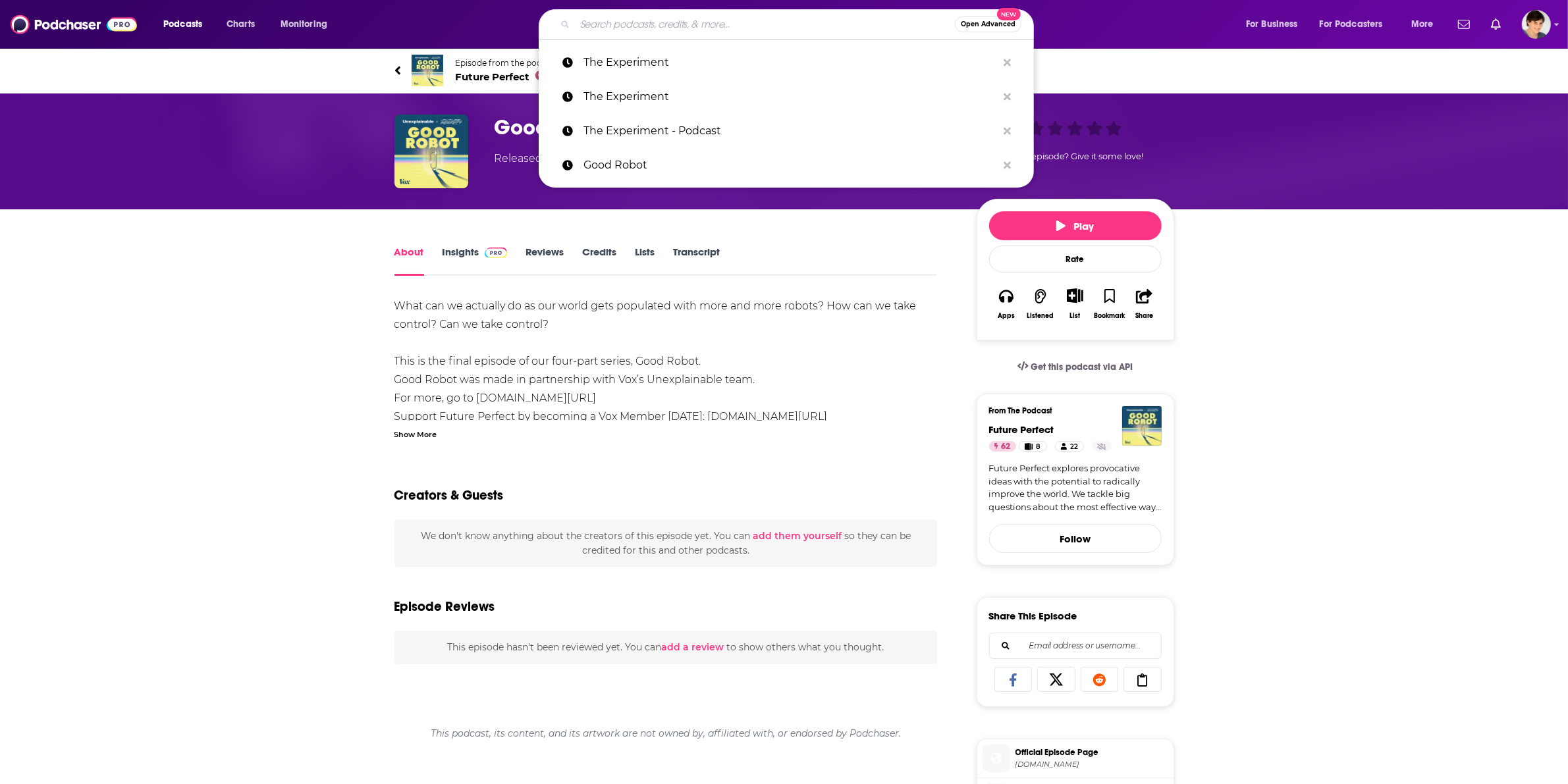
click at [421, 66] on img at bounding box center [427, 70] width 31 height 31
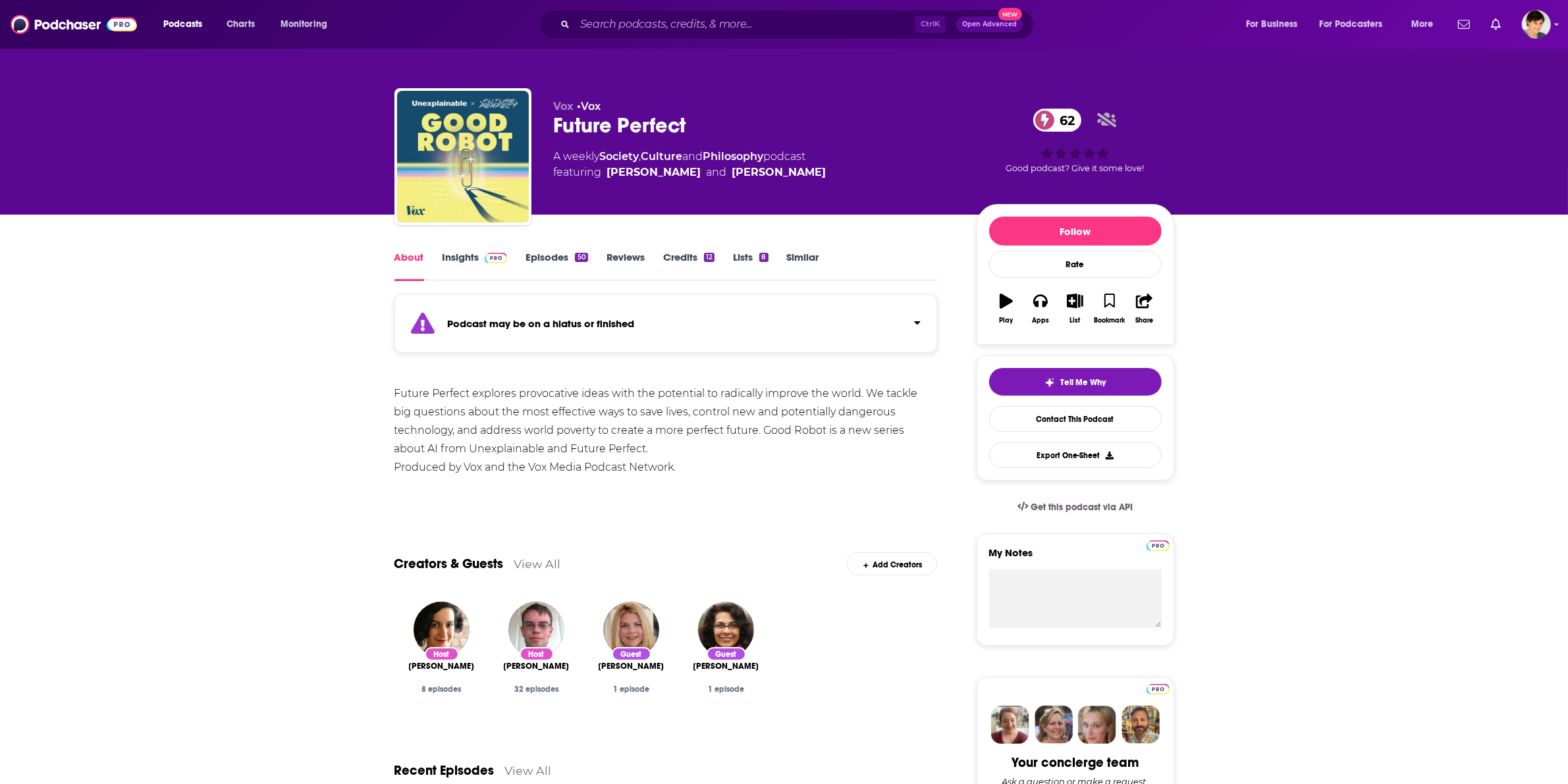
click at [792, 126] on div "Future Perfect 62" at bounding box center [754, 125] width 402 height 26
click at [916, 320] on icon "Click to expand status details" at bounding box center [917, 322] width 7 height 10
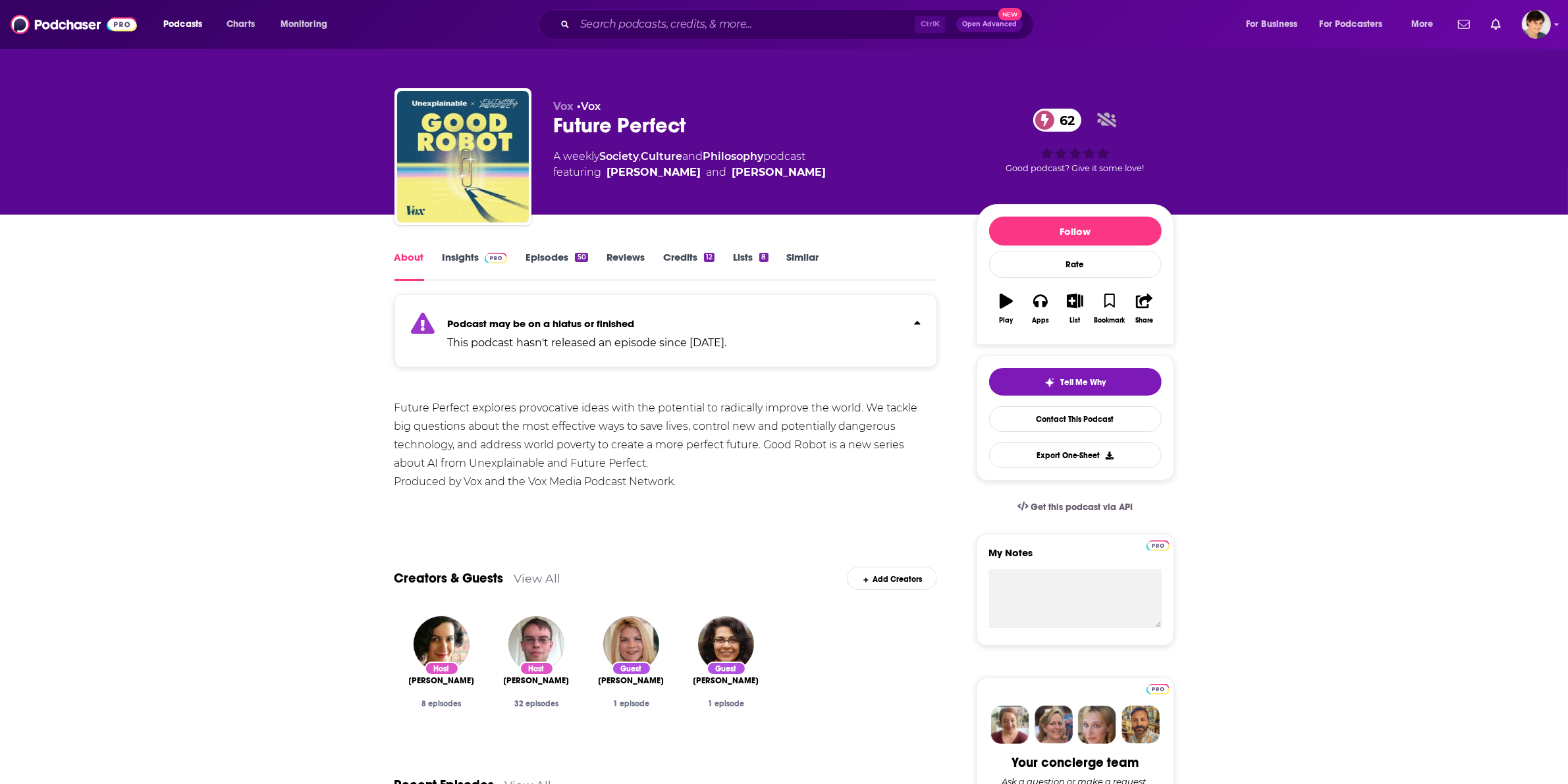
click at [916, 320] on icon "Click to expand status details" at bounding box center [917, 322] width 7 height 10
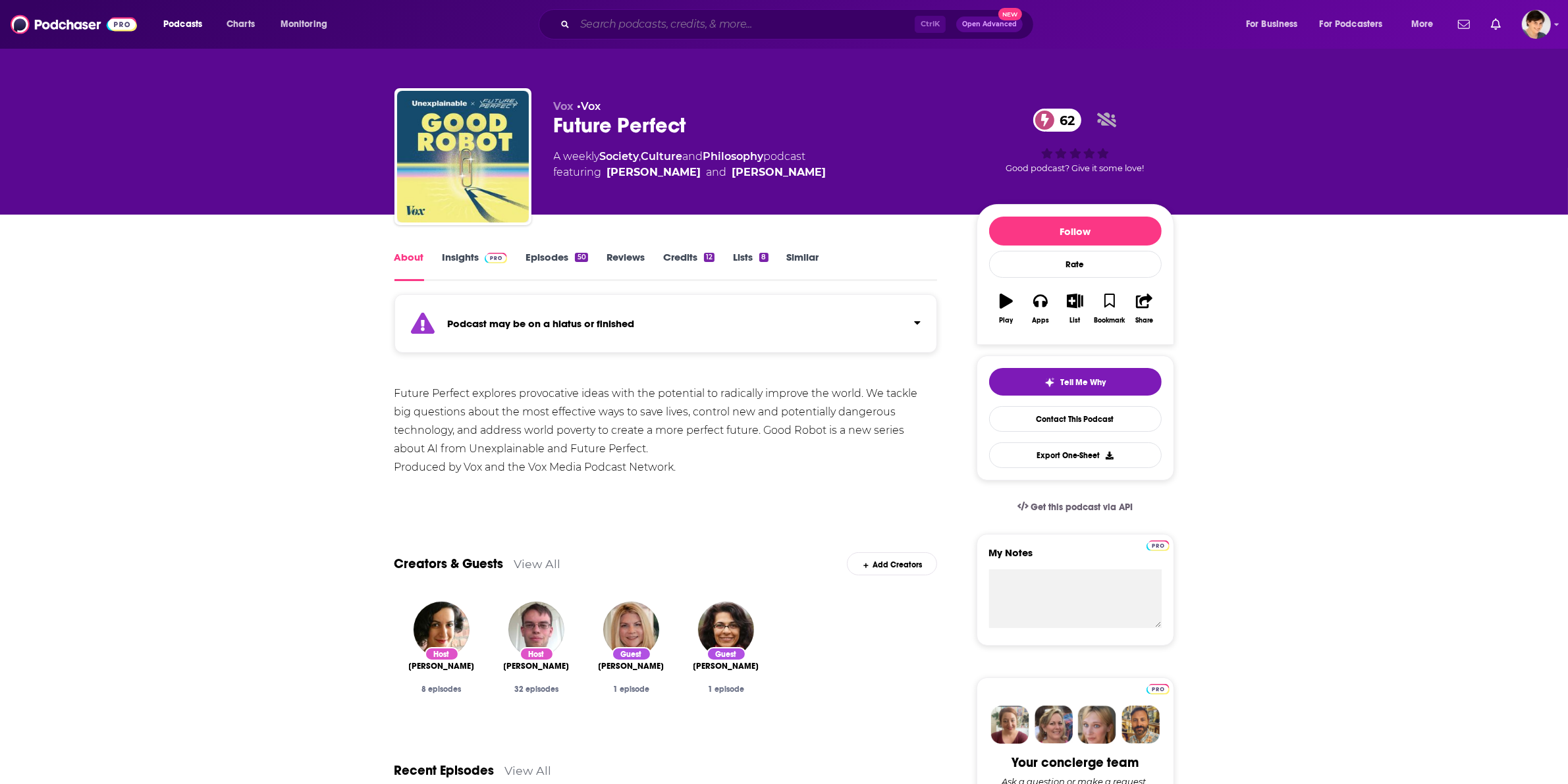
click at [679, 23] on input "Search podcasts, credits, & more..." at bounding box center [745, 25] width 340 height 21
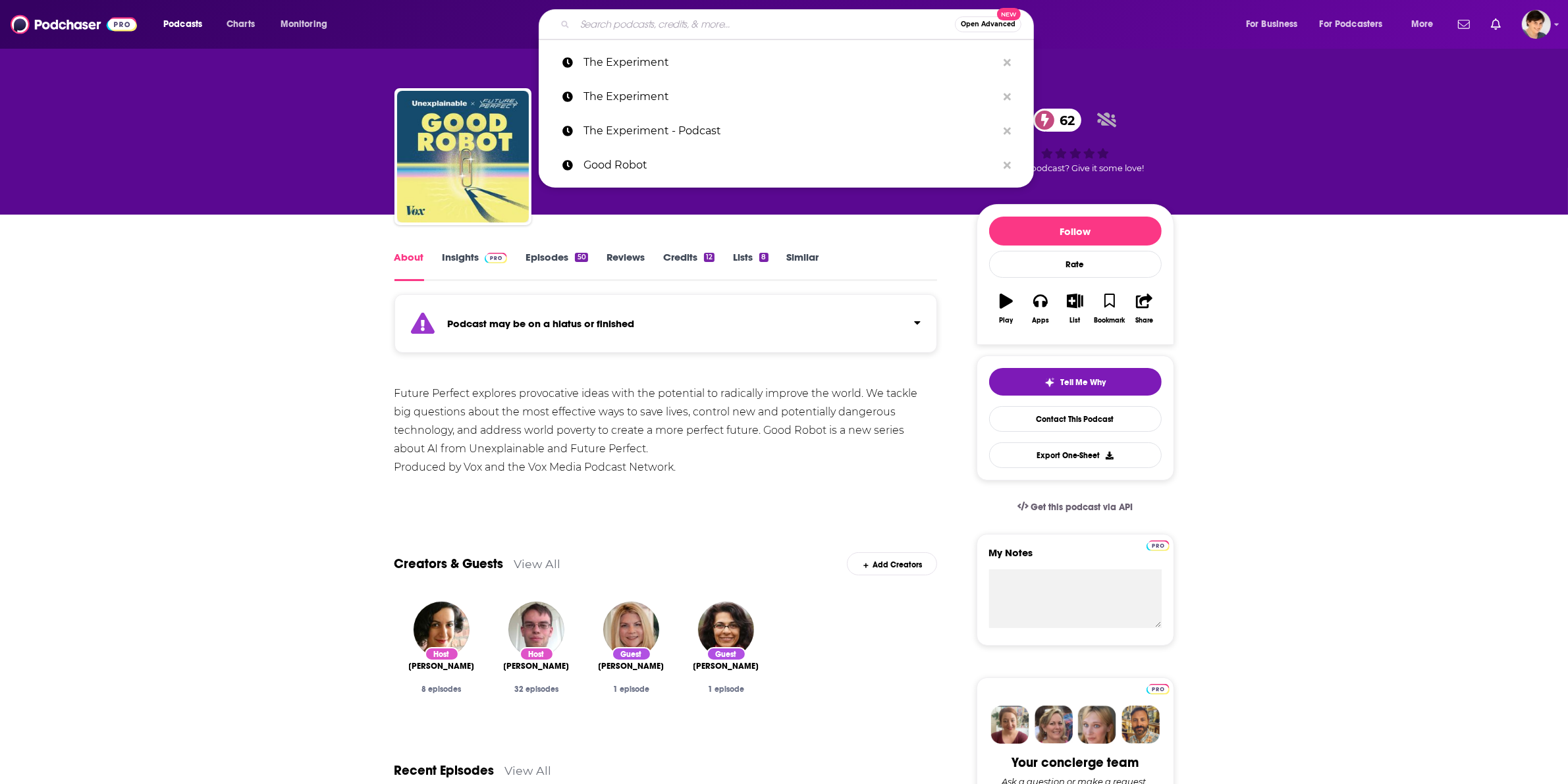
paste input "[PERSON_NAME]"
type input "[PERSON_NAME]"
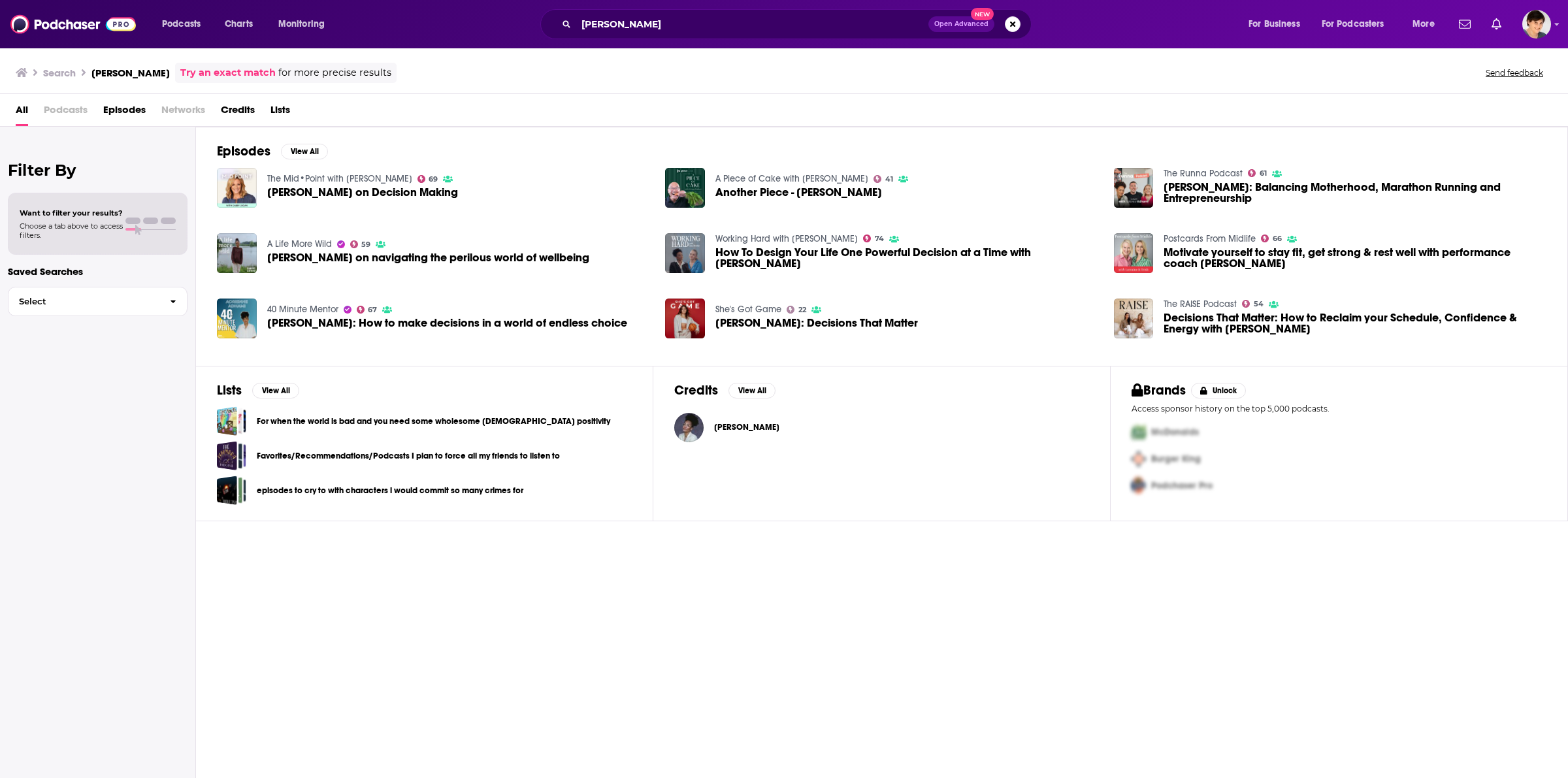
click at [325, 193] on span "[PERSON_NAME] on Decision Making" at bounding box center [362, 192] width 190 height 11
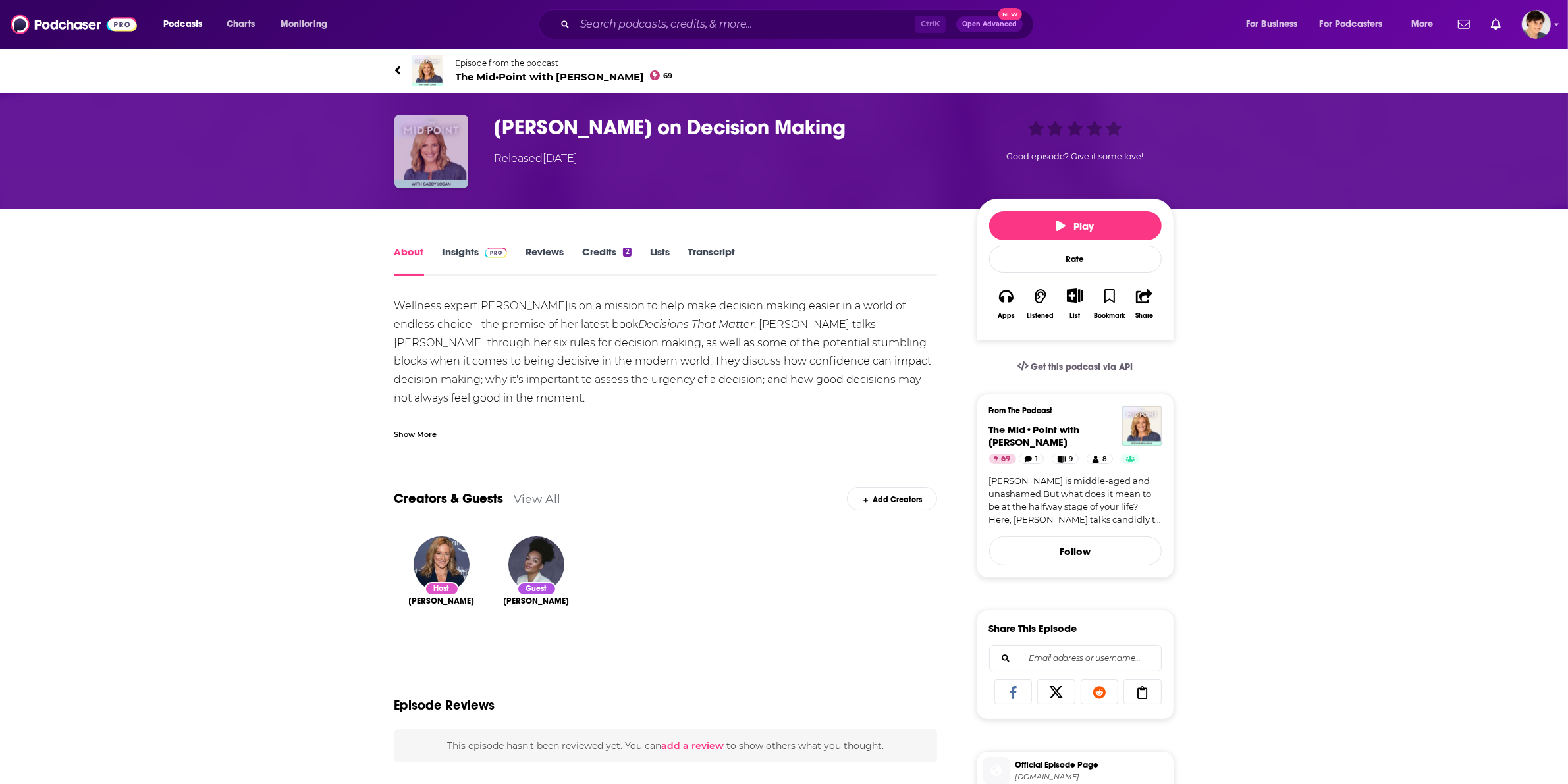
click at [452, 166] on img "Adrienne Adhami on Decision Making" at bounding box center [431, 151] width 74 height 74
click at [429, 69] on img at bounding box center [427, 70] width 31 height 31
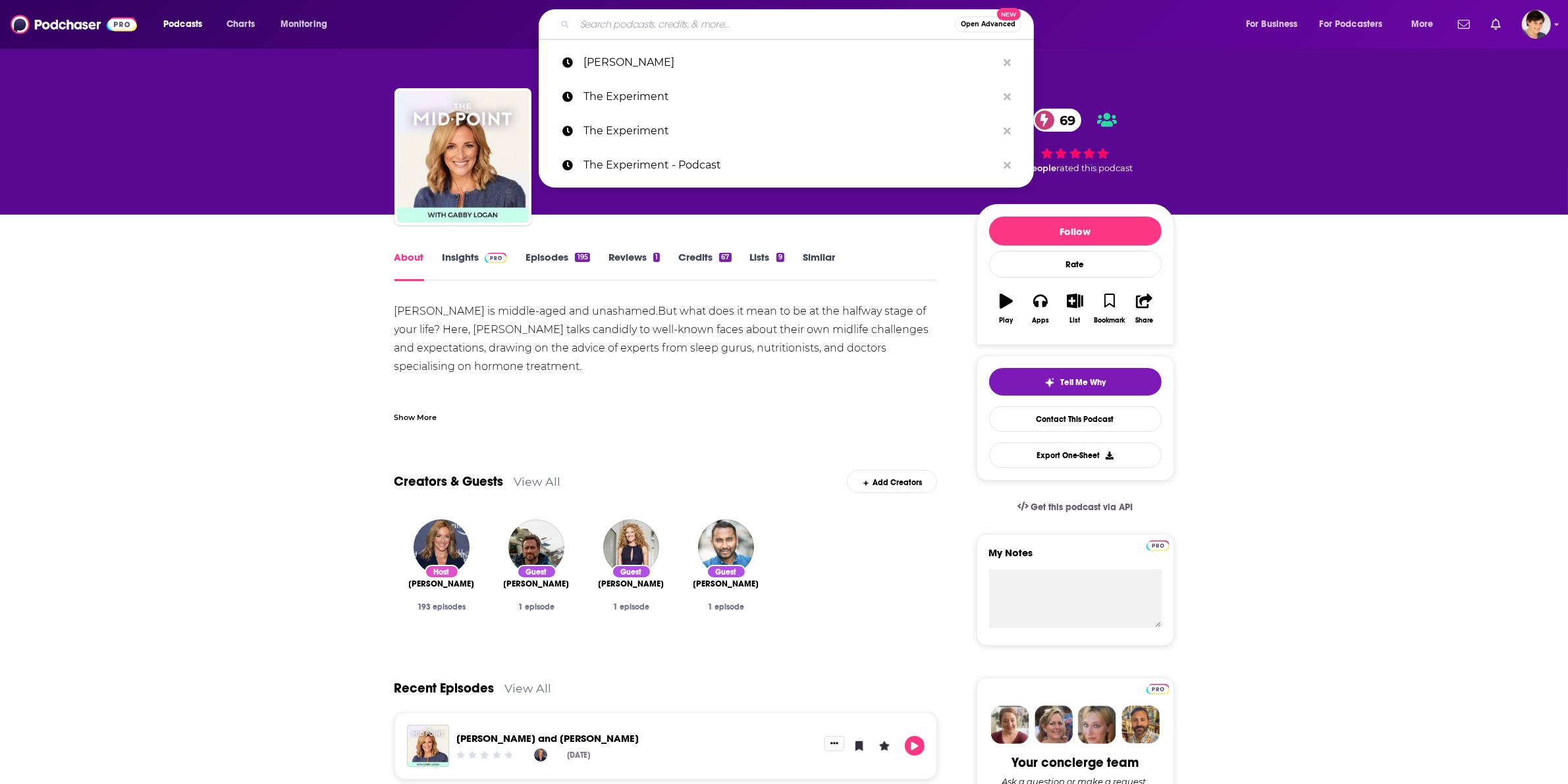
click at [654, 25] on input "Search podcasts, credits, & more..." at bounding box center [765, 25] width 380 height 21
paste input "Modern Wellness Podcast"
type input "Modern Wellness Podcast"
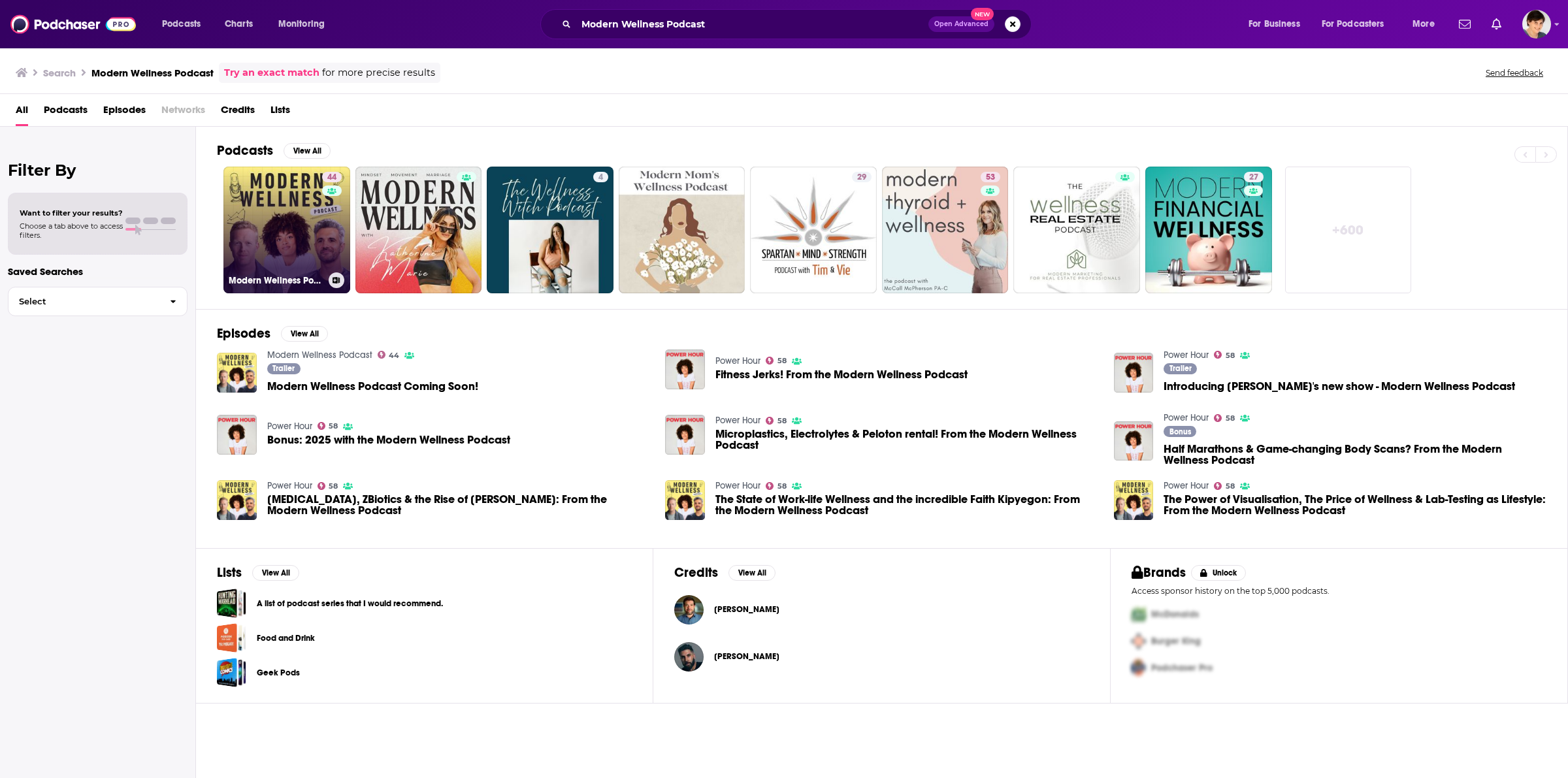
click at [277, 249] on link "44 Modern Wellness Podcast" at bounding box center [286, 230] width 127 height 127
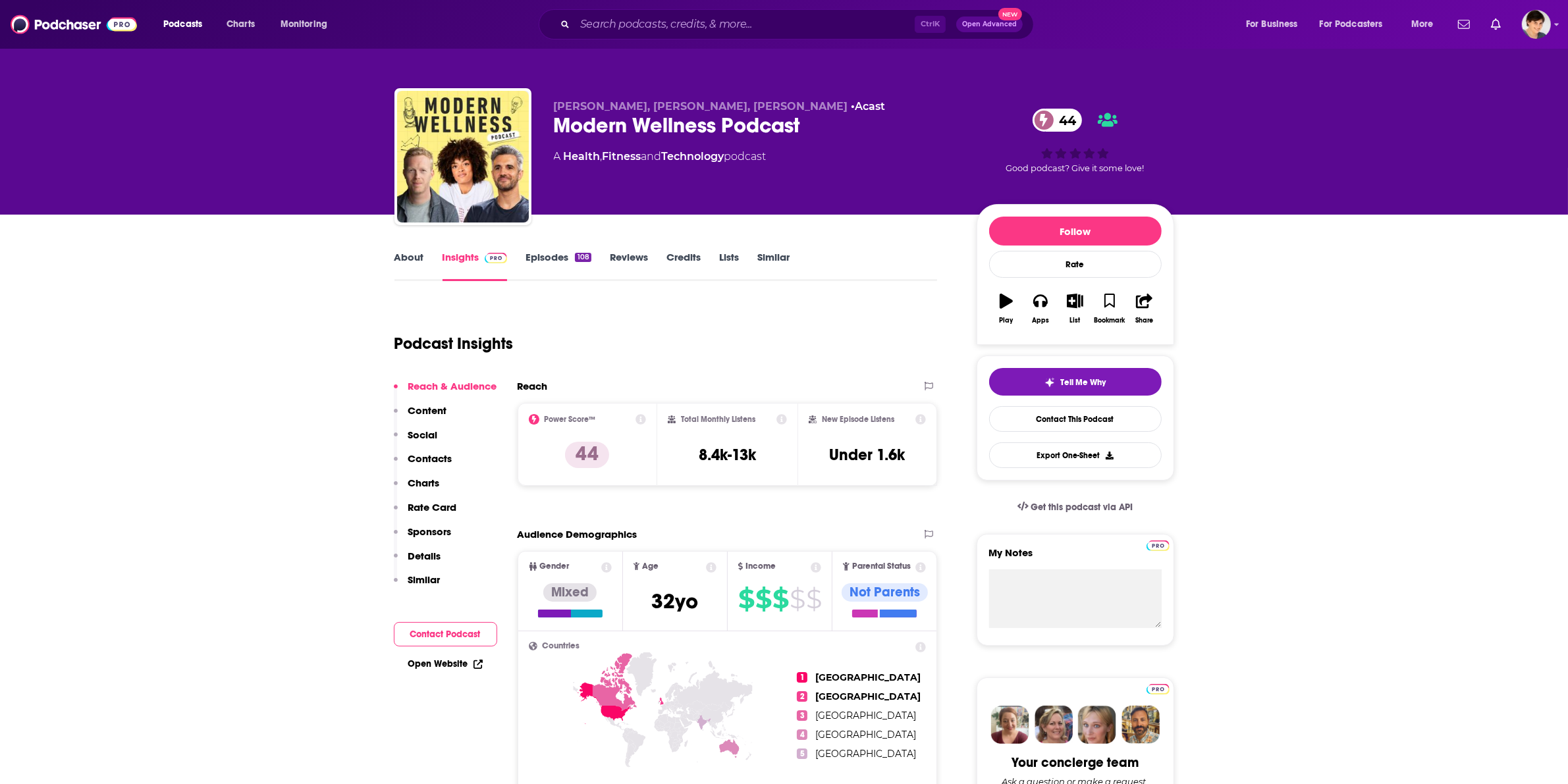
click at [404, 252] on link "About" at bounding box center [408, 266] width 29 height 30
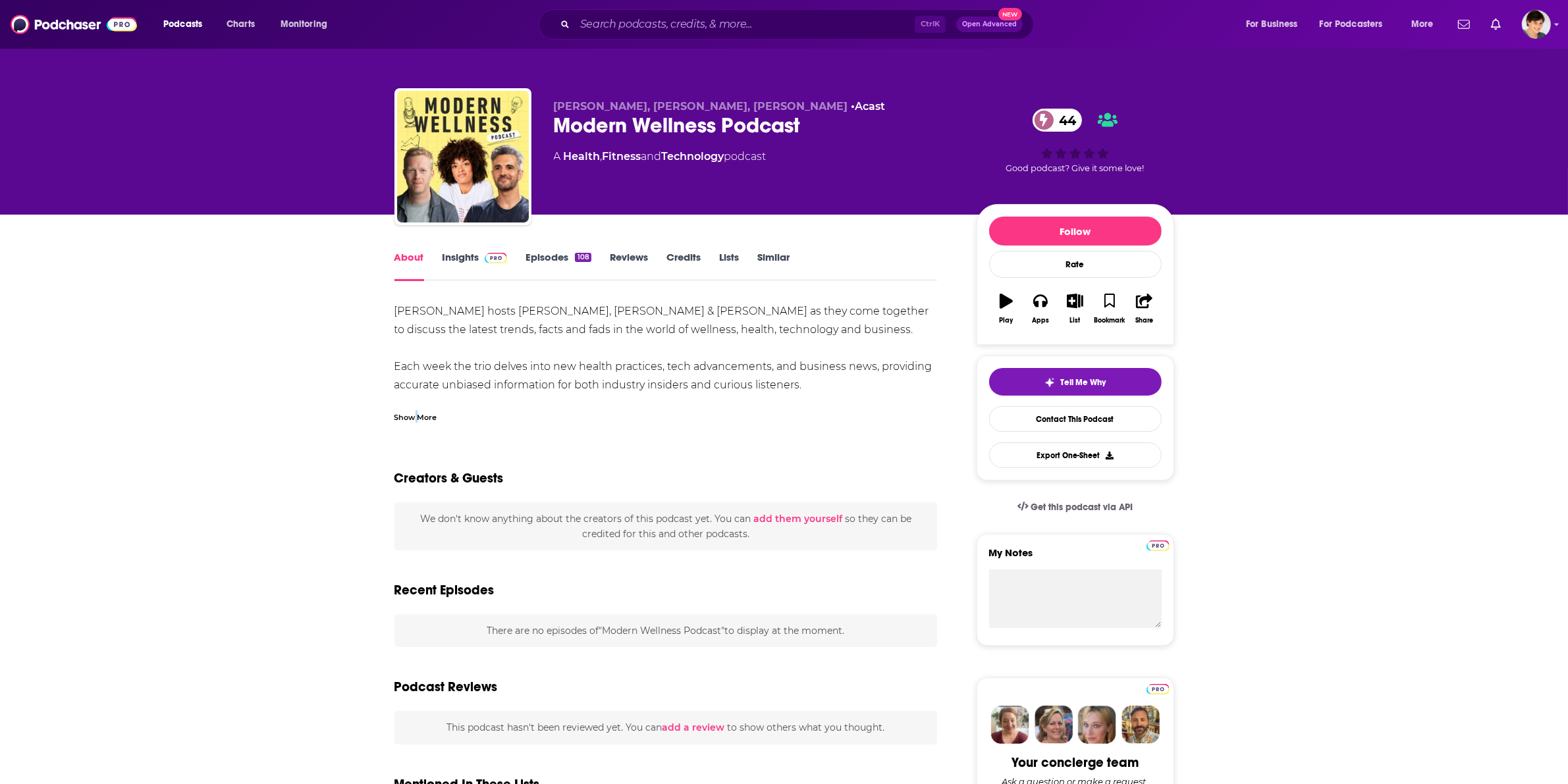
click at [415, 420] on div "Show More" at bounding box center [415, 416] width 43 height 12
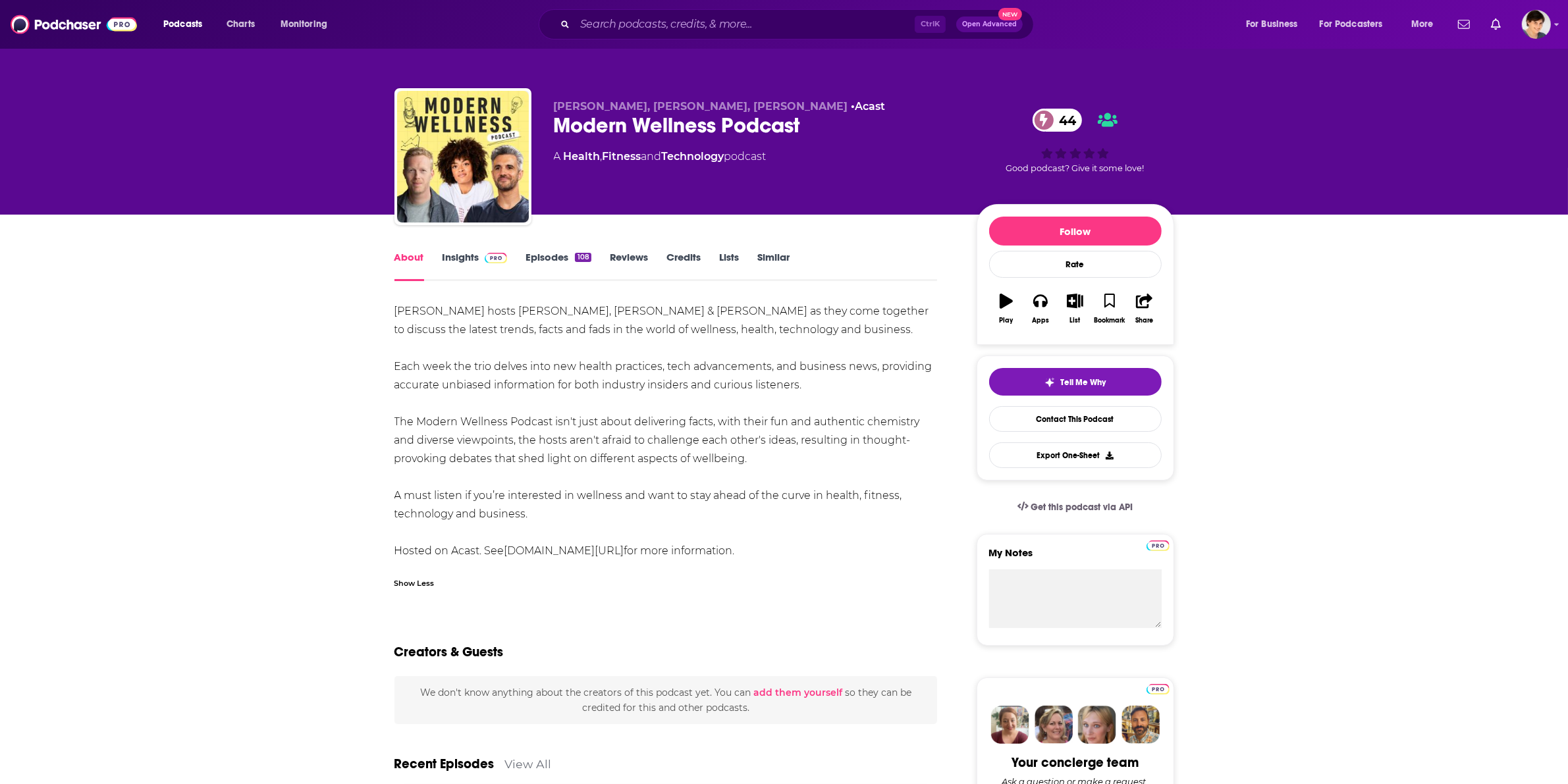
drag, startPoint x: 835, startPoint y: 383, endPoint x: 384, endPoint y: 310, distance: 456.9
drag, startPoint x: 554, startPoint y: 108, endPoint x: 803, endPoint y: 110, distance: 249.0
click at [803, 110] on span "[PERSON_NAME], [PERSON_NAME], [PERSON_NAME]" at bounding box center [701, 106] width 295 height 12
click at [449, 262] on link "Insights" at bounding box center [474, 266] width 65 height 30
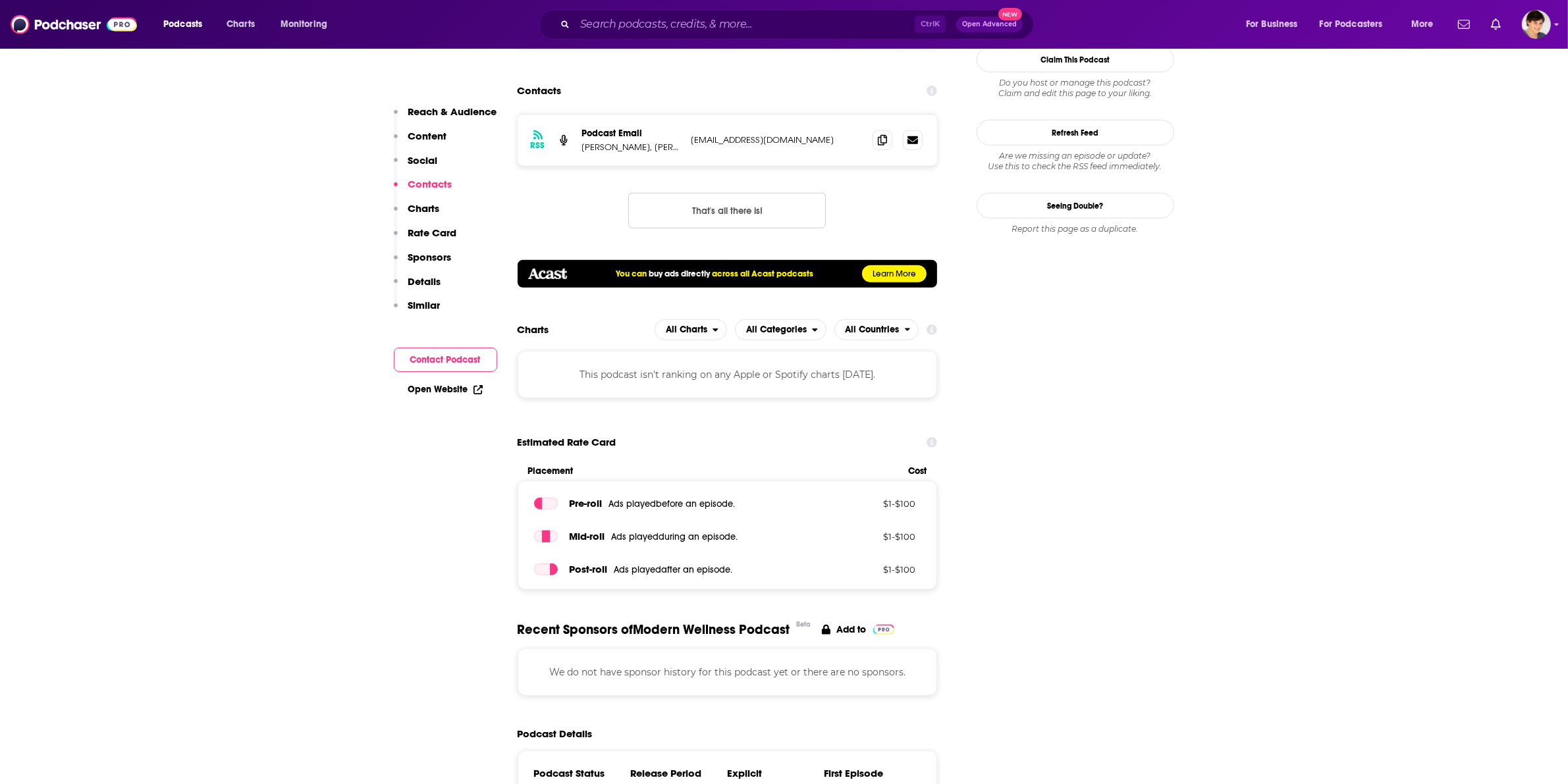
scroll to position [987, 0]
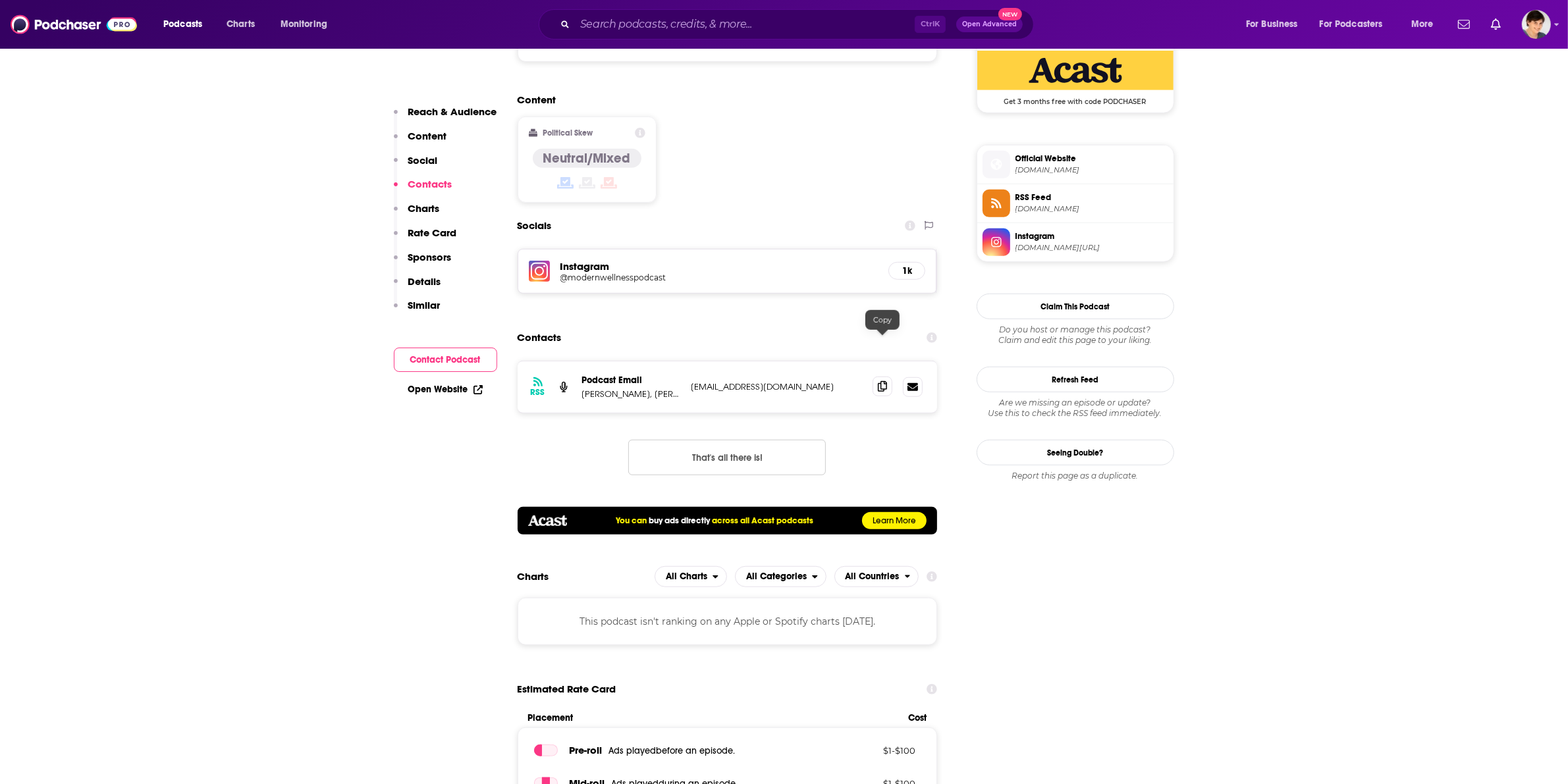
click at [872, 377] on div at bounding box center [897, 386] width 50 height 20
click at [885, 381] on icon at bounding box center [883, 385] width 9 height 10
click at [660, 18] on input "Search podcasts, credits, & more..." at bounding box center [745, 25] width 340 height 21
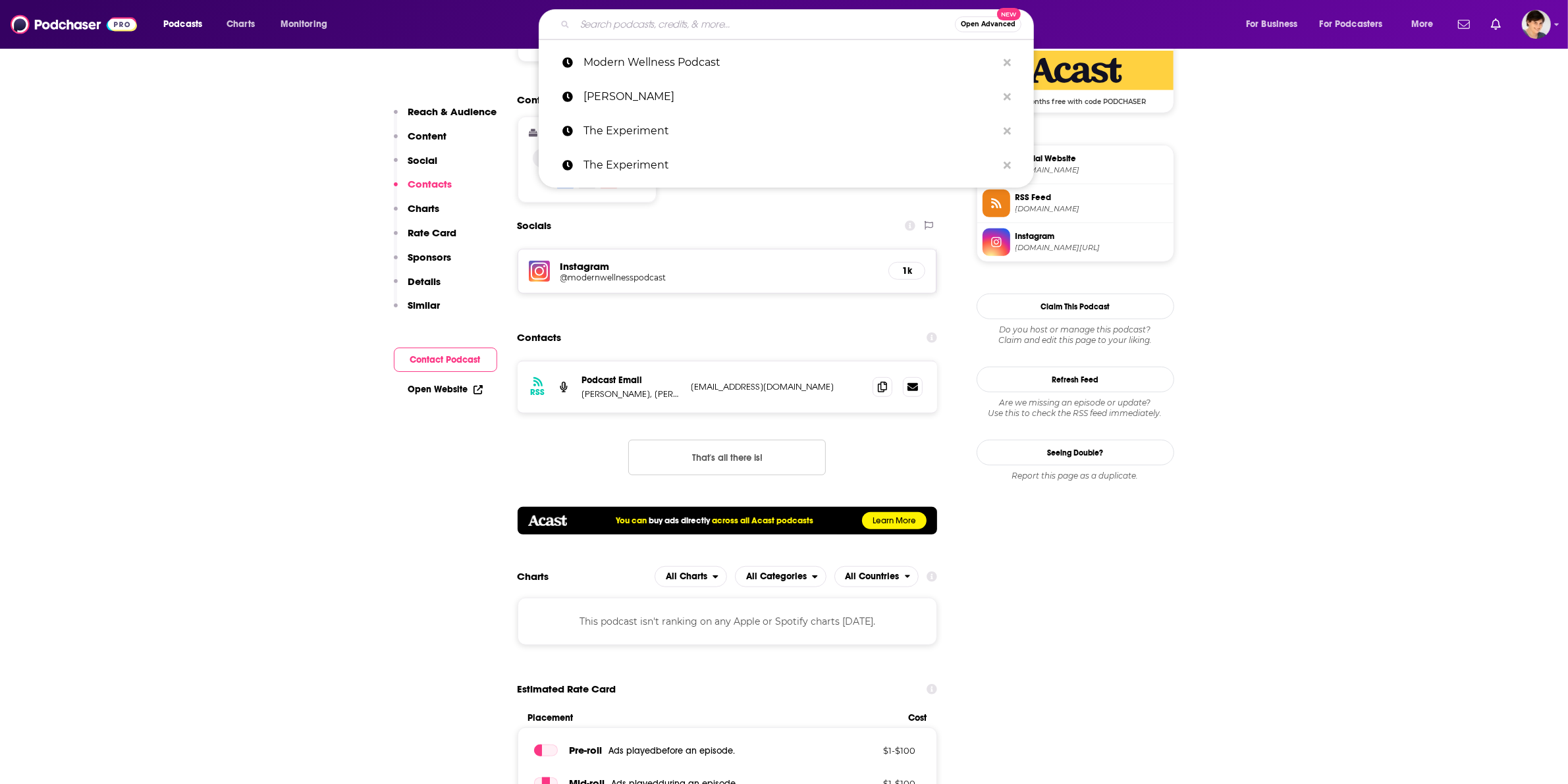
paste input "Longevity Optimization"
type input "Longevity Optimization"
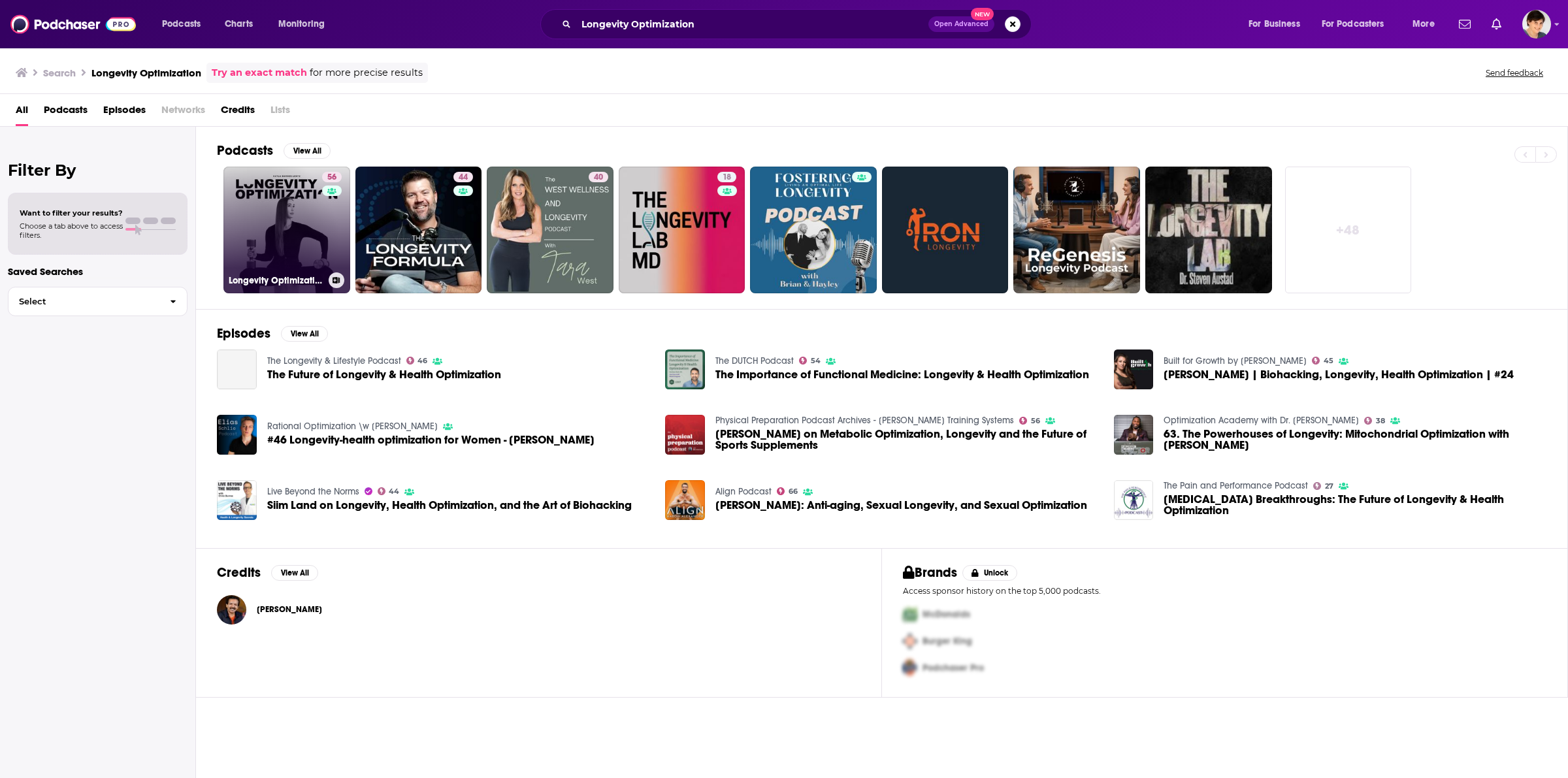
click at [279, 201] on link "56 Longevity Optimization with [PERSON_NAME]" at bounding box center [286, 230] width 127 height 127
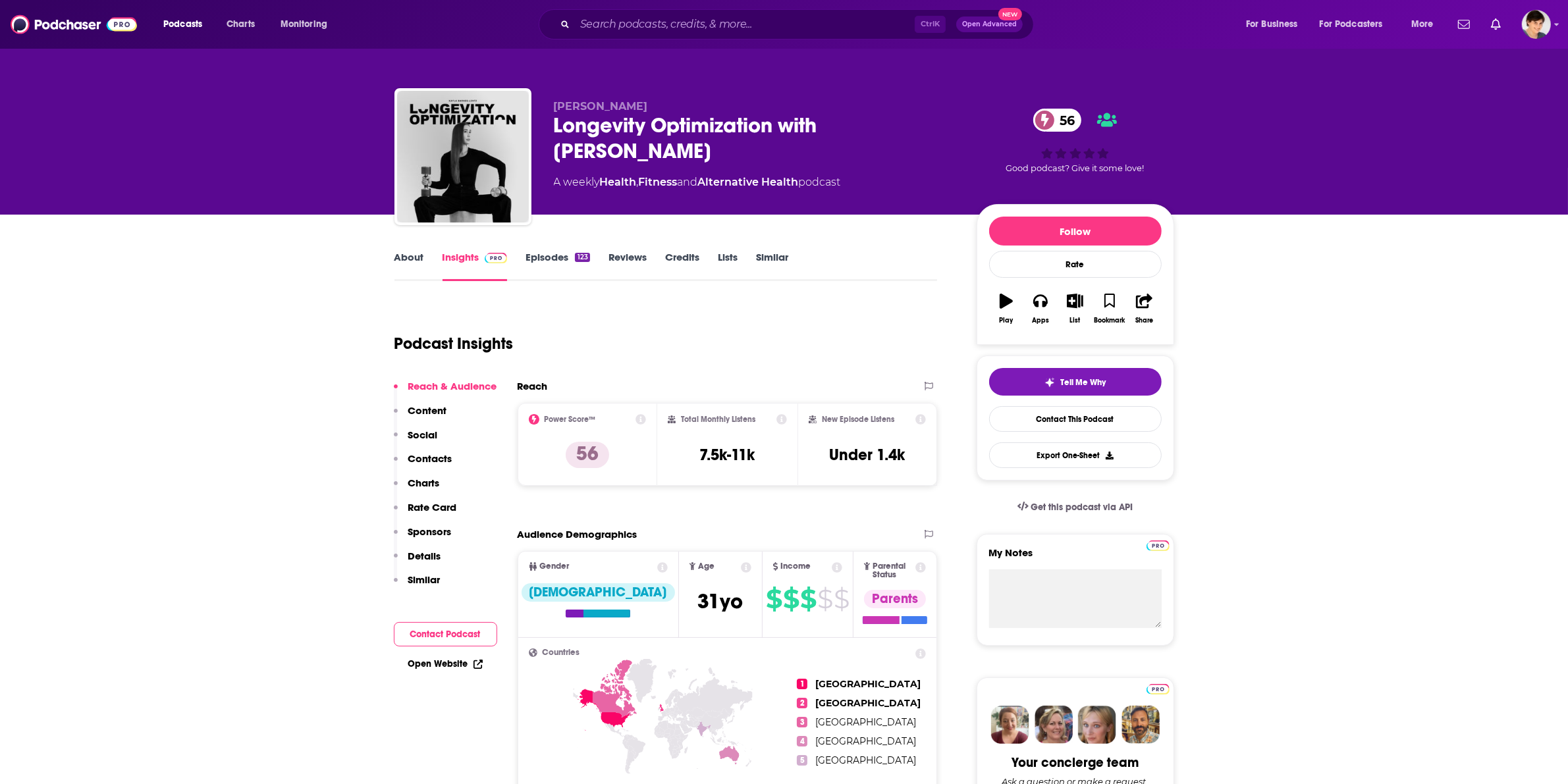
click at [594, 145] on div "Longevity Optimization with [PERSON_NAME] 56" at bounding box center [754, 138] width 402 height 51
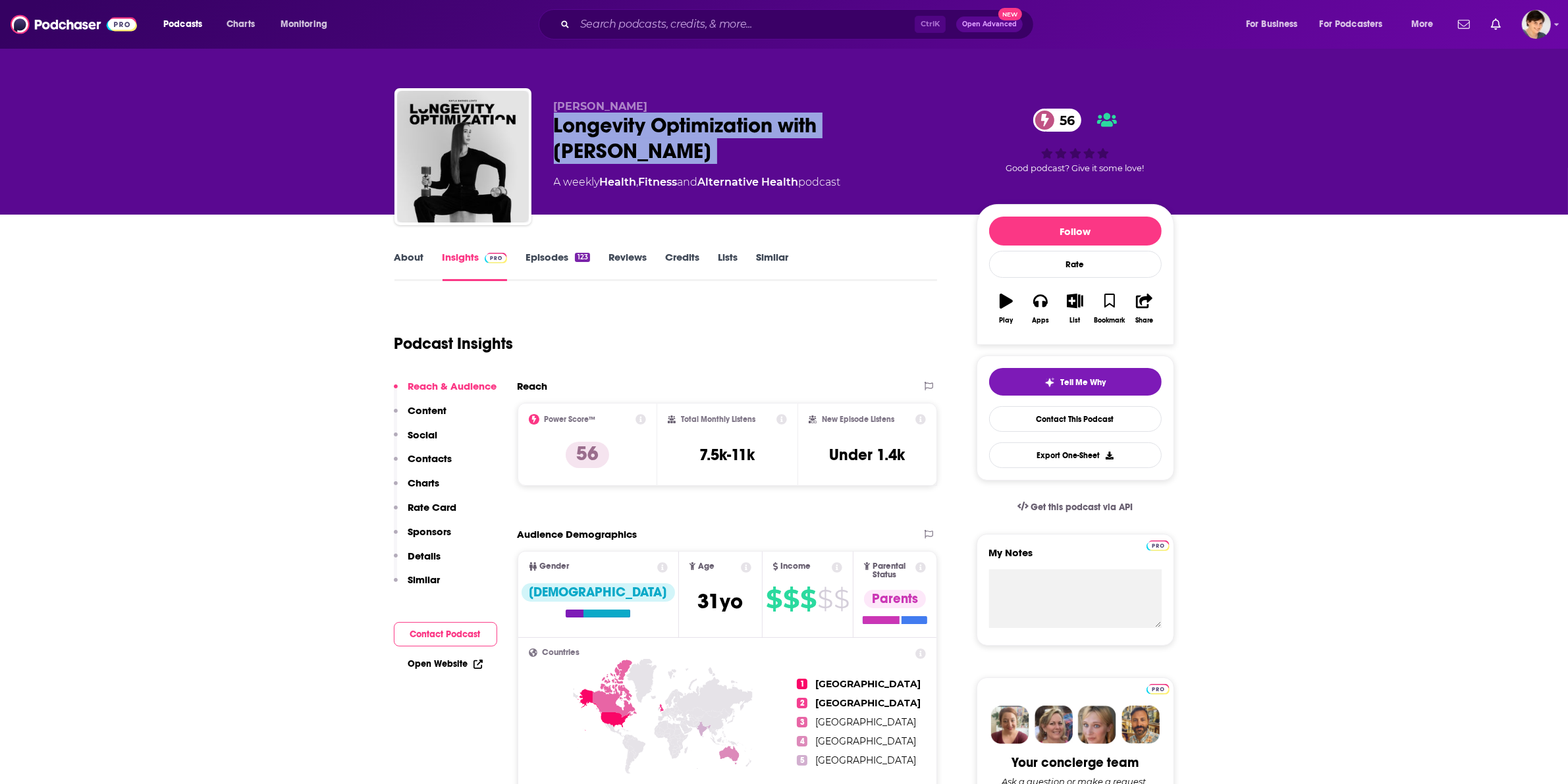
click at [594, 145] on div "Longevity Optimization with [PERSON_NAME] 56" at bounding box center [754, 138] width 402 height 51
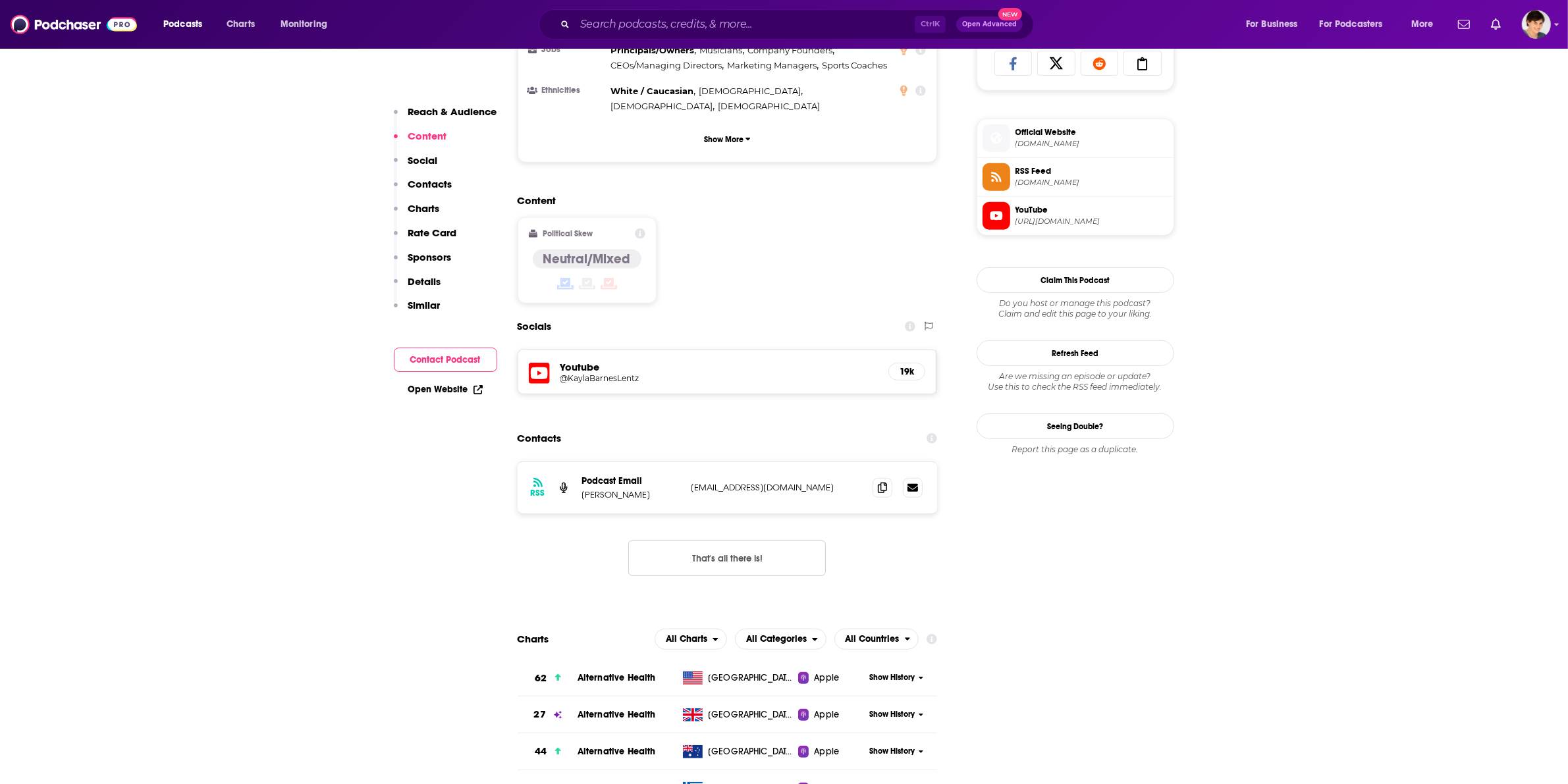
scroll to position [1069, 0]
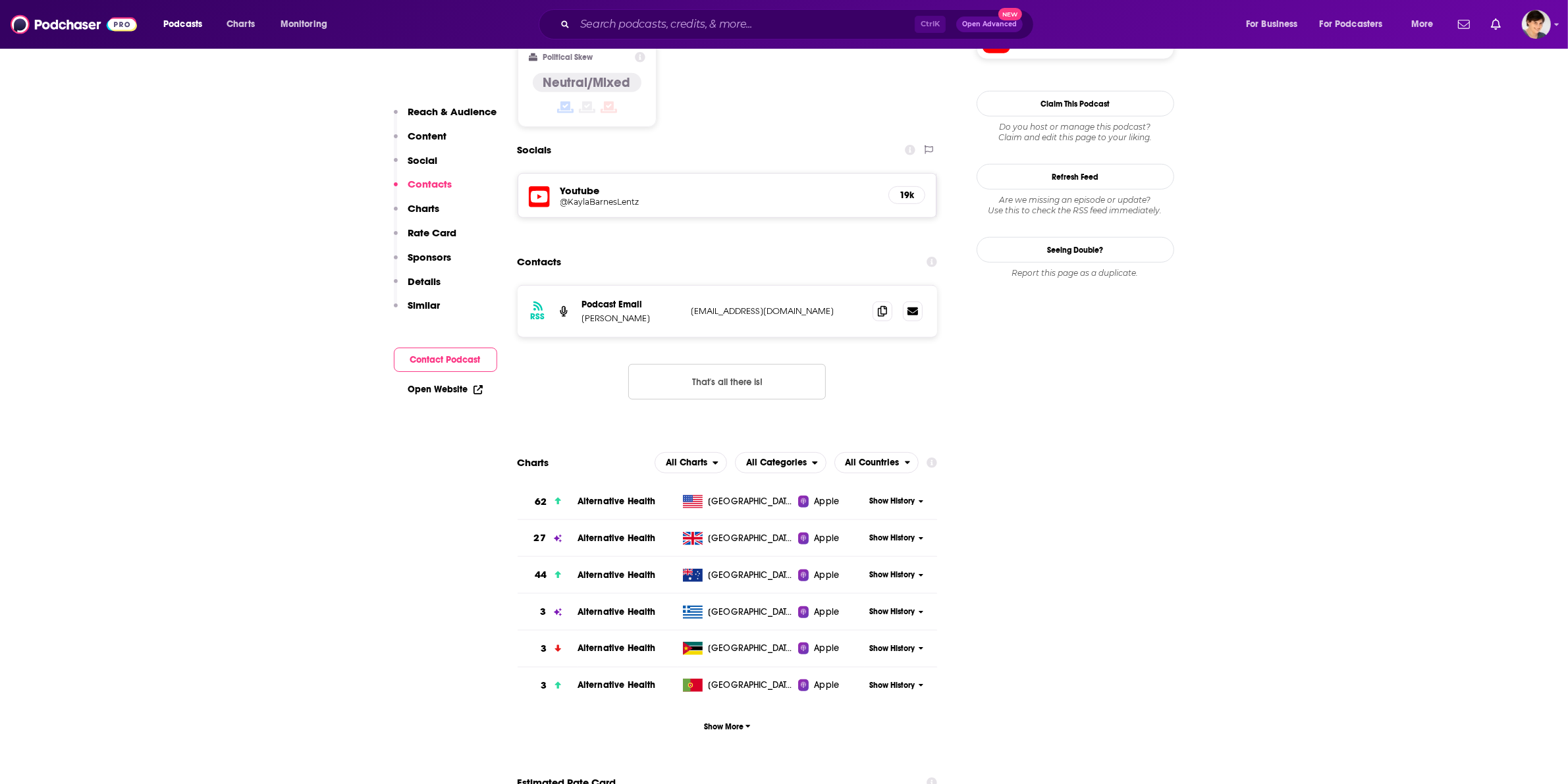
click at [870, 285] on div "RSS Podcast Email [PERSON_NAME] [EMAIL_ADDRESS][DOMAIN_NAME] [EMAIL_ADDRESS][DO…" at bounding box center [728, 311] width 421 height 51
click at [873, 300] on span at bounding box center [882, 310] width 20 height 20
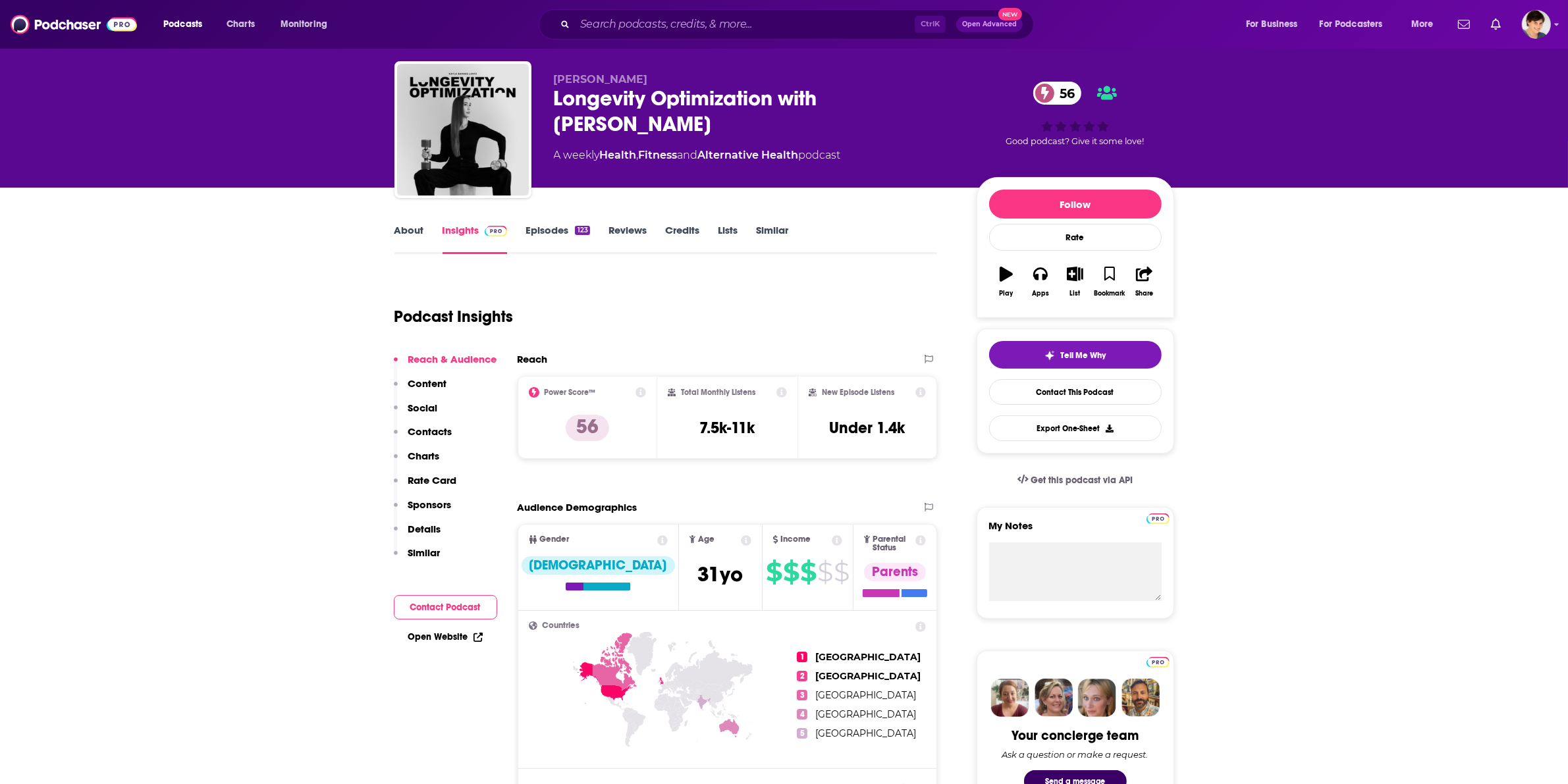
scroll to position [0, 0]
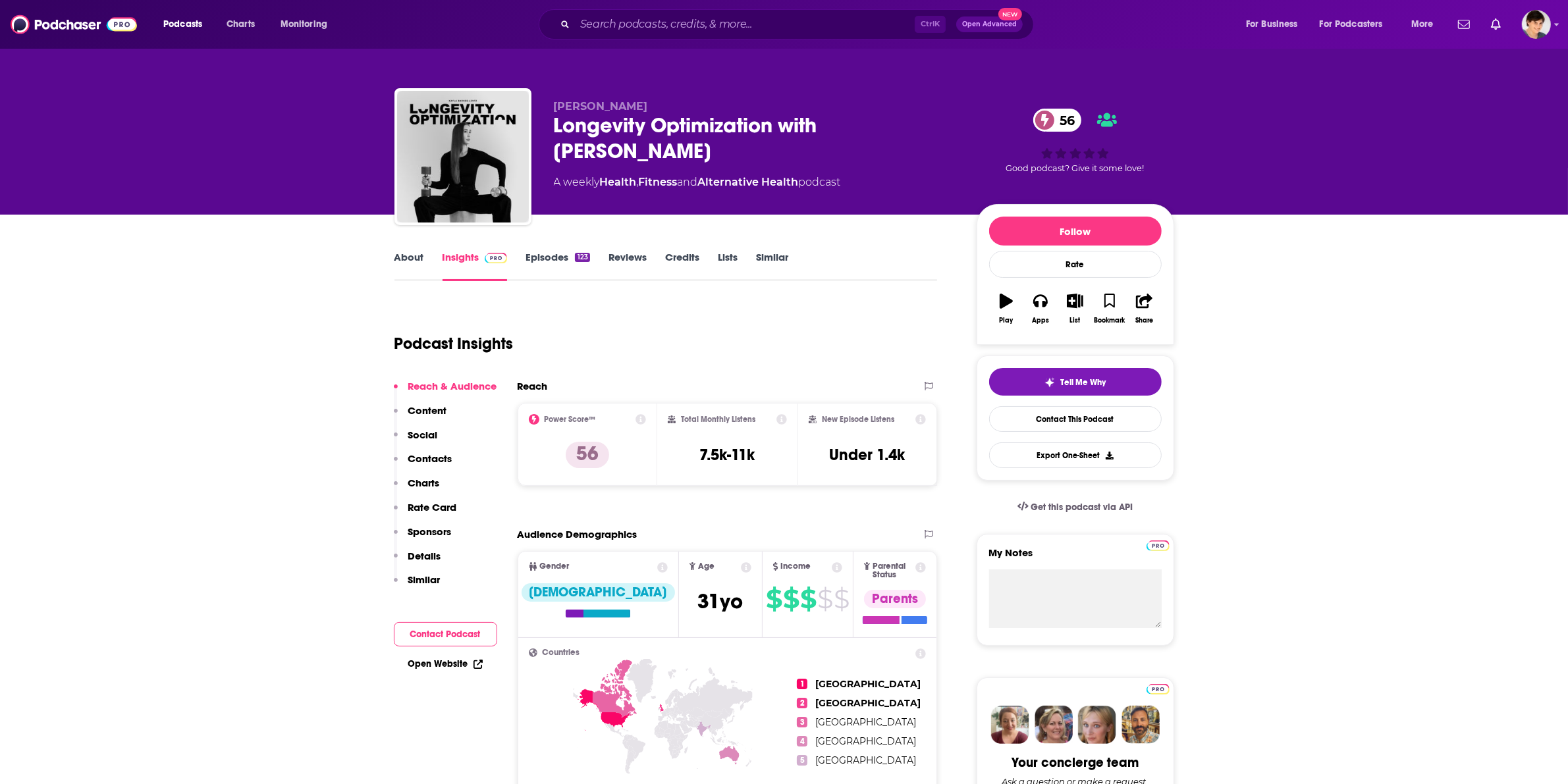
click at [399, 253] on link "About" at bounding box center [408, 266] width 29 height 30
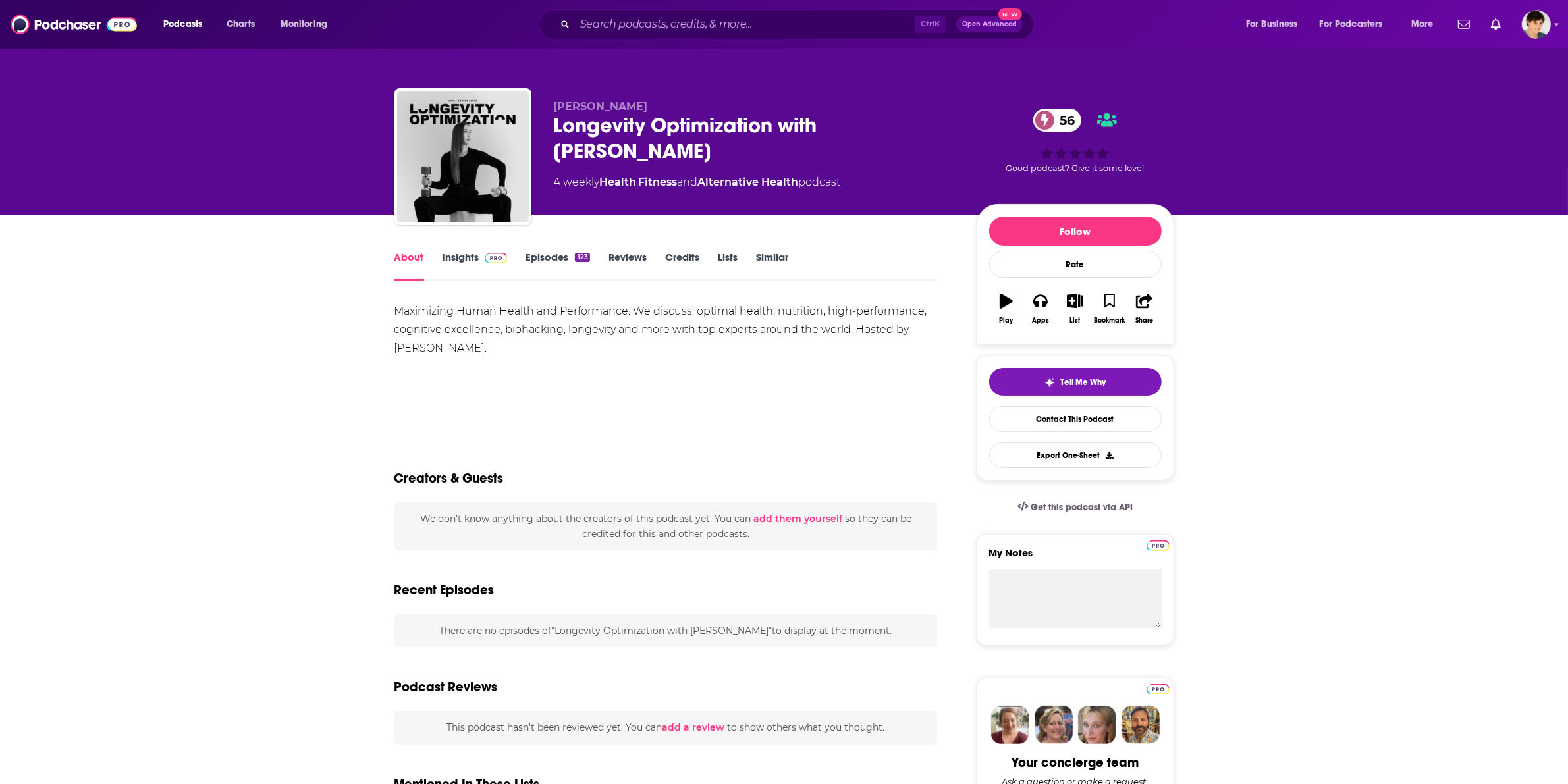
click at [599, 129] on div "Longevity Optimization with [PERSON_NAME] 56" at bounding box center [754, 138] width 402 height 51
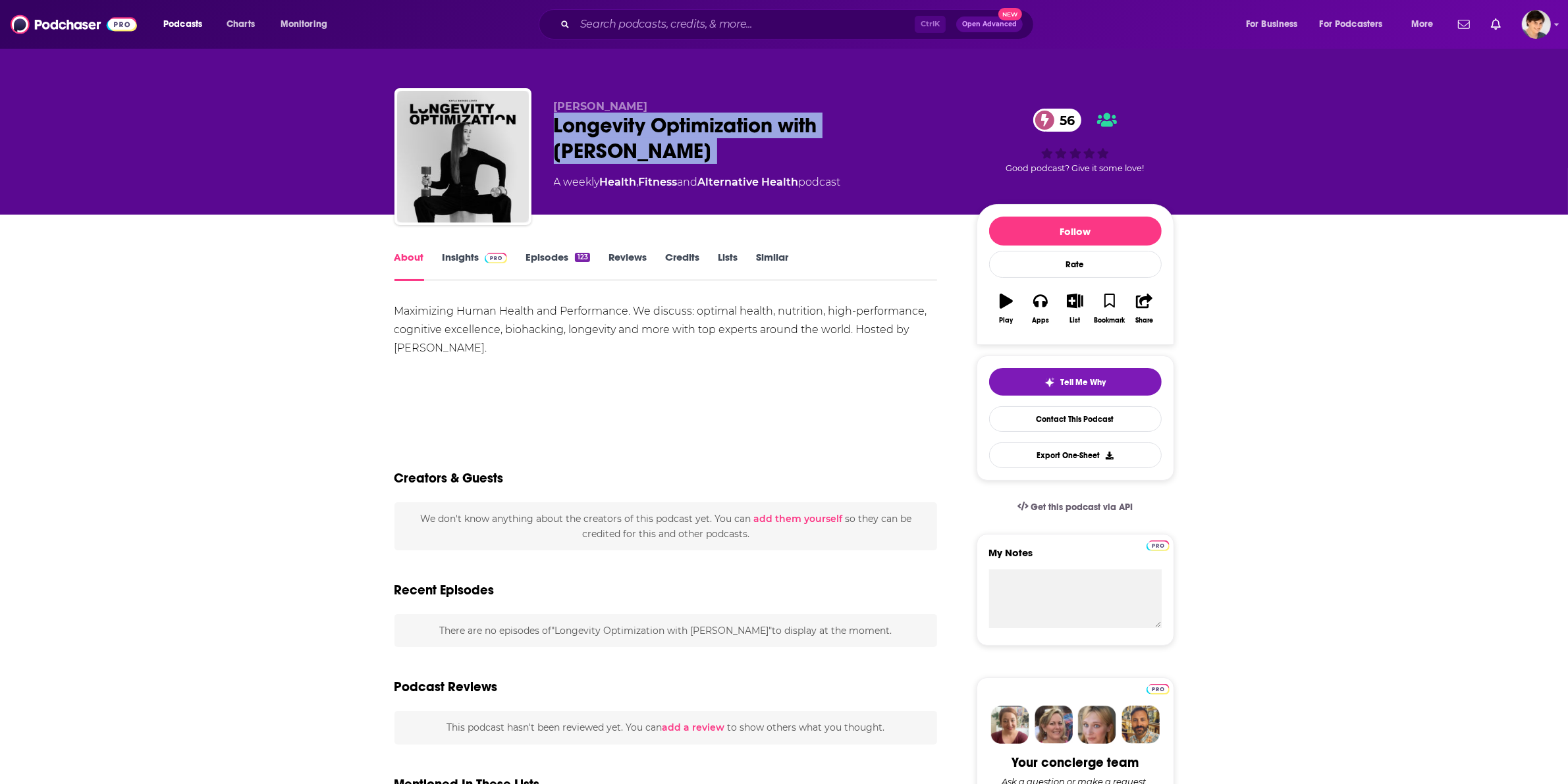
click at [599, 129] on div "Longevity Optimization with [PERSON_NAME] 56" at bounding box center [754, 138] width 402 height 51
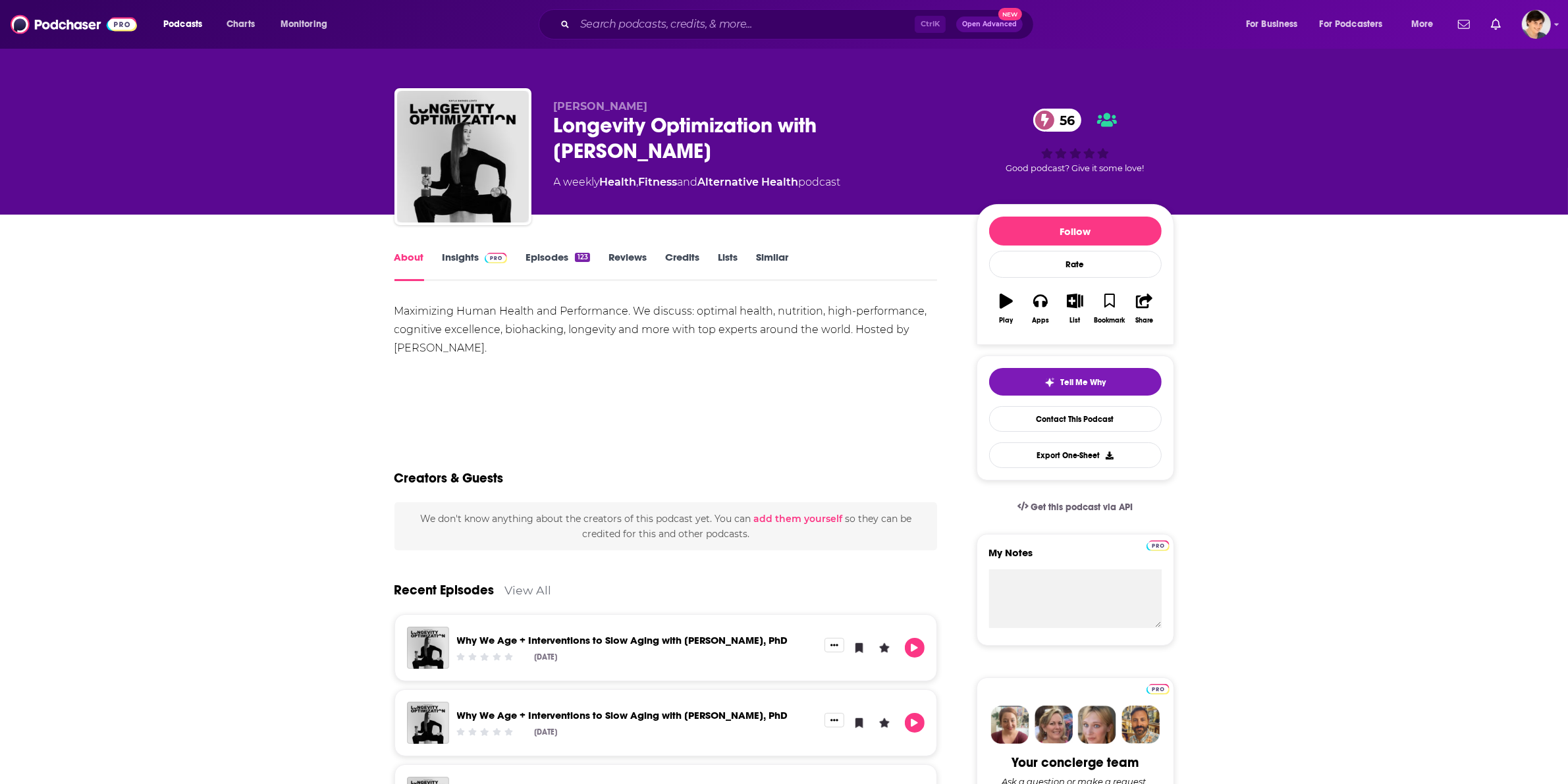
click at [538, 344] on div "Maximizing Human Health and Performance. We discuss: optimal health, nutrition,…" at bounding box center [665, 330] width 543 height 56
drag, startPoint x: 427, startPoint y: 340, endPoint x: 381, endPoint y: 310, distance: 54.9
drag, startPoint x: 666, startPoint y: 99, endPoint x: 544, endPoint y: 106, distance: 122.2
click at [544, 106] on div "[PERSON_NAME] Optimization with [PERSON_NAME] 56 A weekly Health , Fitness and …" at bounding box center [784, 159] width 780 height 143
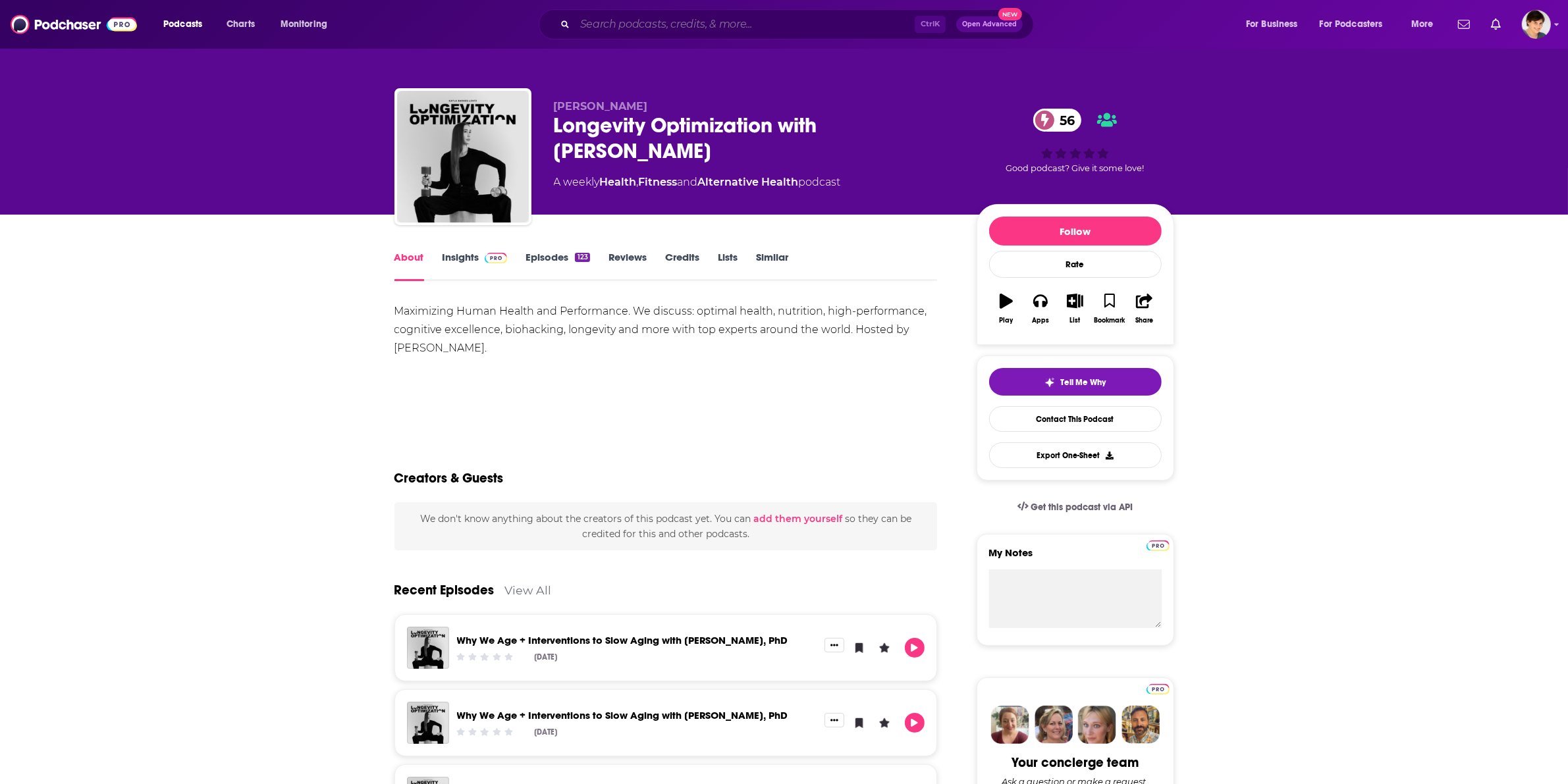
click at [653, 18] on input "Search podcasts, credits, & more..." at bounding box center [745, 25] width 340 height 21
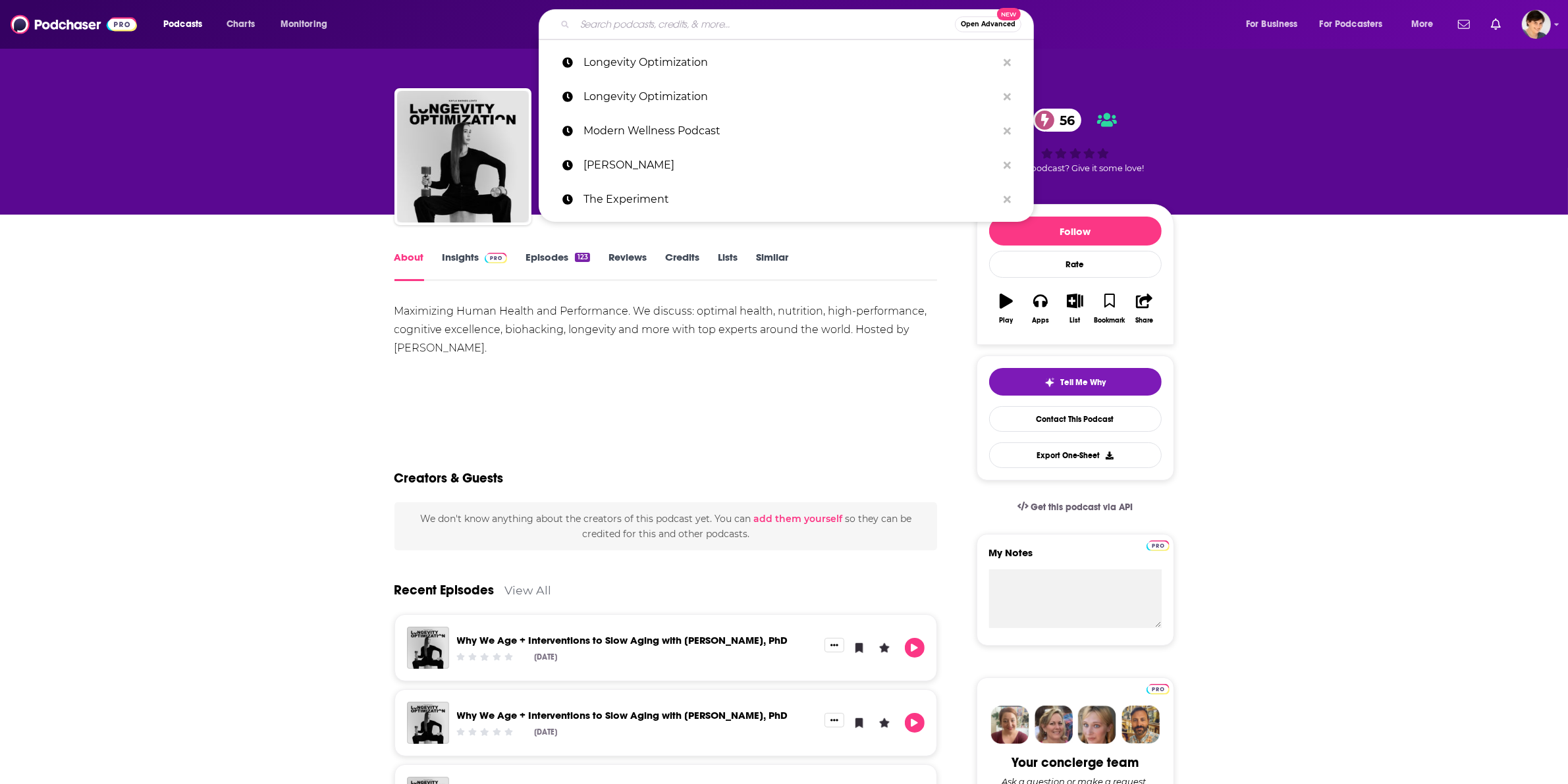
paste input "[PERSON_NAME]"
type input "[PERSON_NAME]"
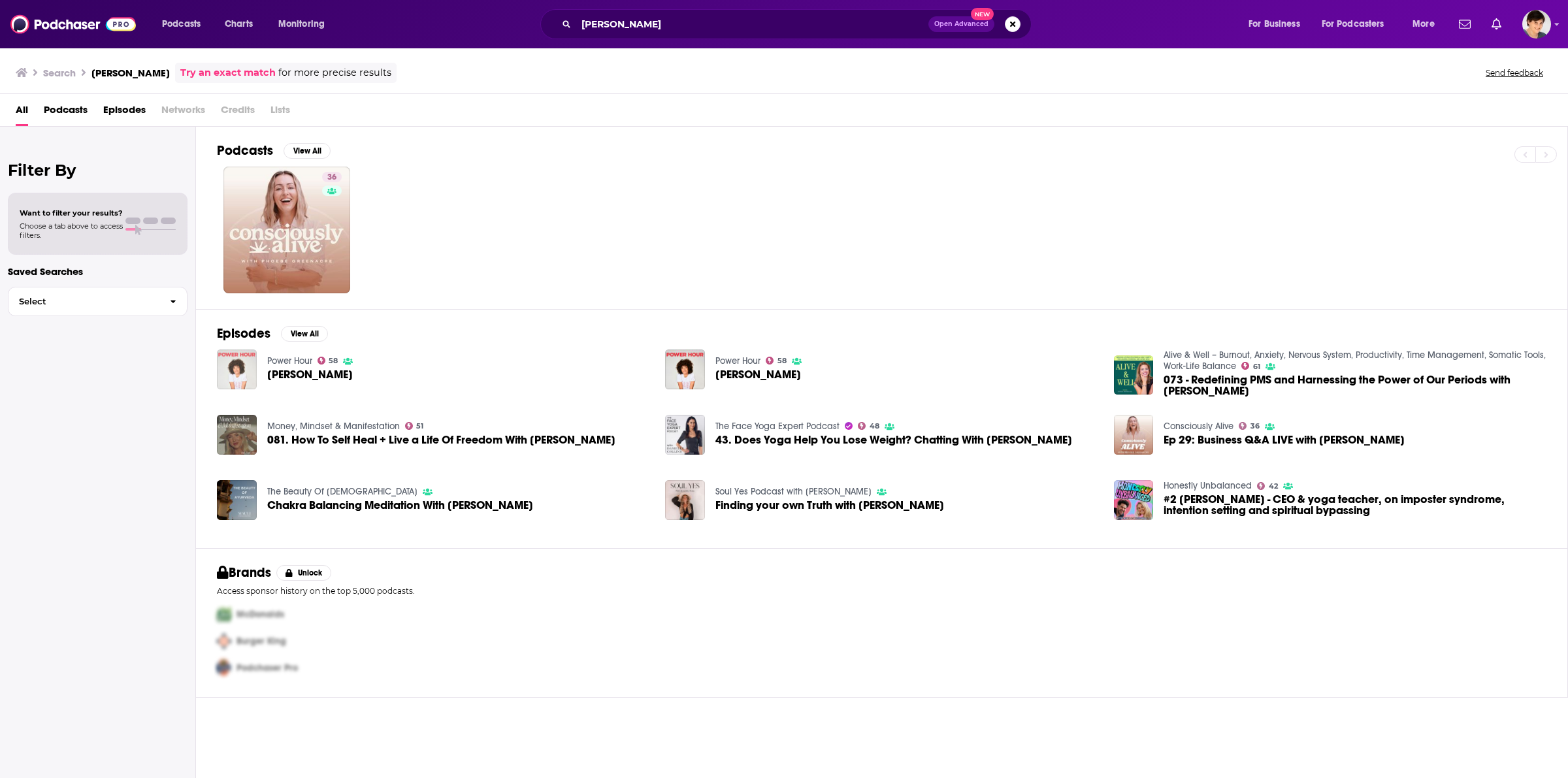
click at [246, 369] on img "Phoebe Greenacre" at bounding box center [236, 369] width 40 height 40
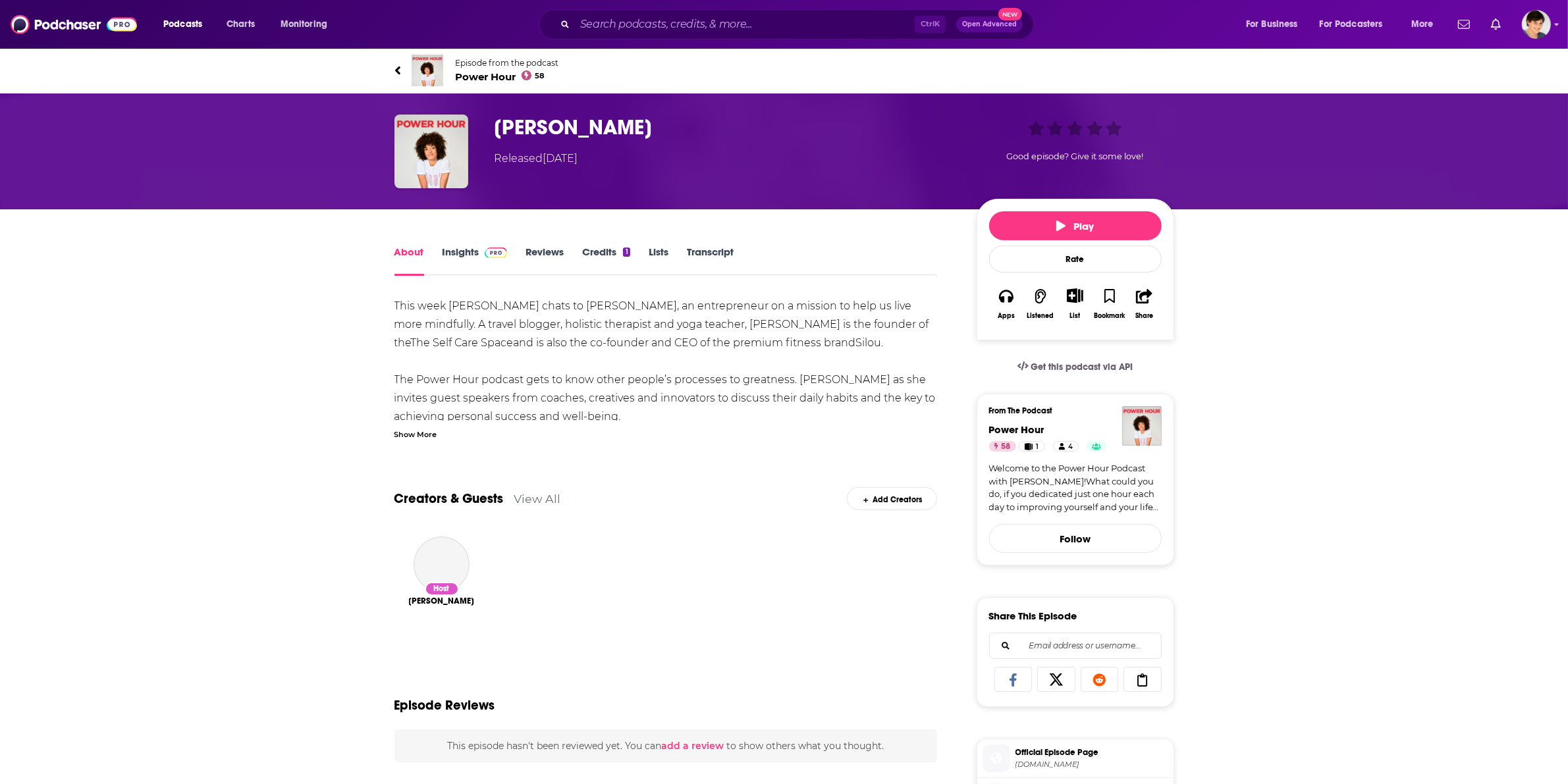
click at [436, 71] on img at bounding box center [427, 70] width 31 height 31
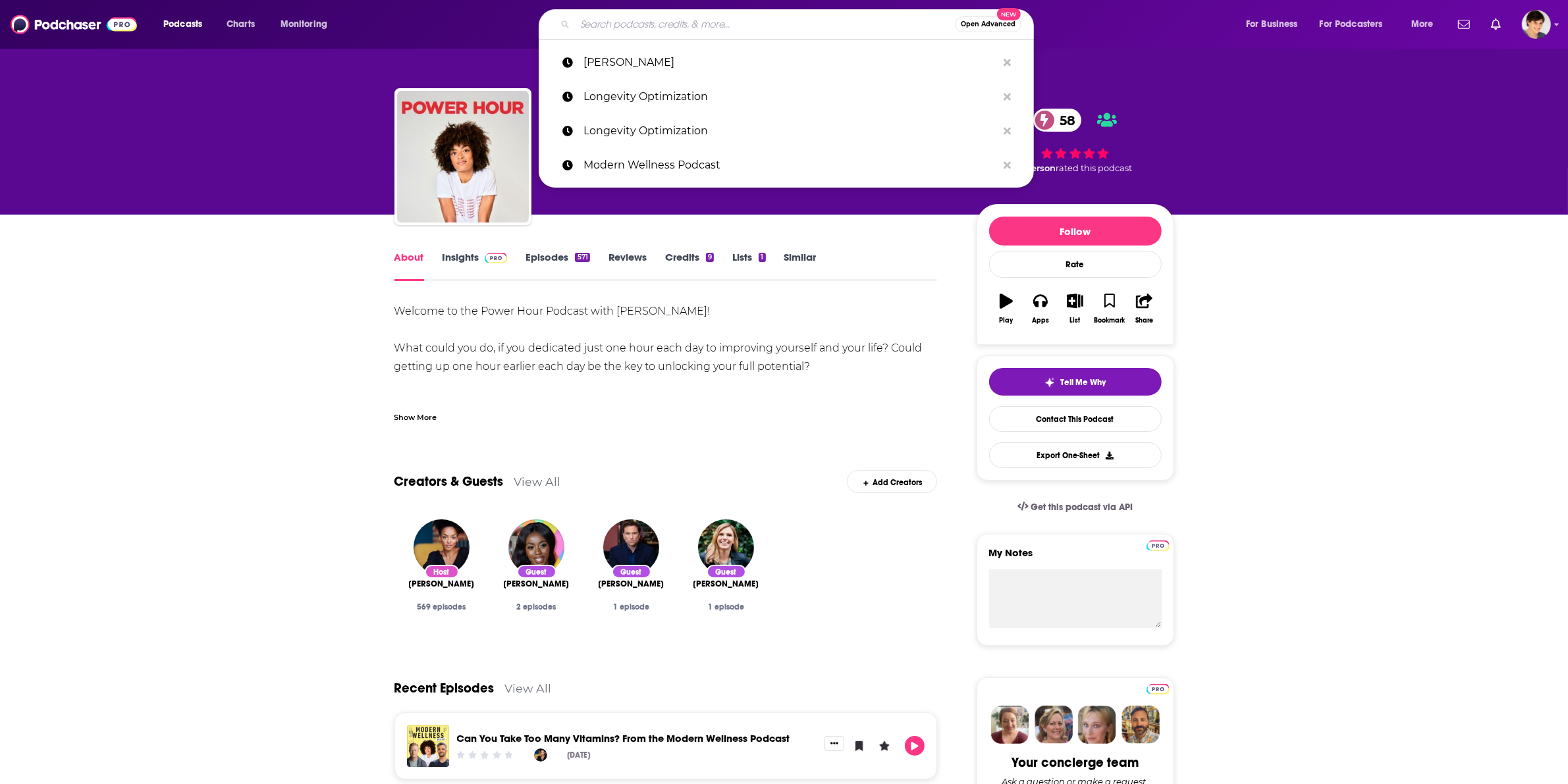
click at [759, 24] on input "Search podcasts, credits, & more..." at bounding box center [765, 25] width 380 height 21
paste input "Consciously Alive"
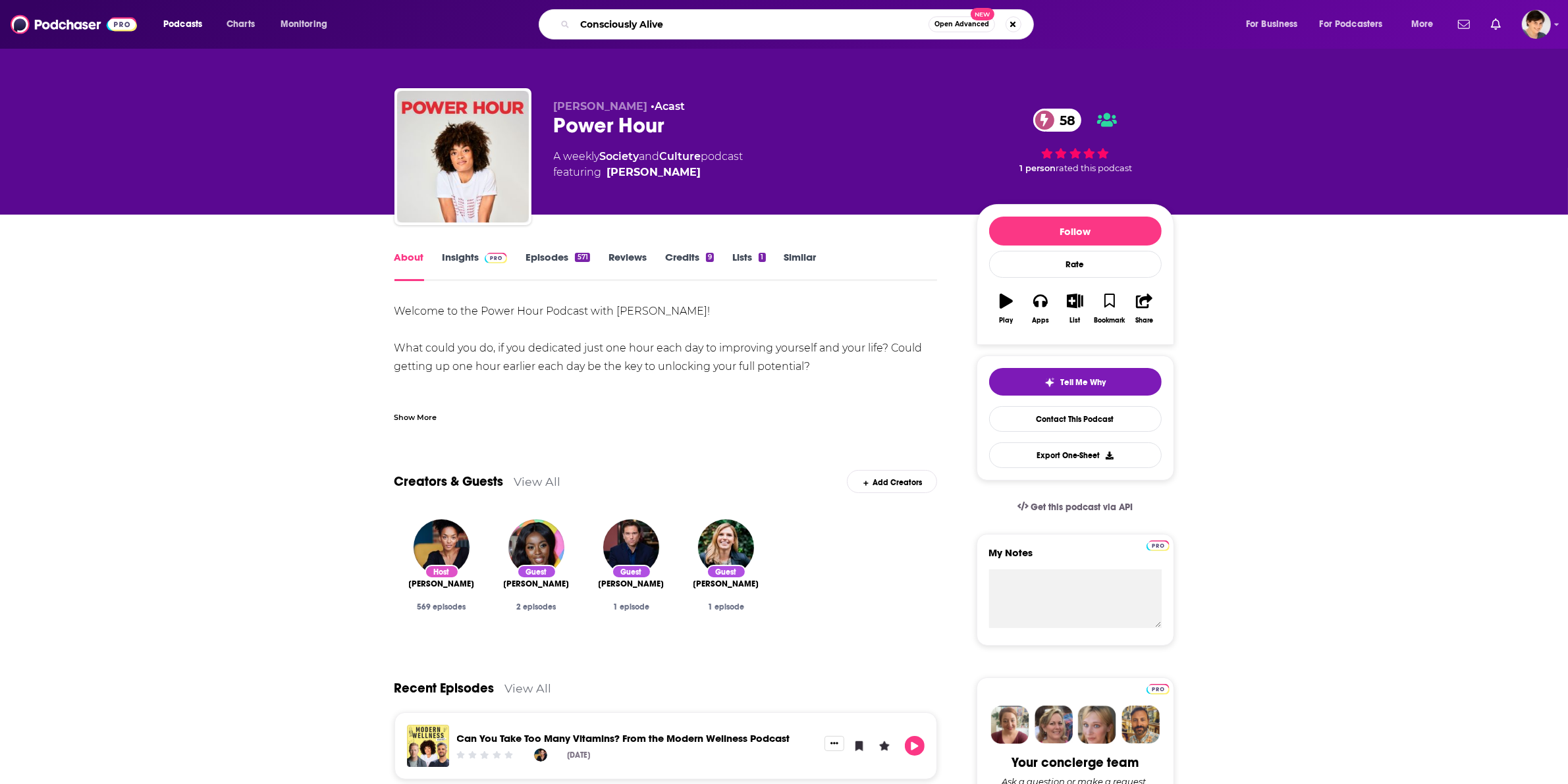
type input "Consciously Alive"
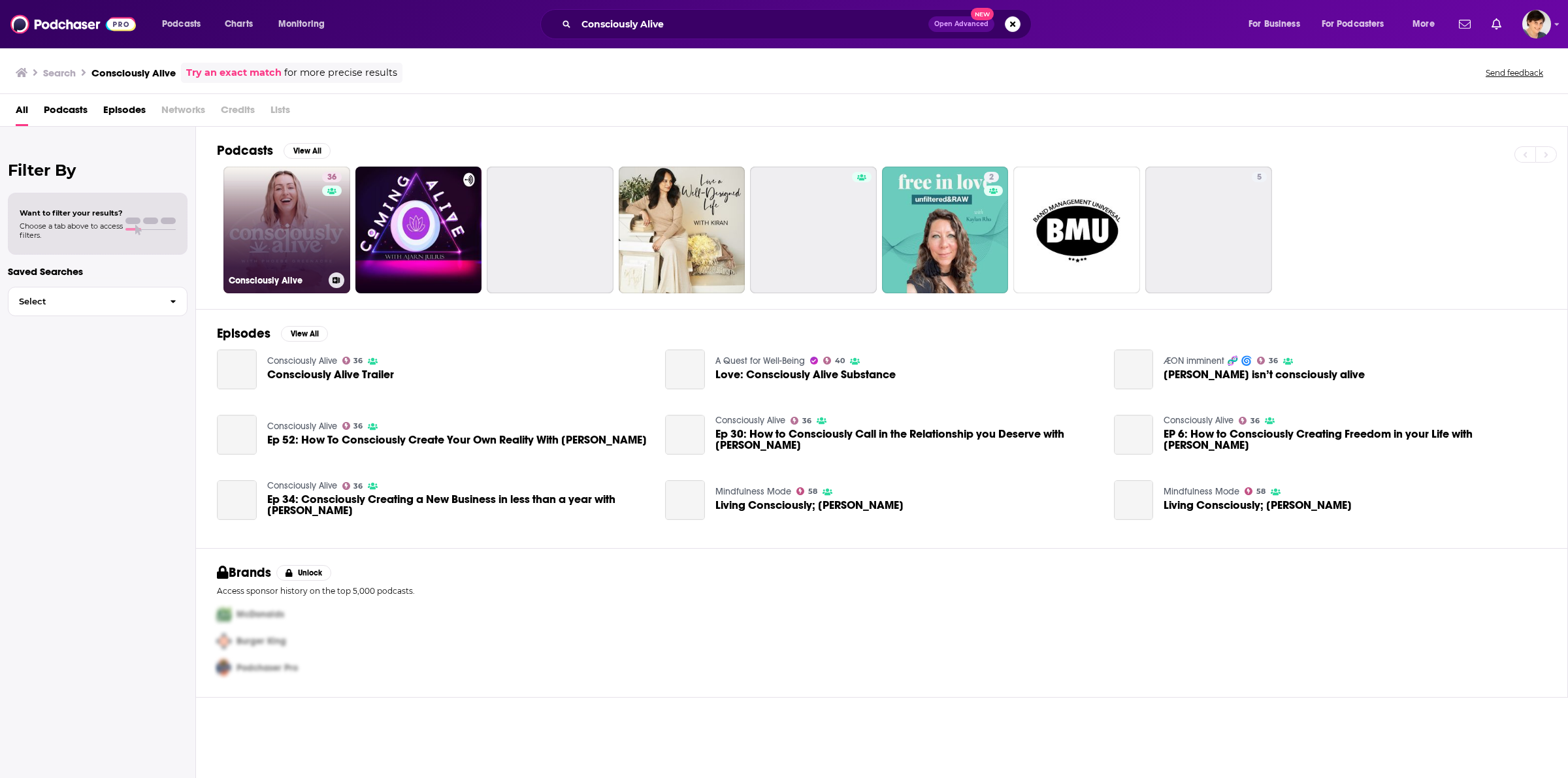
click at [272, 236] on link "36 Consciously Alive" at bounding box center [286, 230] width 127 height 127
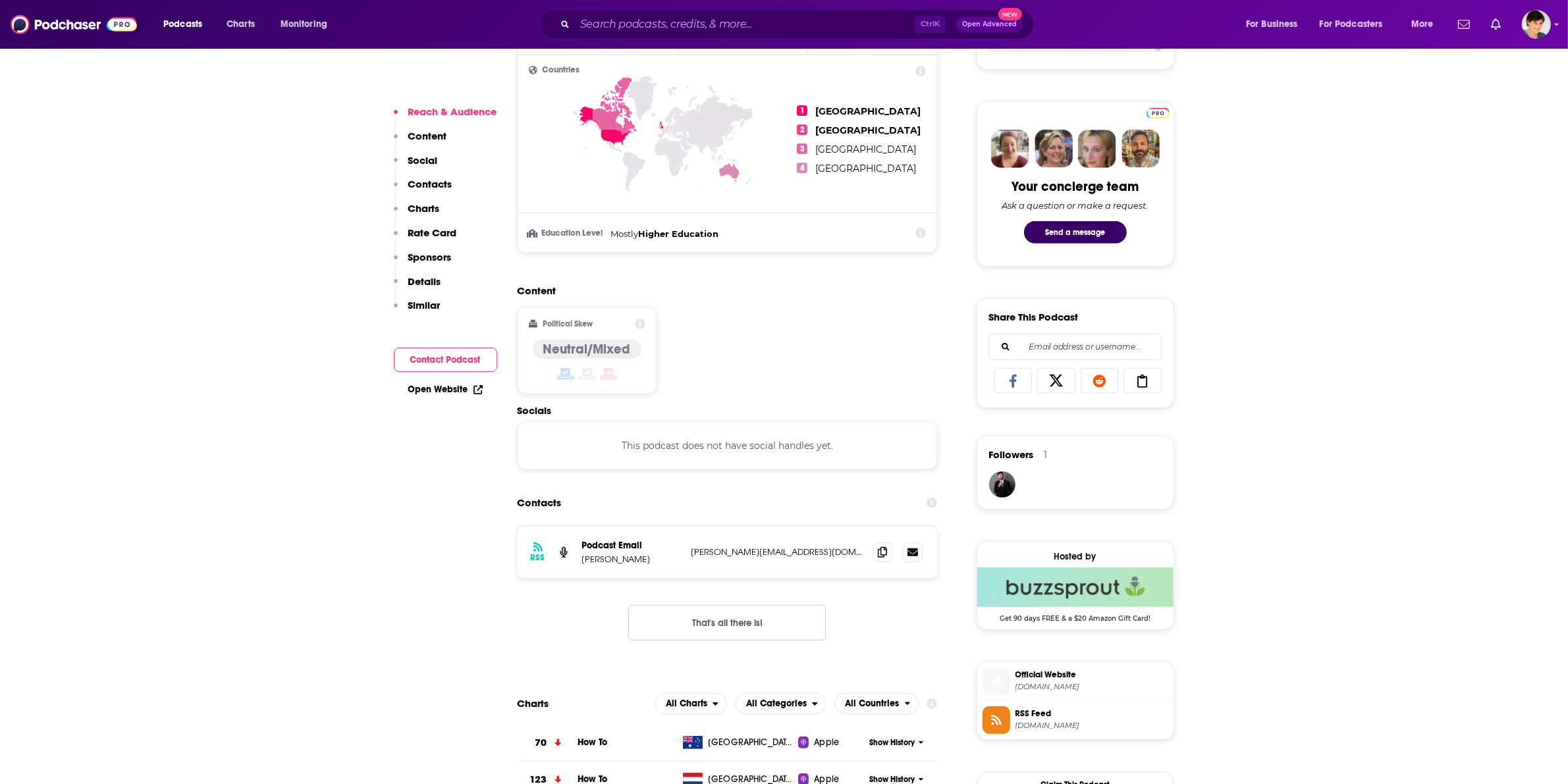
scroll to position [823, 0]
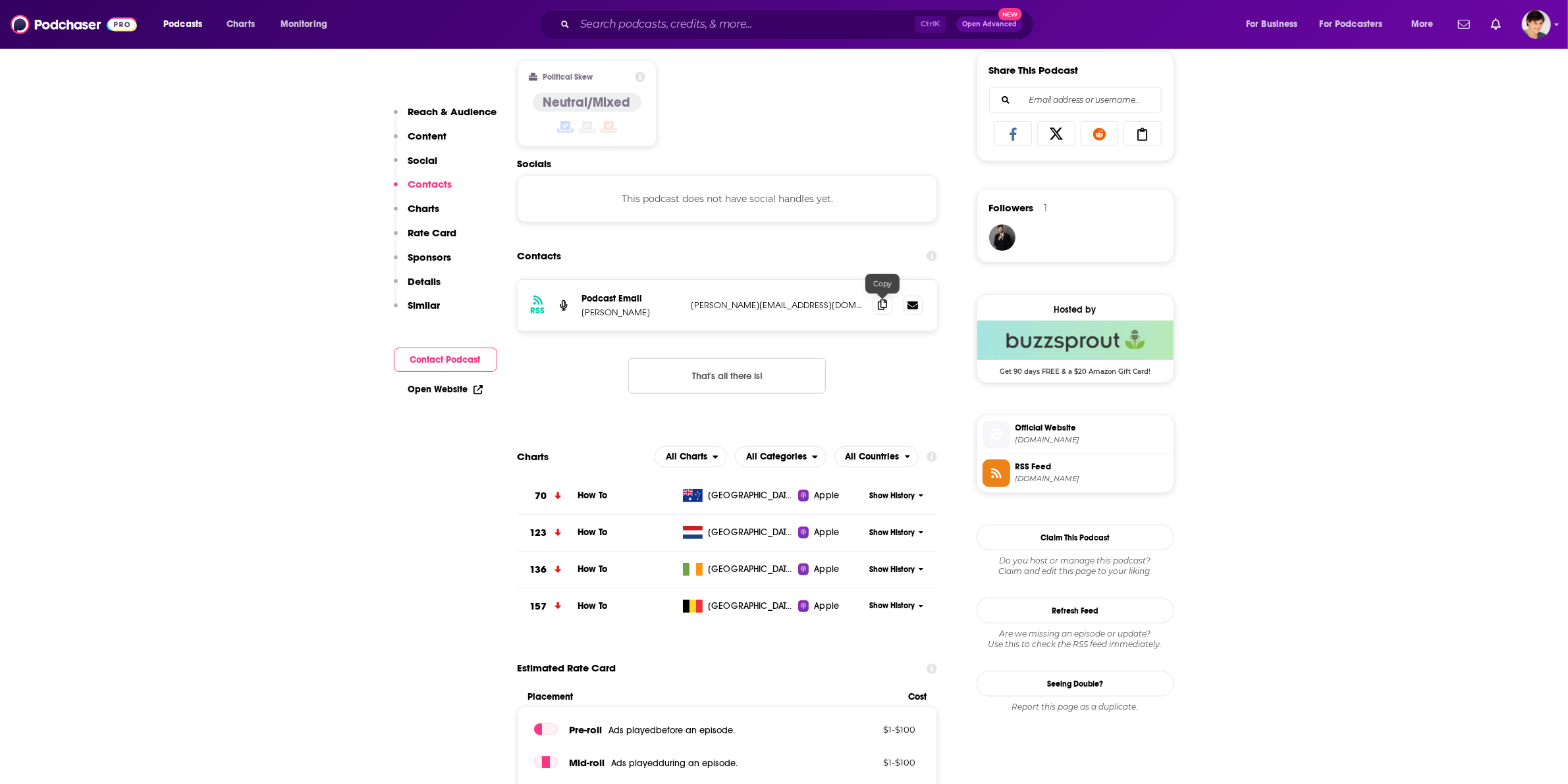
click at [876, 305] on span at bounding box center [882, 304] width 20 height 20
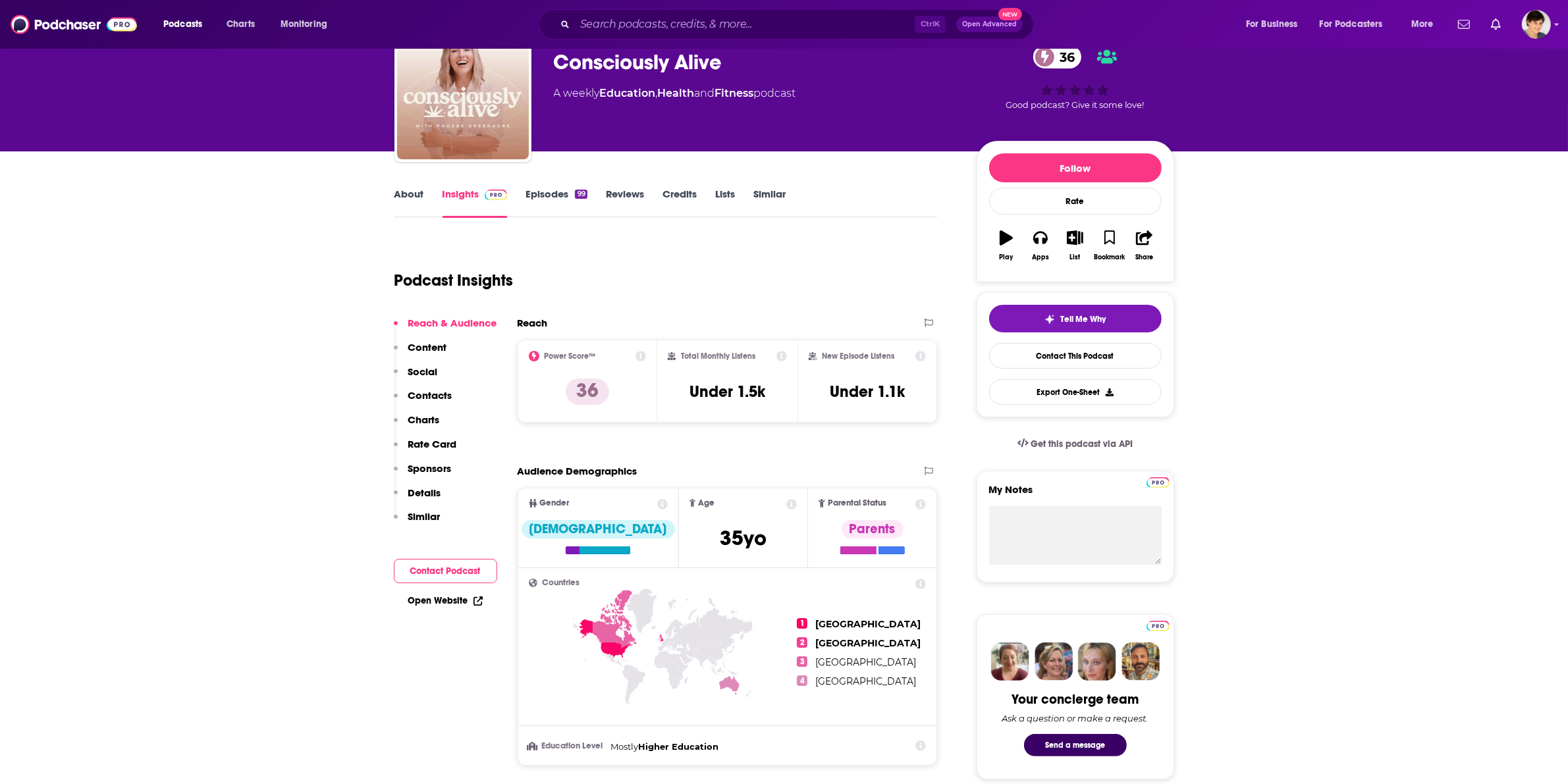
scroll to position [0, 0]
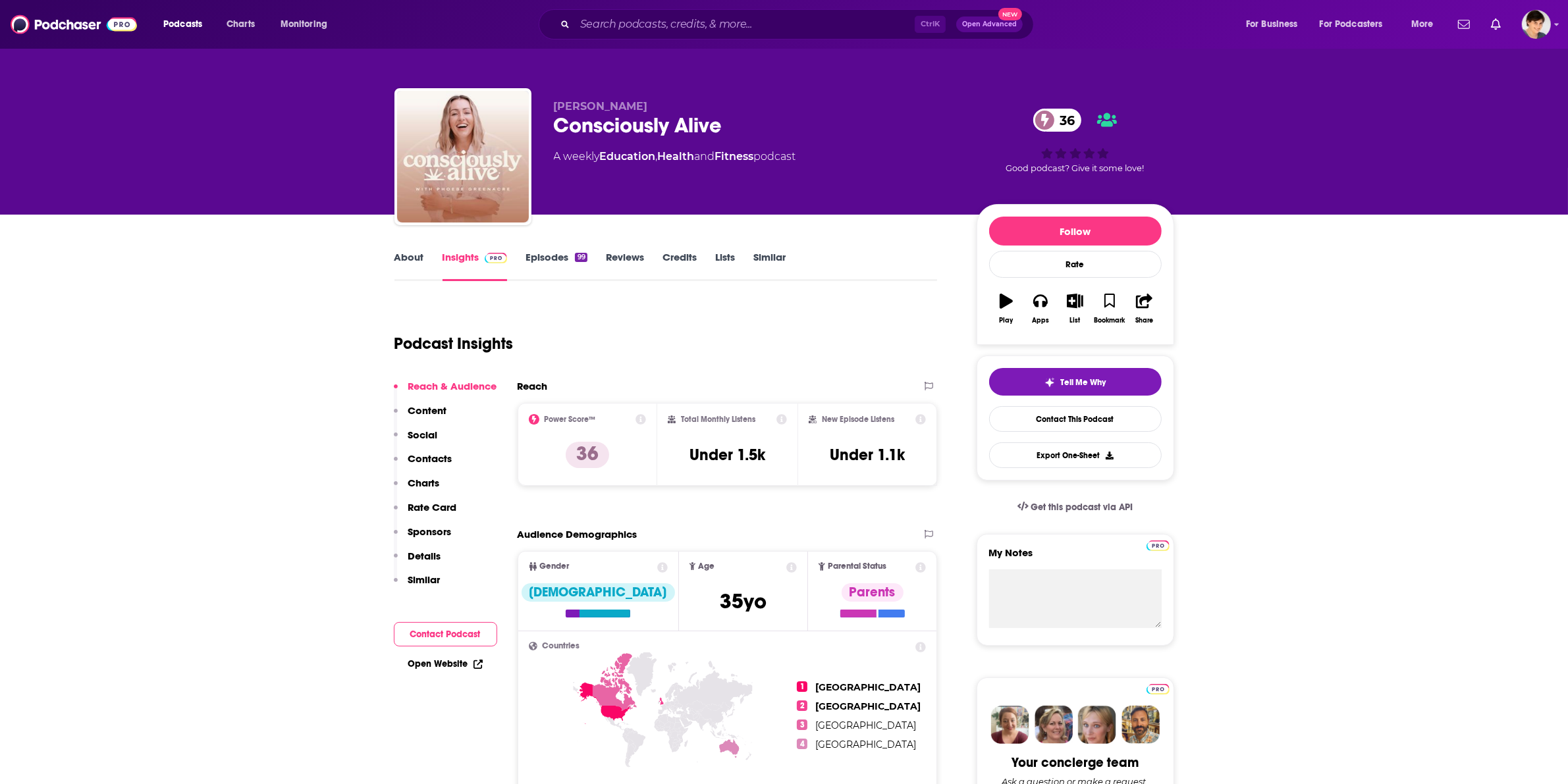
click at [404, 257] on link "About" at bounding box center [408, 266] width 29 height 30
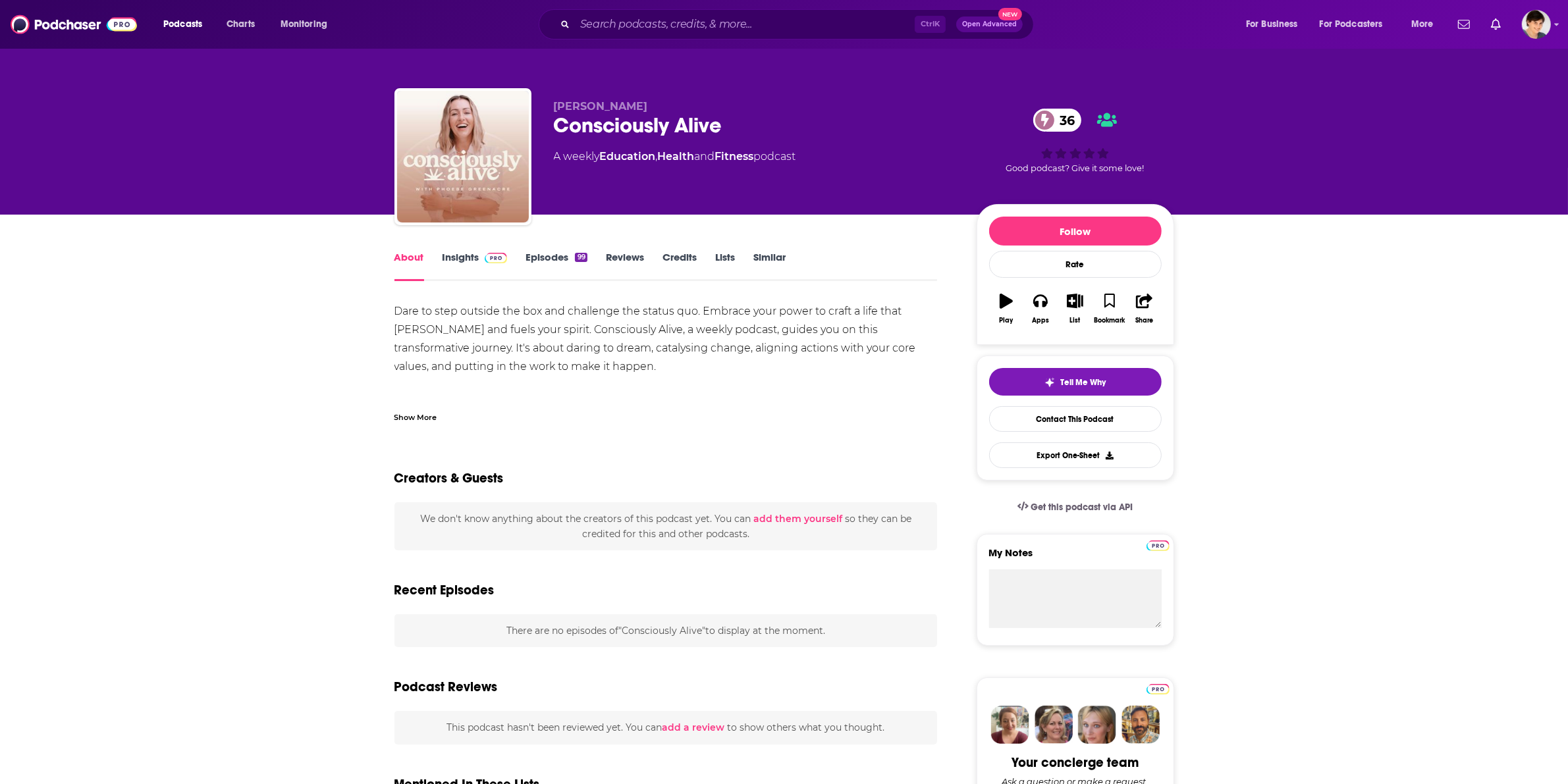
click at [596, 116] on div "Consciously Alive 36" at bounding box center [754, 125] width 402 height 26
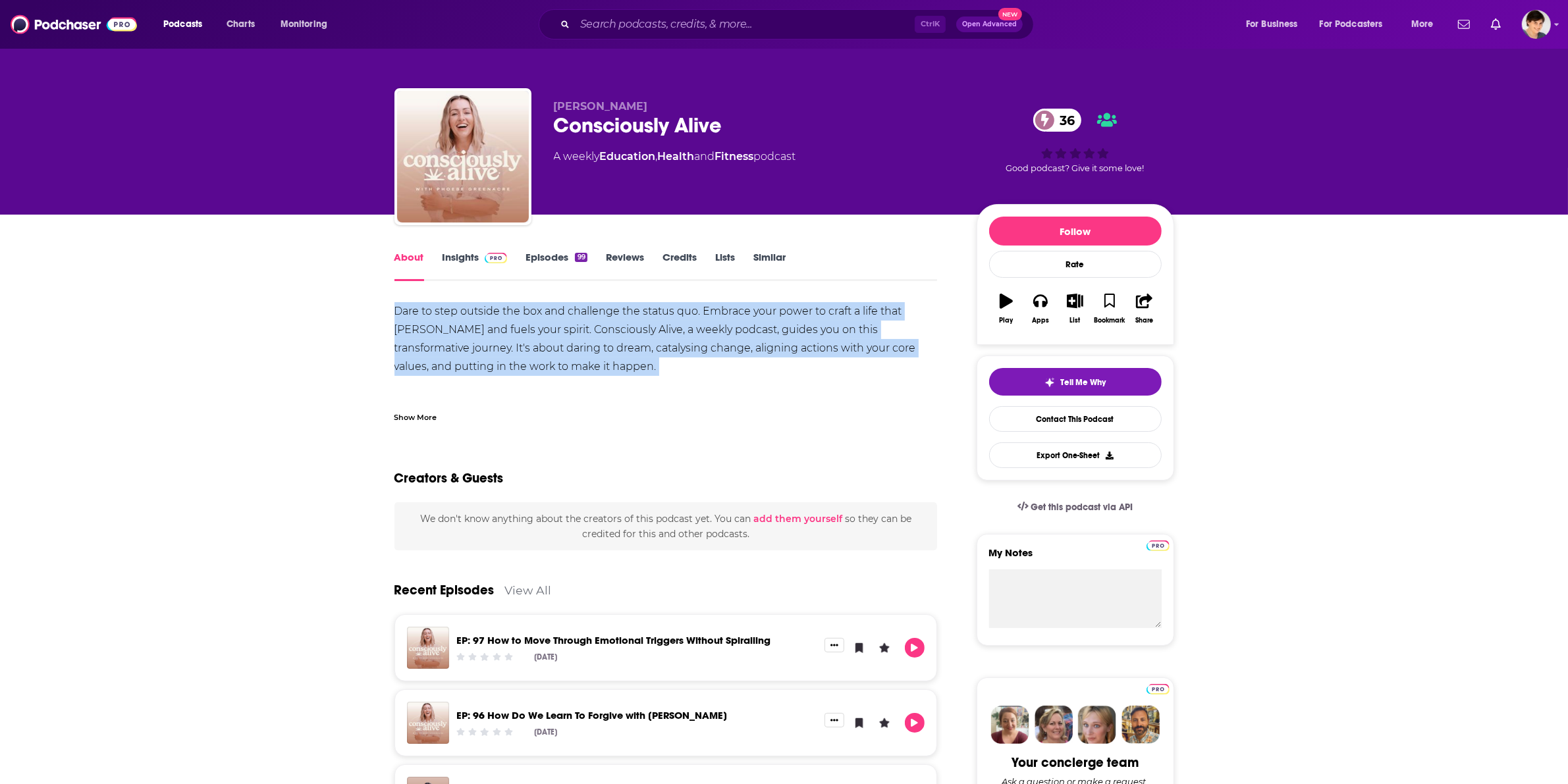
drag, startPoint x: 529, startPoint y: 368, endPoint x: 368, endPoint y: 318, distance: 168.6
drag, startPoint x: 551, startPoint y: 103, endPoint x: 685, endPoint y: 104, distance: 134.0
click at [685, 104] on div "[PERSON_NAME] Consciously Alive 36 A weekly Education , Health and Fitness podc…" at bounding box center [784, 159] width 780 height 143
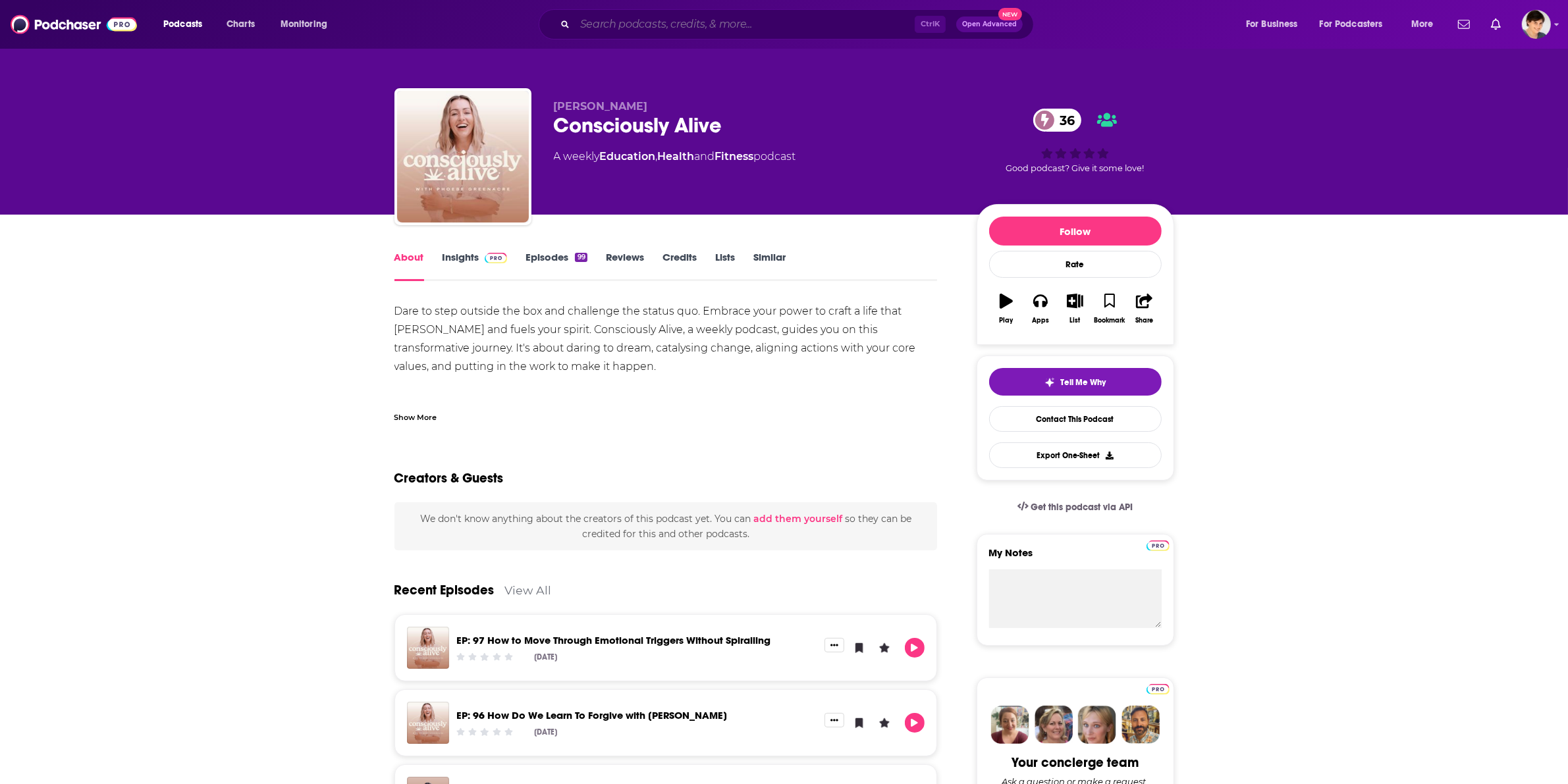
click at [612, 24] on input "Search podcasts, credits, & more..." at bounding box center [745, 25] width 340 height 21
paste input "[PERSON_NAME]"
type input "[PERSON_NAME]"
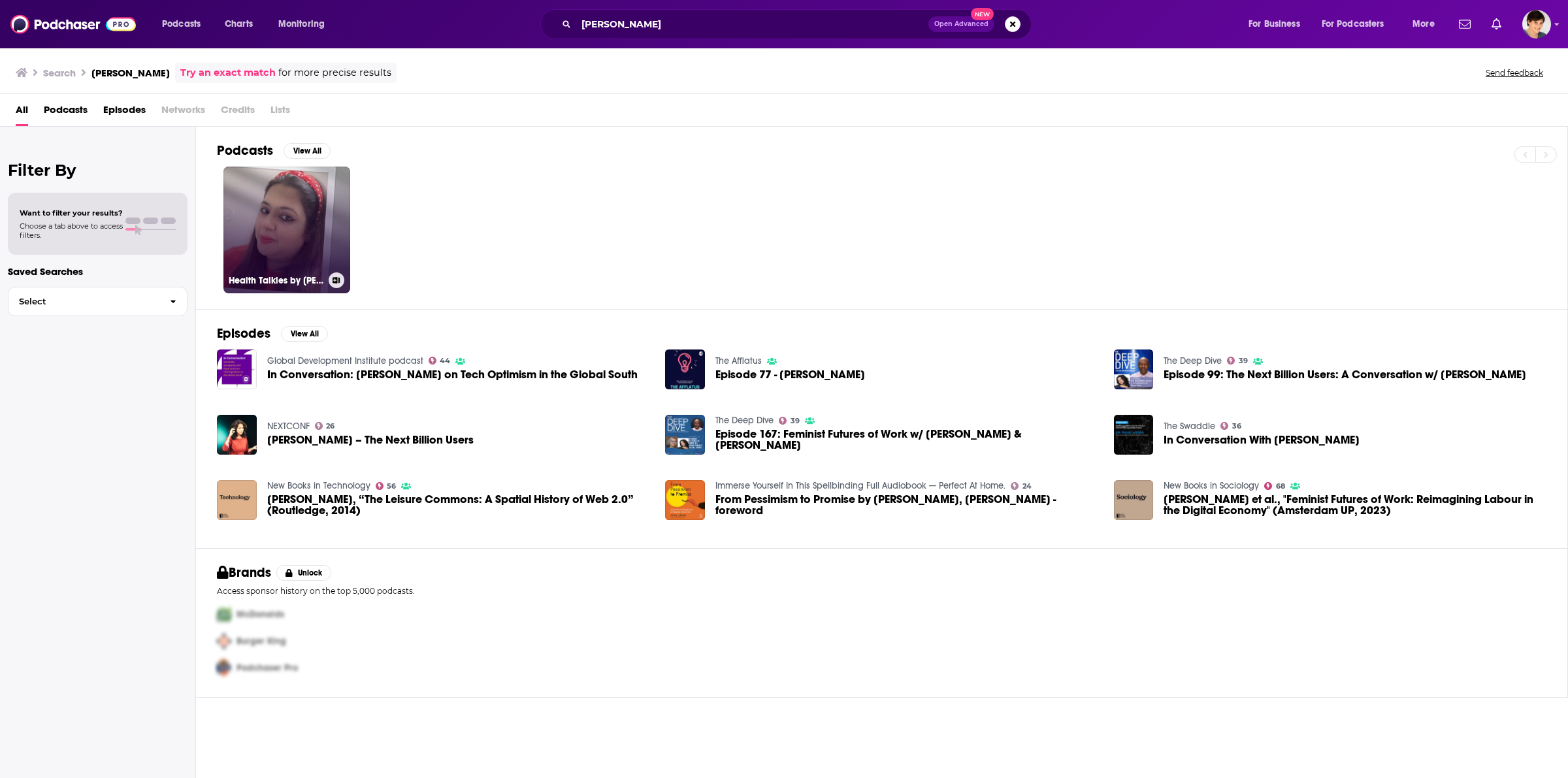
click at [276, 235] on link "Health Talkies by [PERSON_NAME]" at bounding box center [286, 230] width 127 height 127
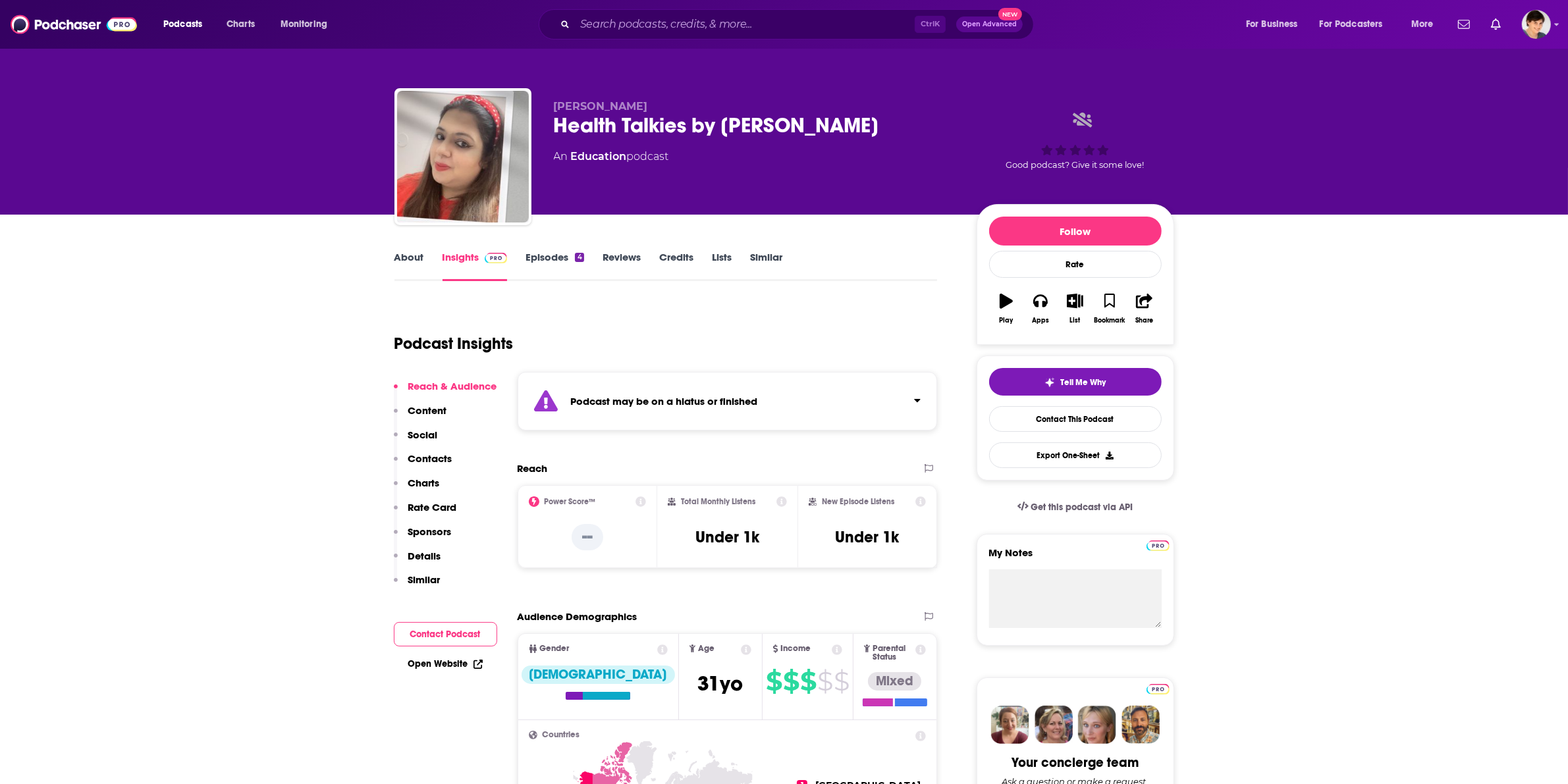
click at [914, 397] on icon "Click to expand status details" at bounding box center [917, 400] width 7 height 10
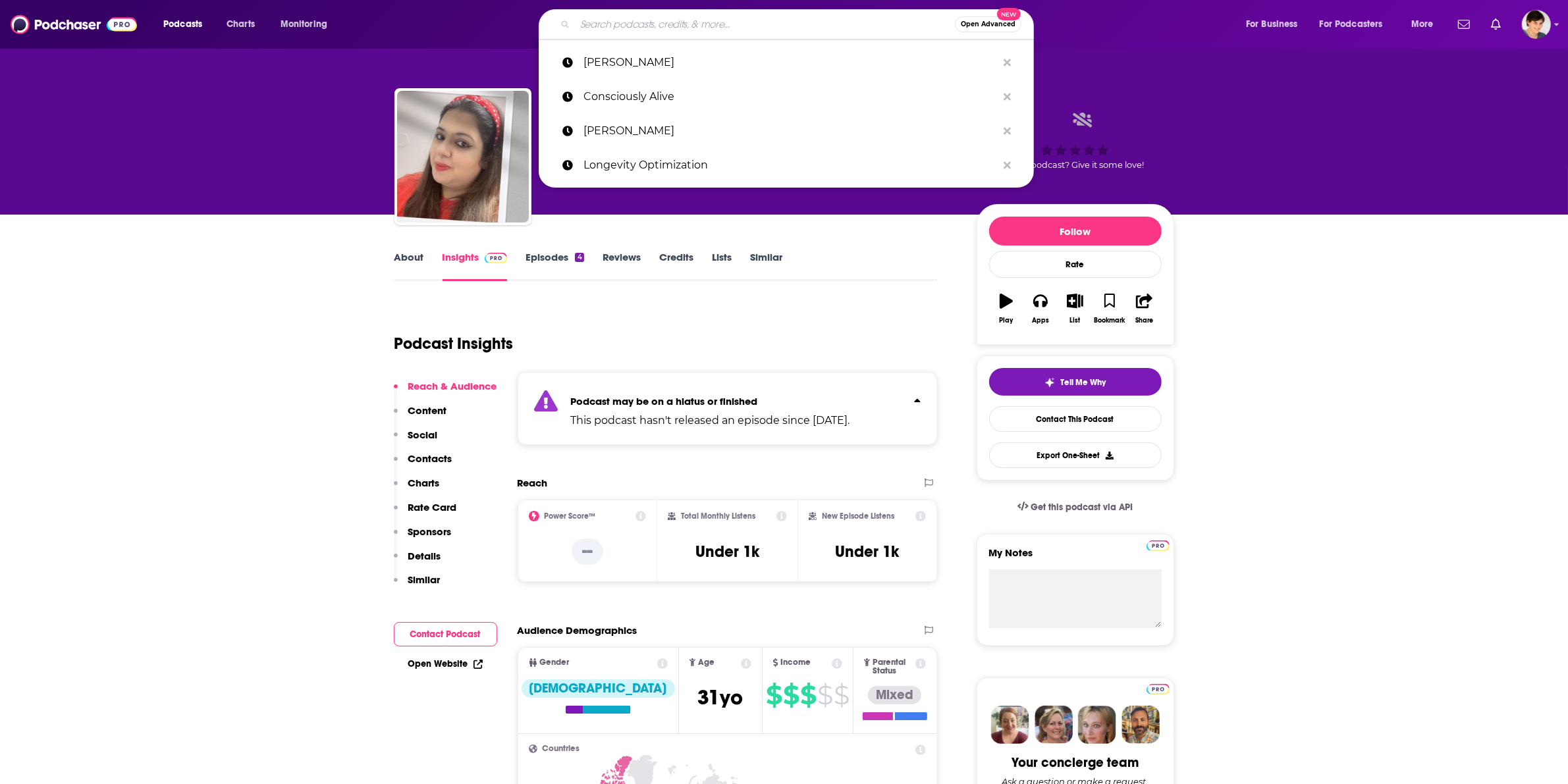
click at [670, 21] on input "Search podcasts, credits, & more..." at bounding box center [765, 25] width 380 height 21
paste input "Women in AI Research"
type input "Women in AI Research"
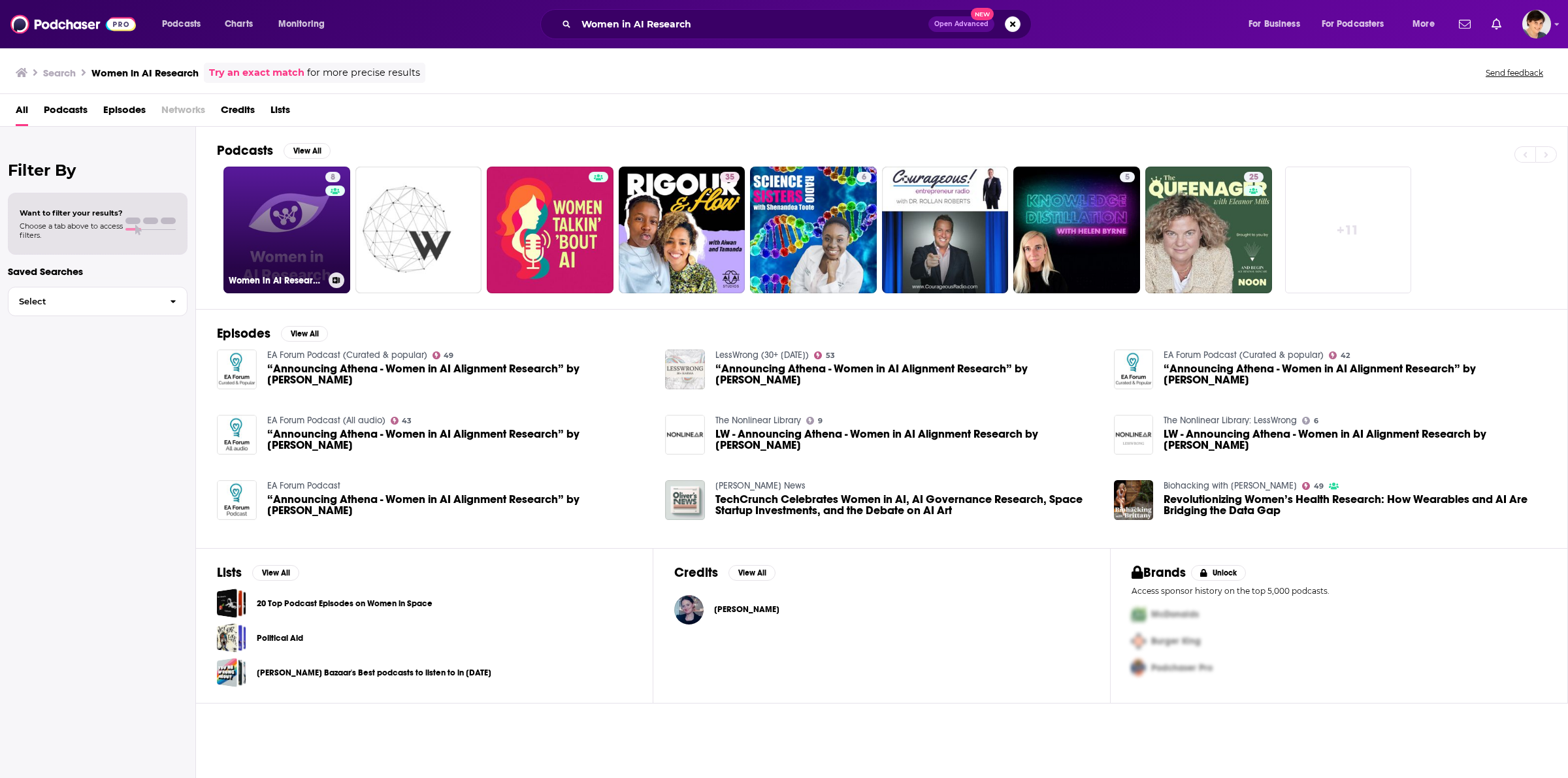
click at [289, 238] on link "8 Women in AI Research (WiAIR)" at bounding box center [286, 230] width 127 height 127
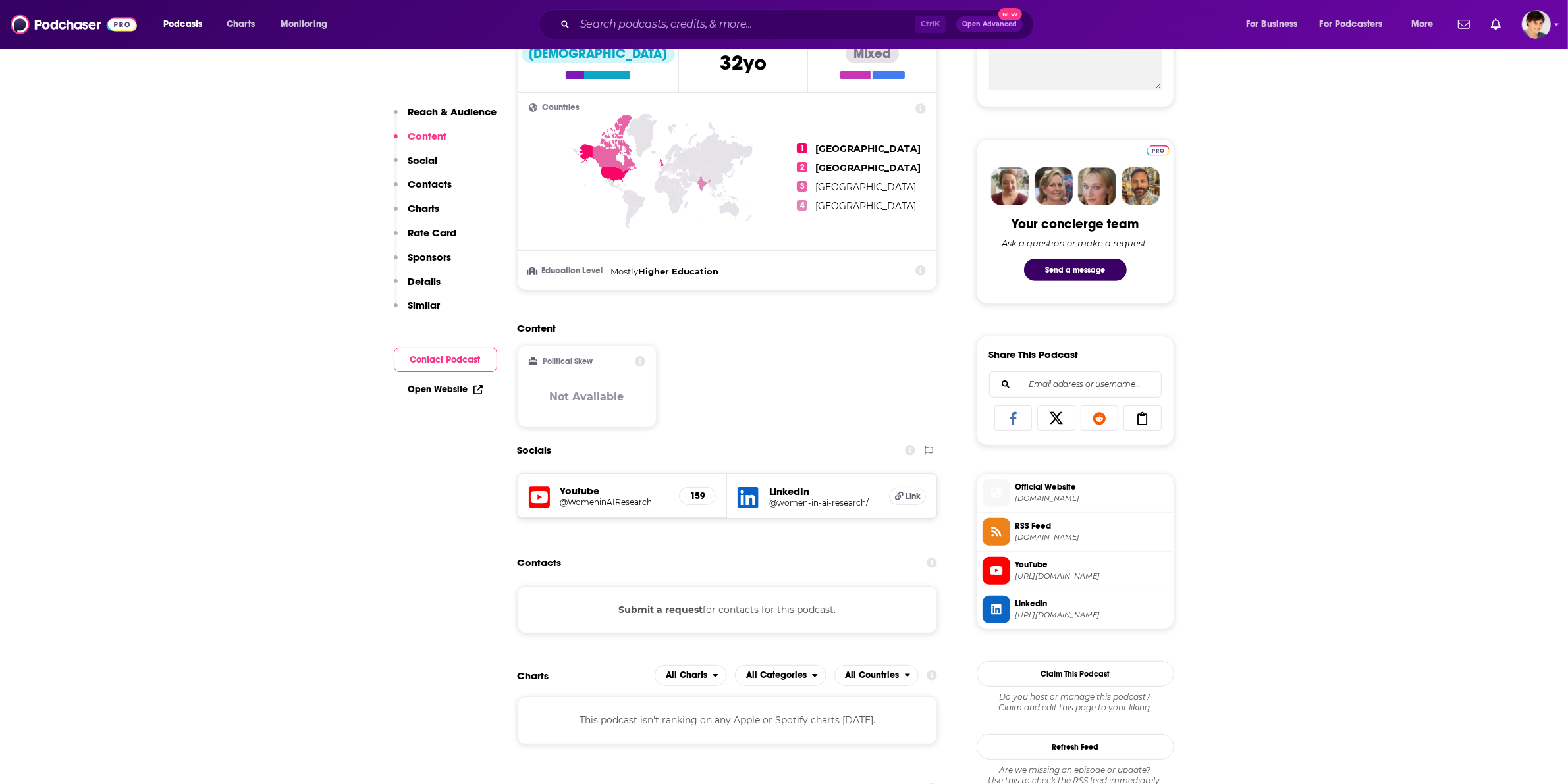
scroll to position [576, 0]
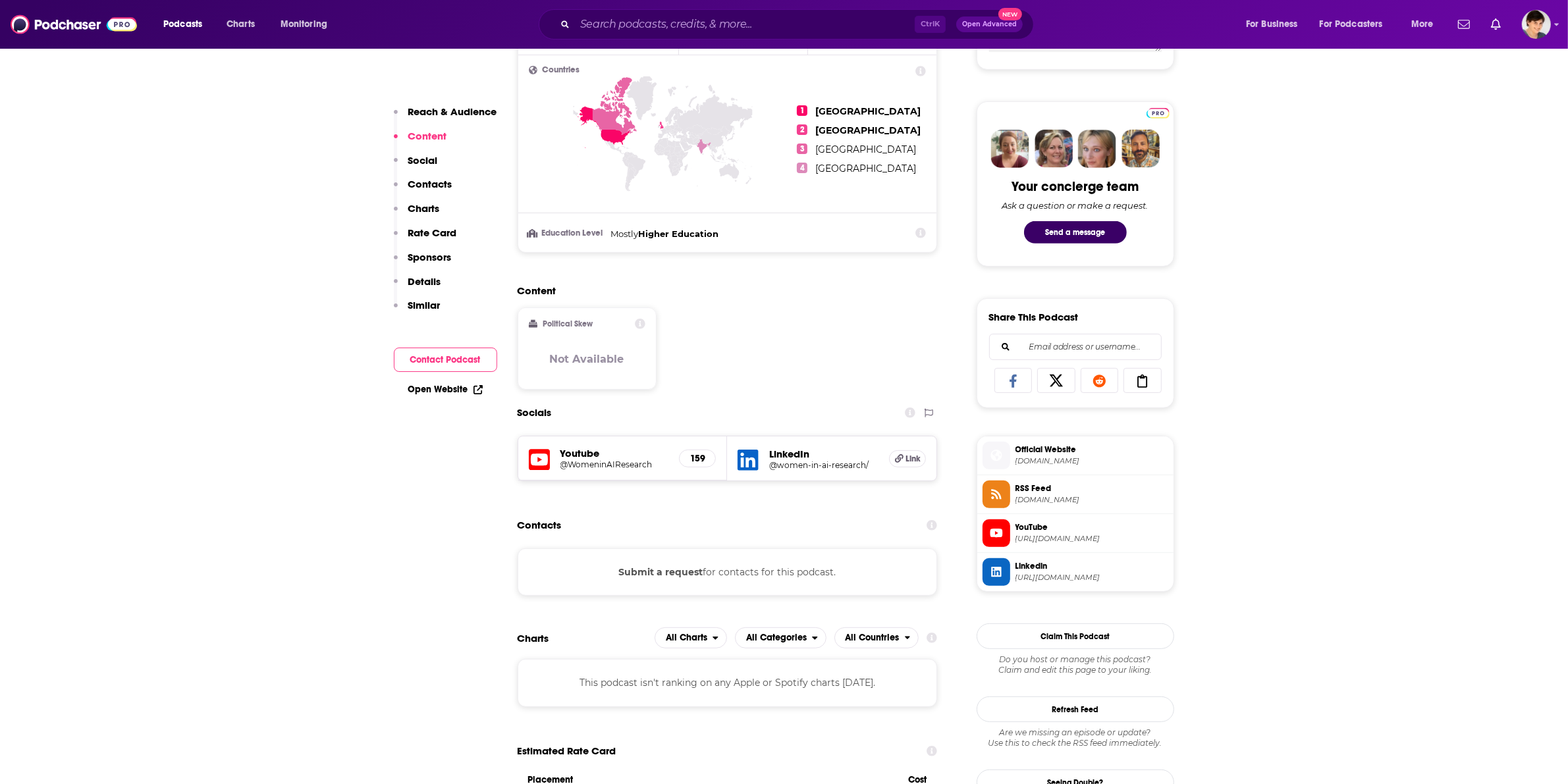
click at [991, 534] on icon at bounding box center [996, 533] width 14 height 12
click at [1080, 572] on span "Linkedin" at bounding box center [1093, 566] width 153 height 12
